Goal: Task Accomplishment & Management: Manage account settings

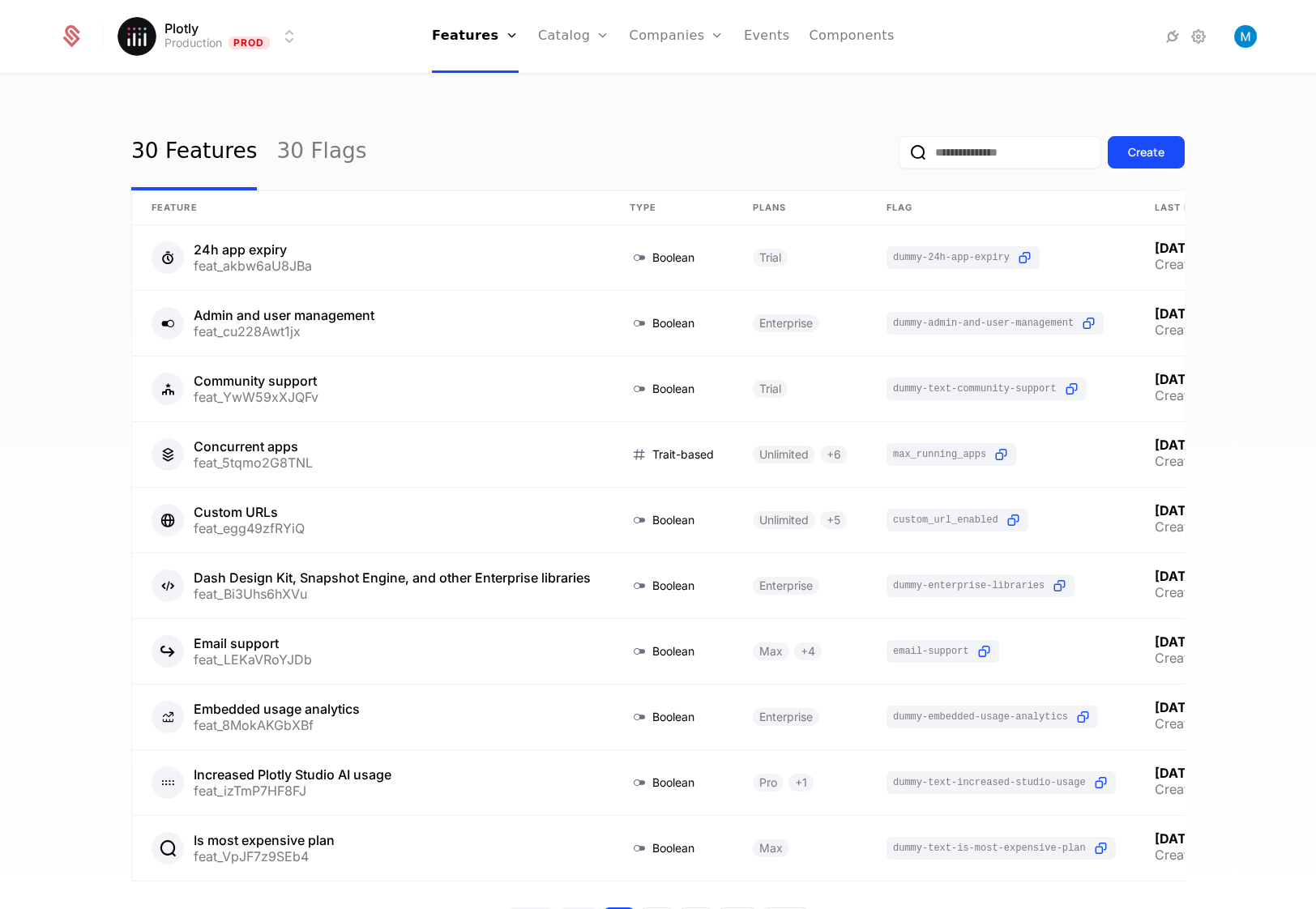
click at [678, 79] on link "Companies" at bounding box center [686, 80] width 75 height 13
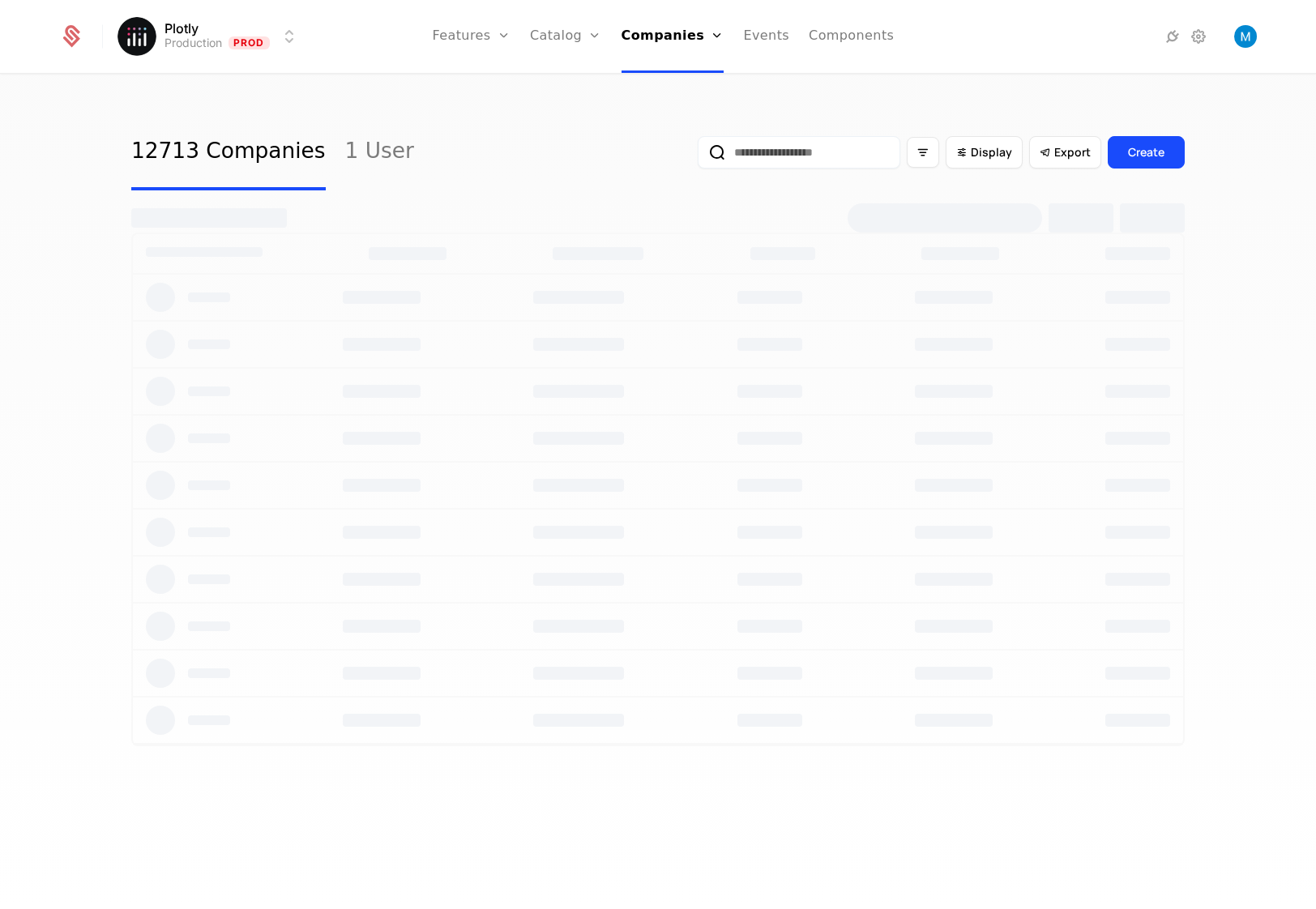
click at [746, 159] on input "email" at bounding box center [799, 152] width 203 height 32
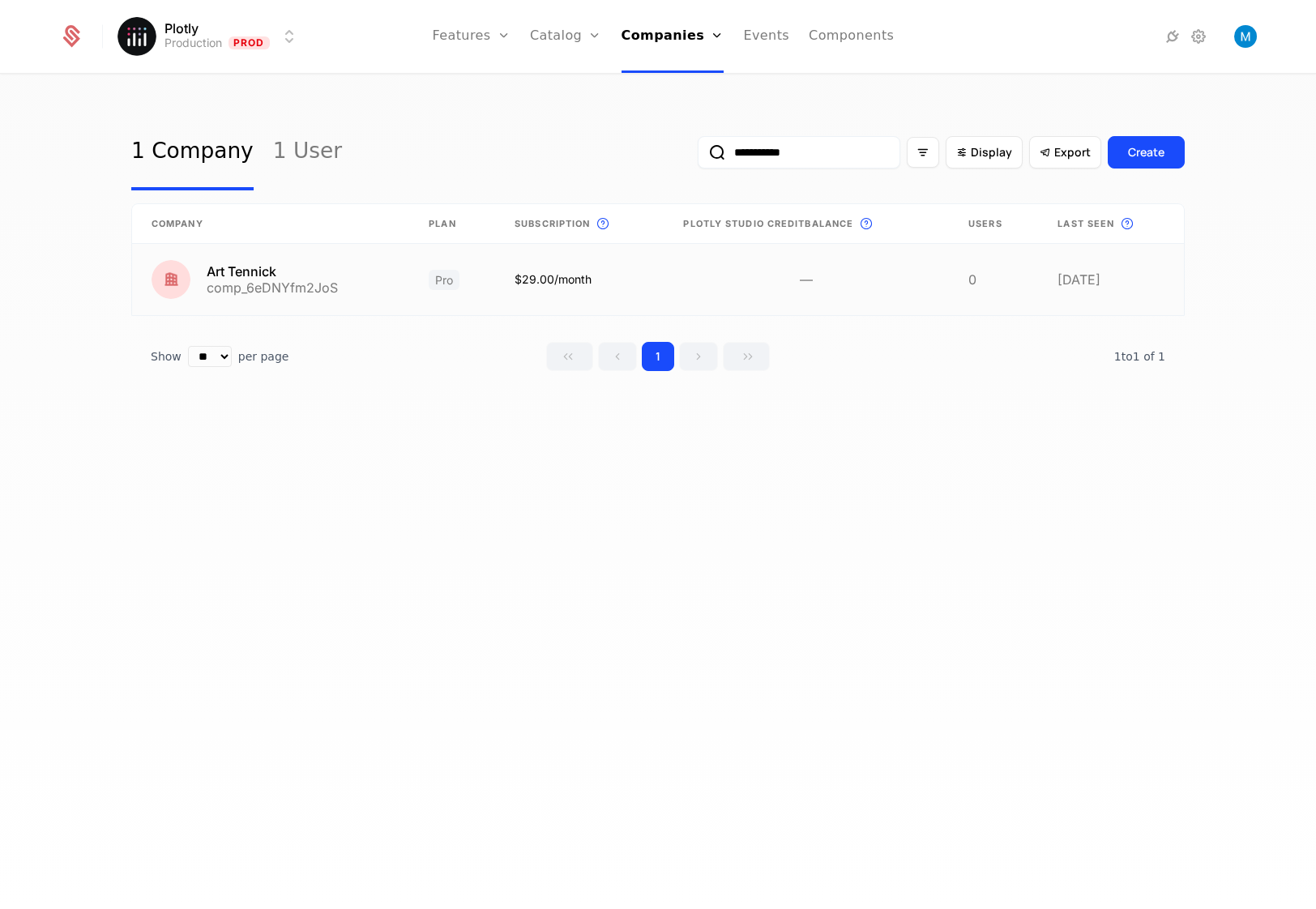
type input "**********"
click at [315, 293] on link at bounding box center [271, 279] width 277 height 71
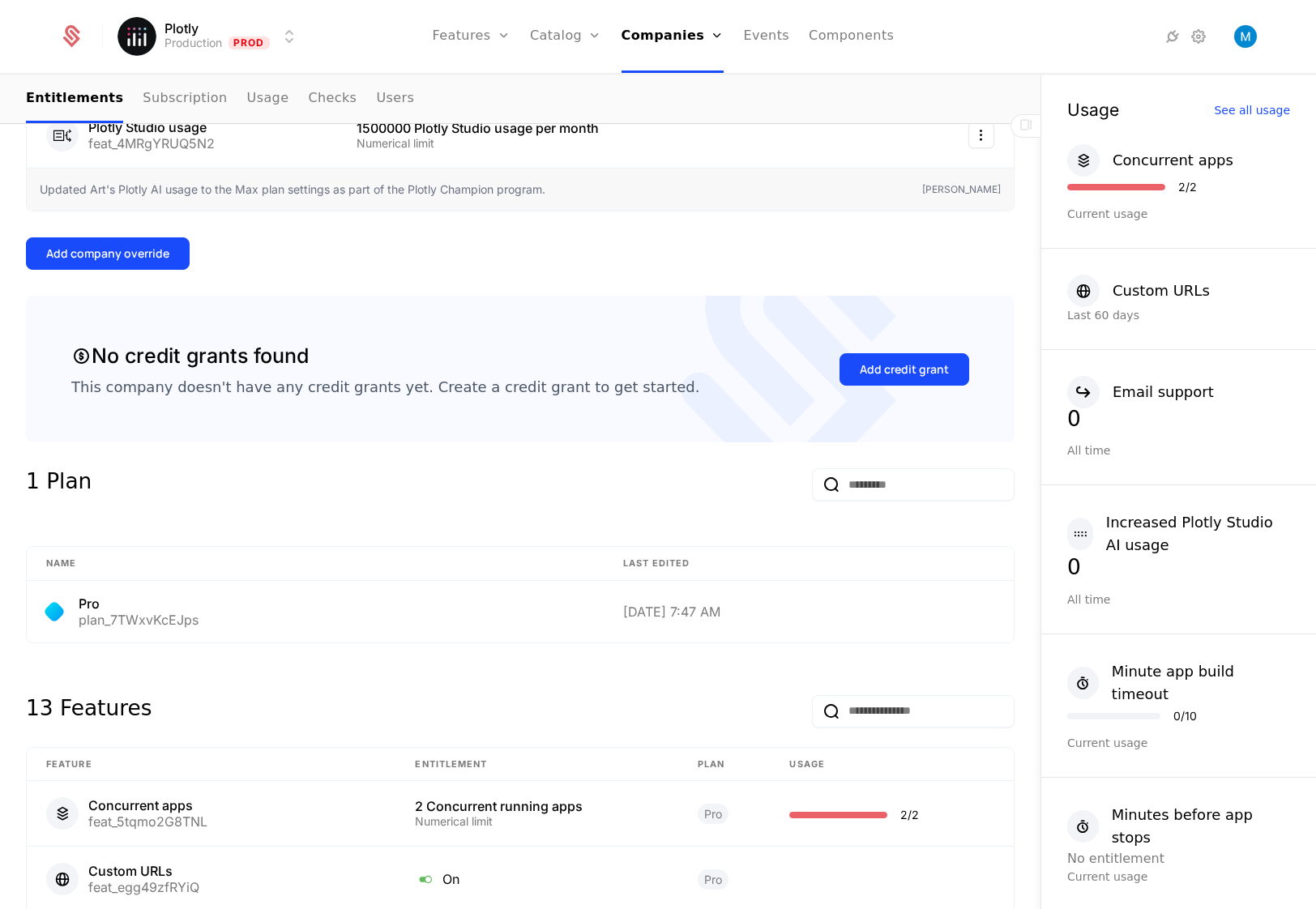
scroll to position [308, 0]
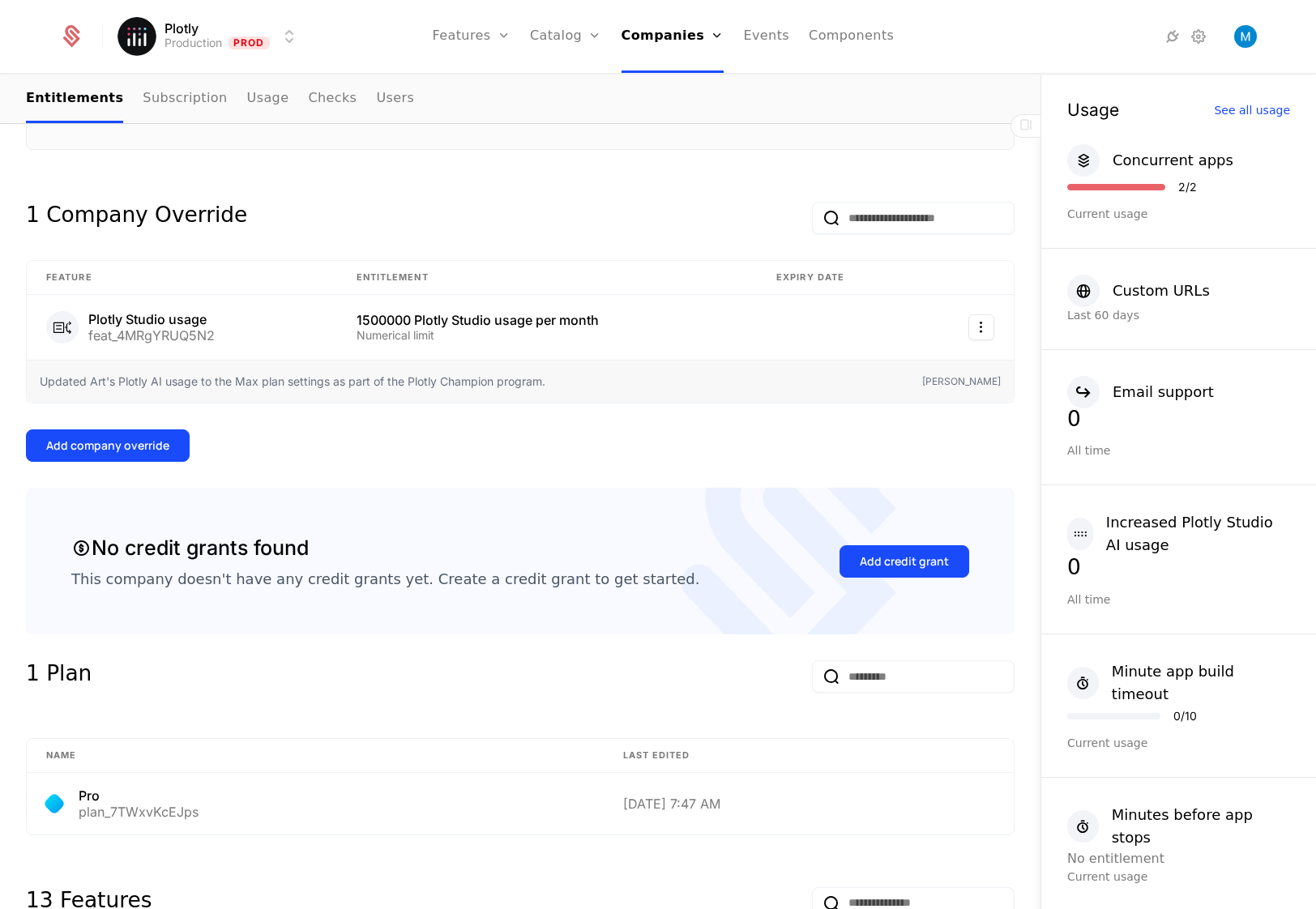
click at [149, 443] on div "Add company override" at bounding box center [108, 445] width 123 height 16
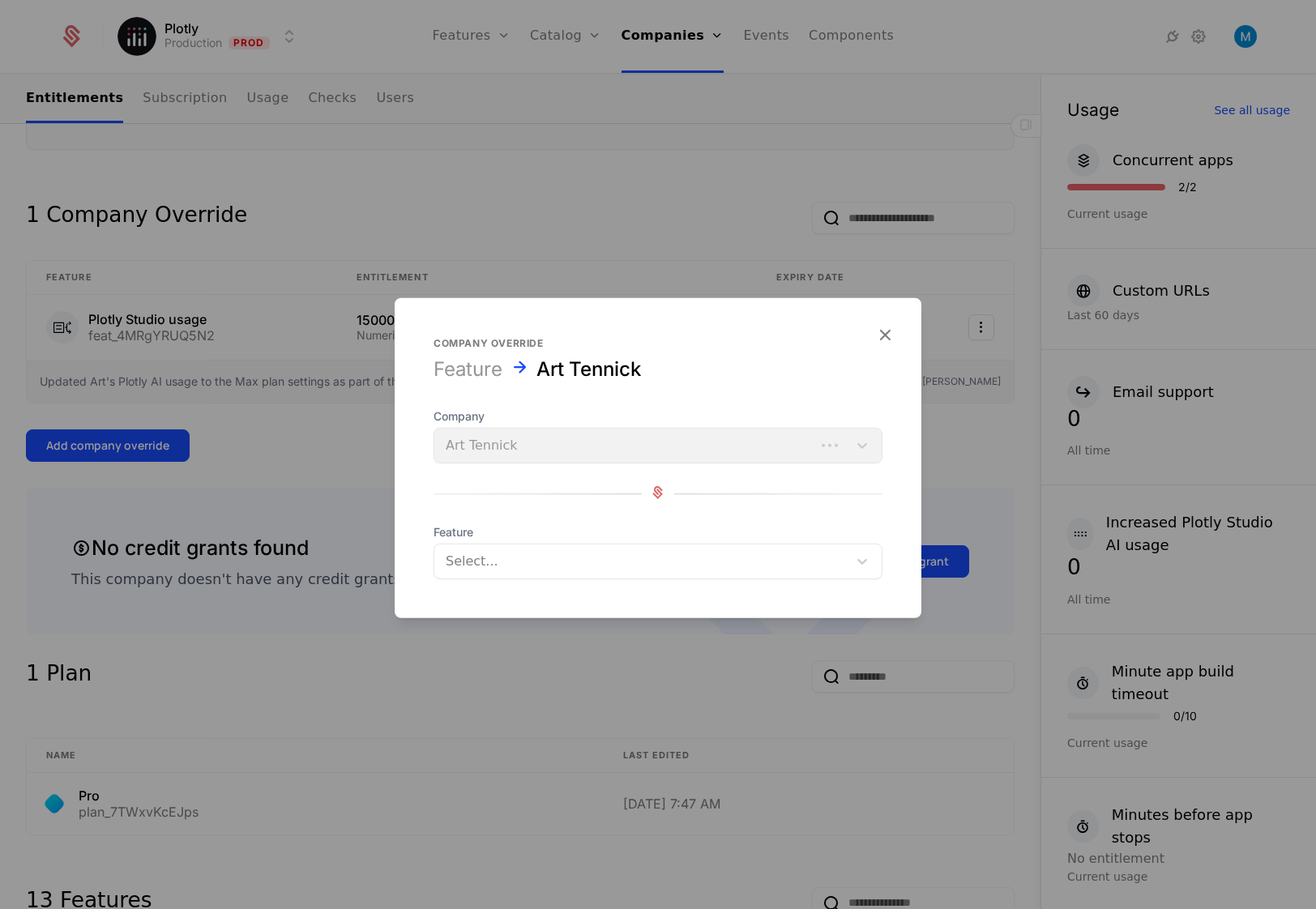
click at [617, 559] on div at bounding box center [641, 561] width 391 height 23
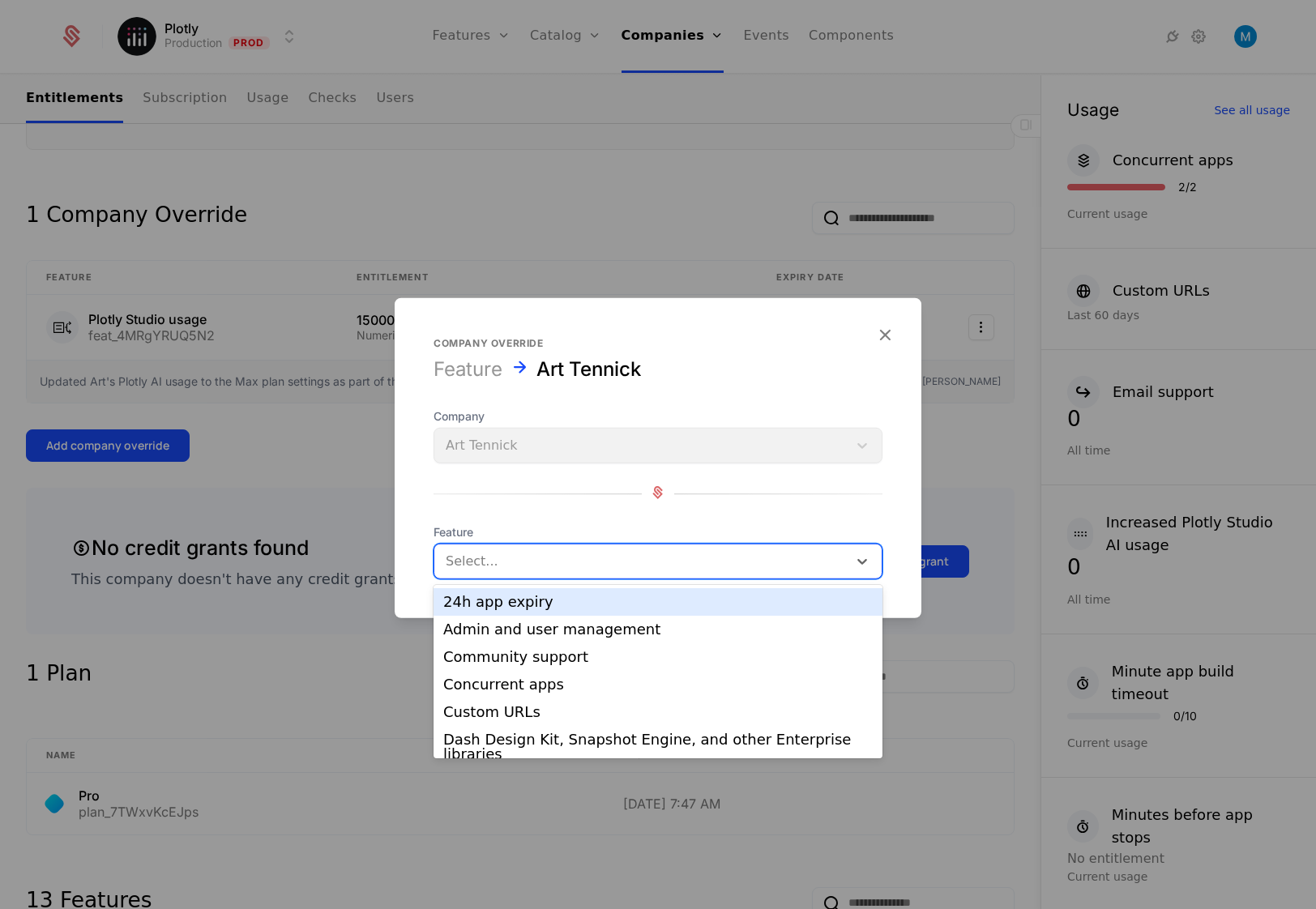
click at [605, 600] on div "24h app expiry" at bounding box center [658, 601] width 430 height 14
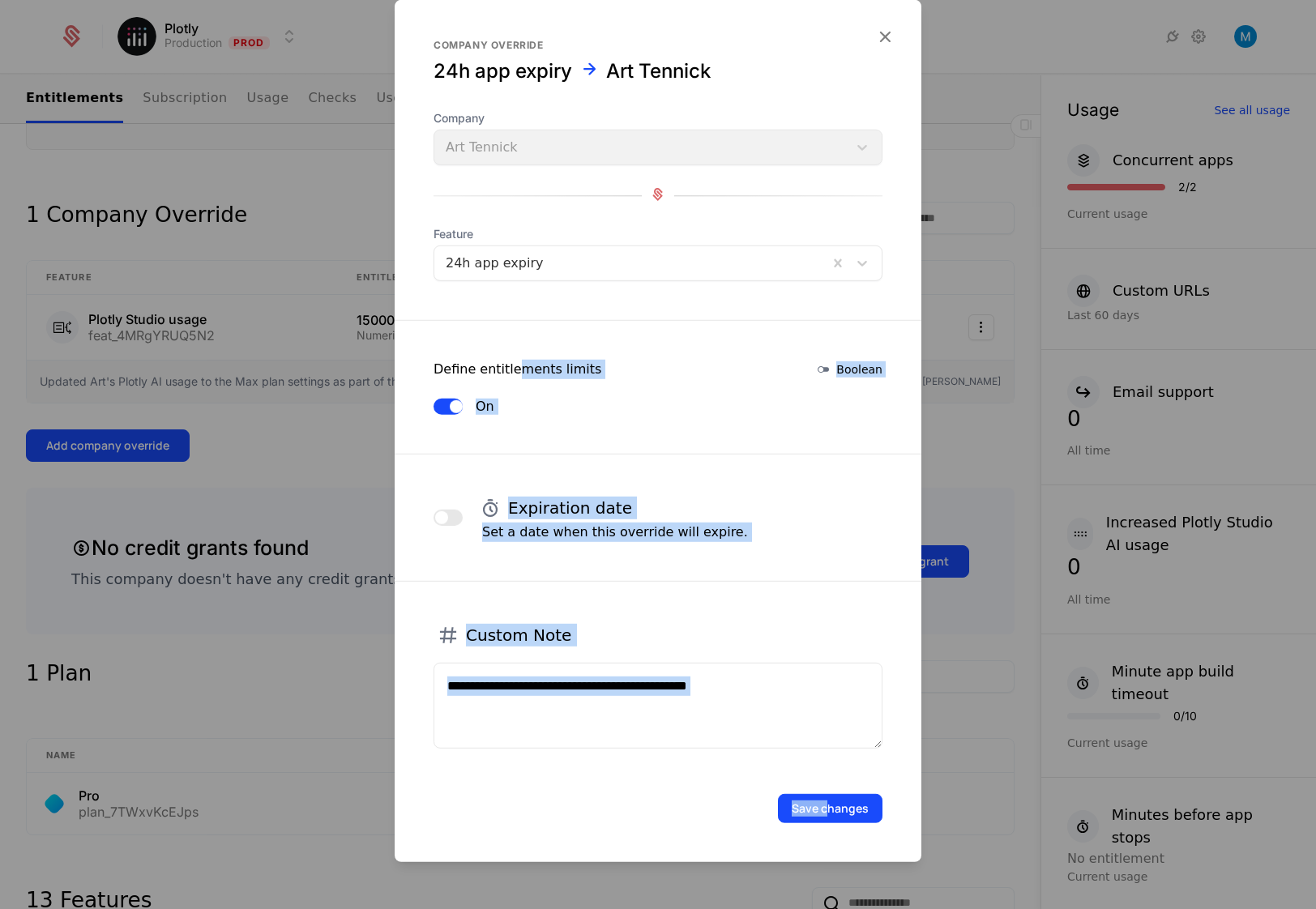
drag, startPoint x: 827, startPoint y: 810, endPoint x: 509, endPoint y: 379, distance: 535.6
click at [509, 379] on form "Company override 24h app expiry Art Tennick Company Art Tennick Feature 24h app…" at bounding box center [658, 431] width 526 height 863
click at [777, 170] on div "Company Art Tennick Feature 24h app expiry" at bounding box center [658, 195] width 449 height 171
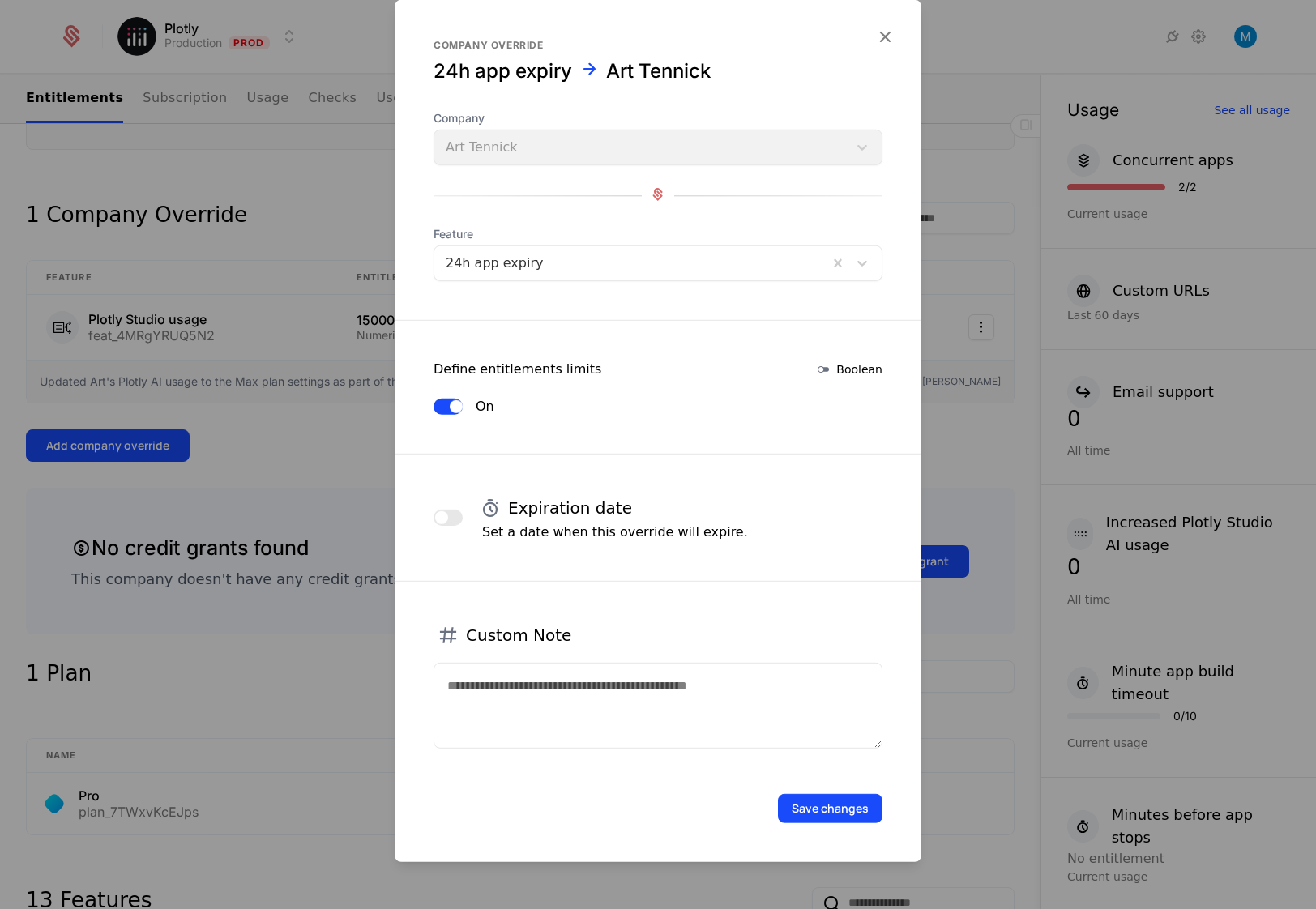
click at [582, 260] on div at bounding box center [631, 263] width 371 height 23
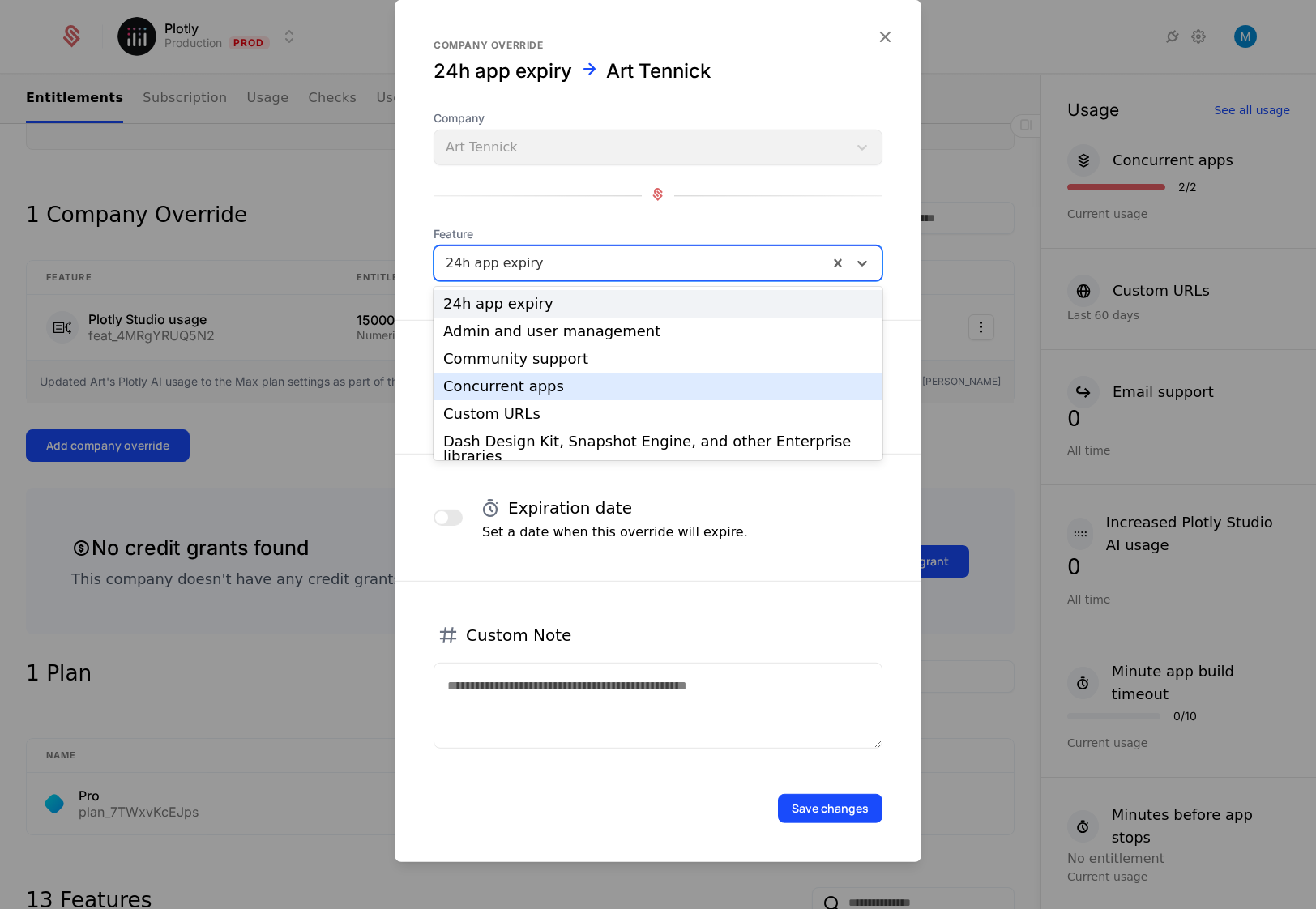
click at [593, 384] on div "Concurrent apps" at bounding box center [658, 386] width 430 height 14
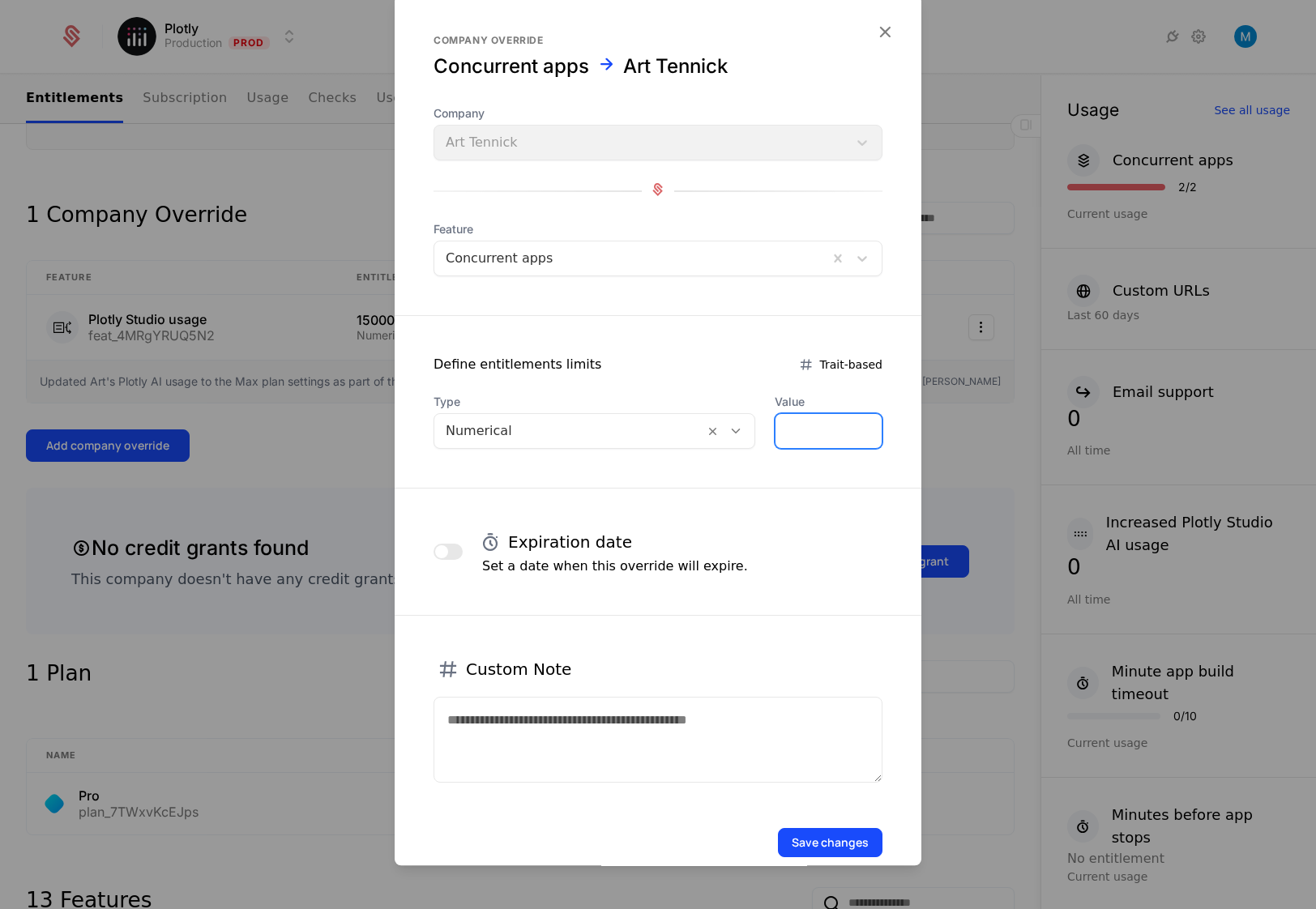
drag, startPoint x: 797, startPoint y: 433, endPoint x: 639, endPoint y: 426, distance: 158.2
click at [775, 426] on input "*" at bounding box center [828, 431] width 106 height 34
type input "*"
click at [839, 842] on button "Save changes" at bounding box center [830, 843] width 104 height 29
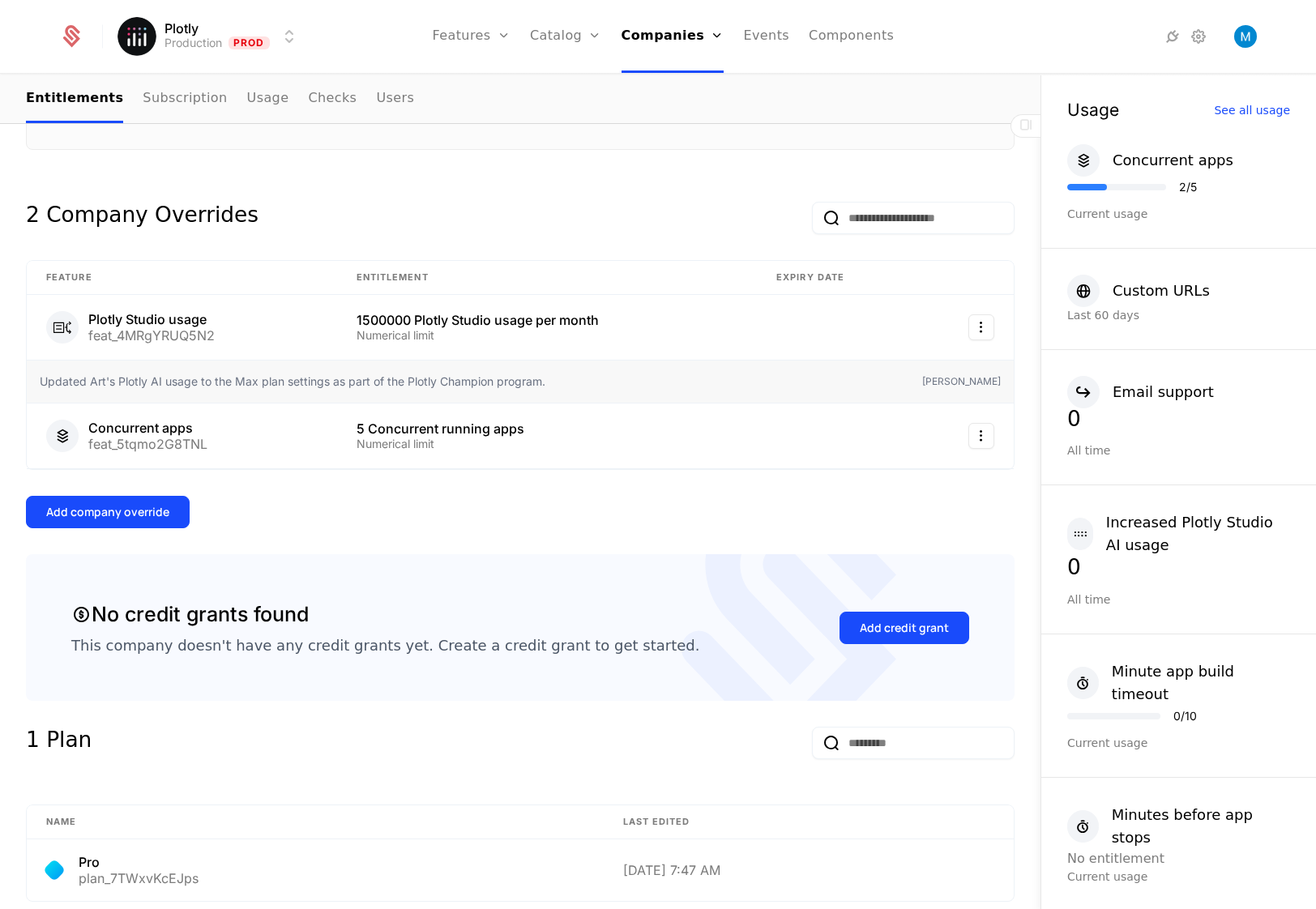
click at [144, 509] on div "Add company override" at bounding box center [108, 511] width 123 height 16
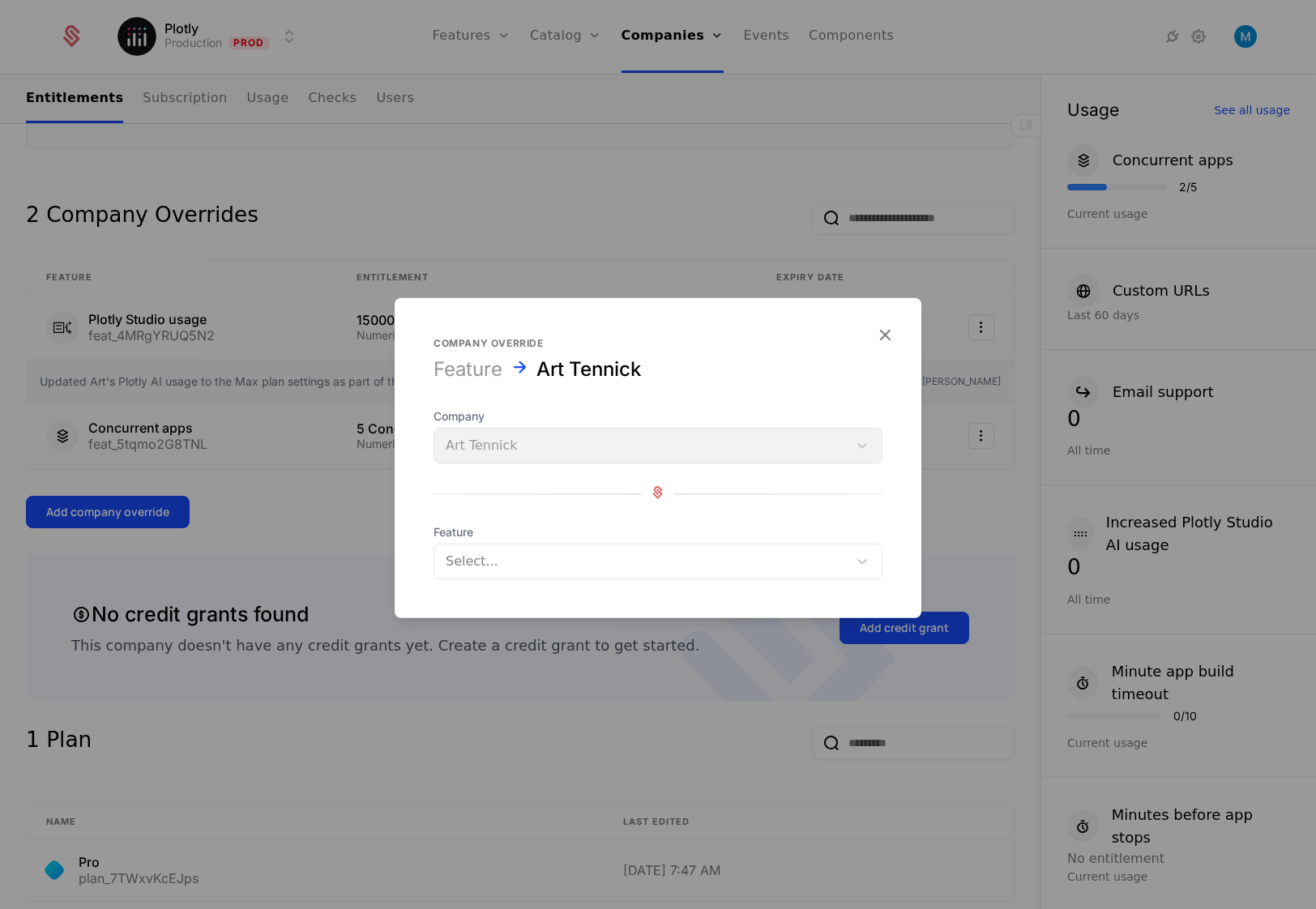
click at [560, 560] on div at bounding box center [641, 561] width 391 height 23
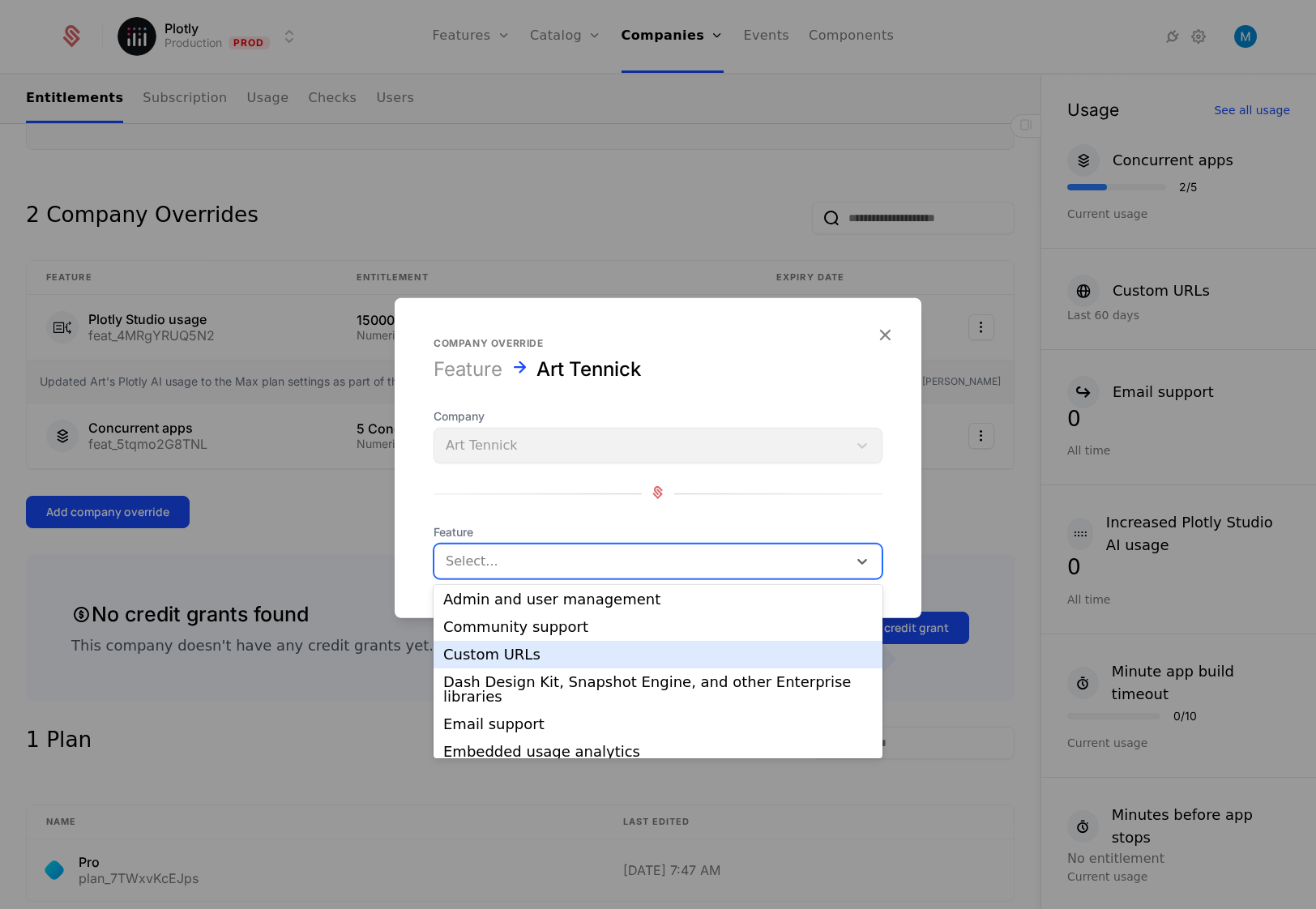
scroll to position [41, 0]
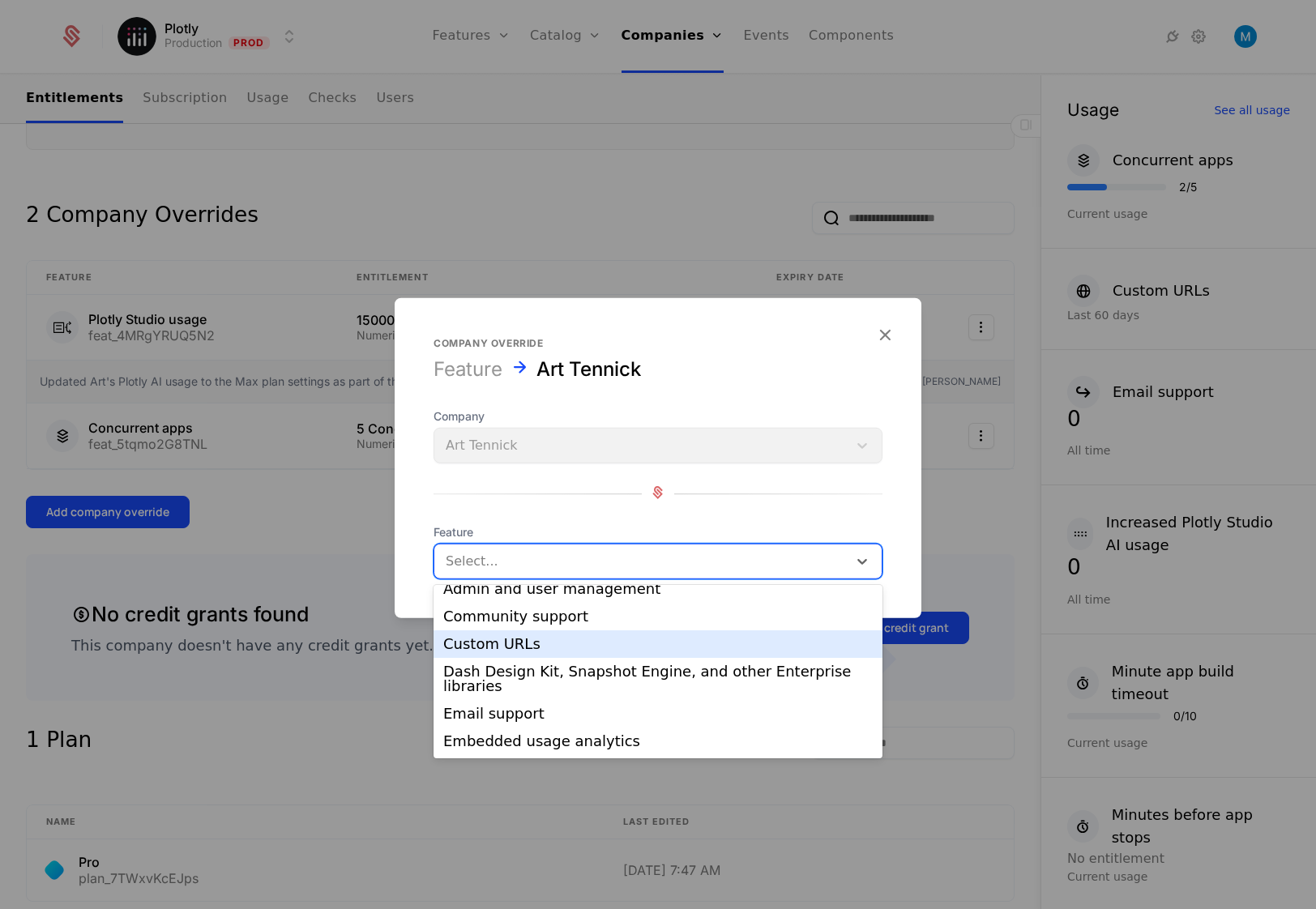
click at [637, 644] on div "Custom URLs" at bounding box center [658, 644] width 430 height 14
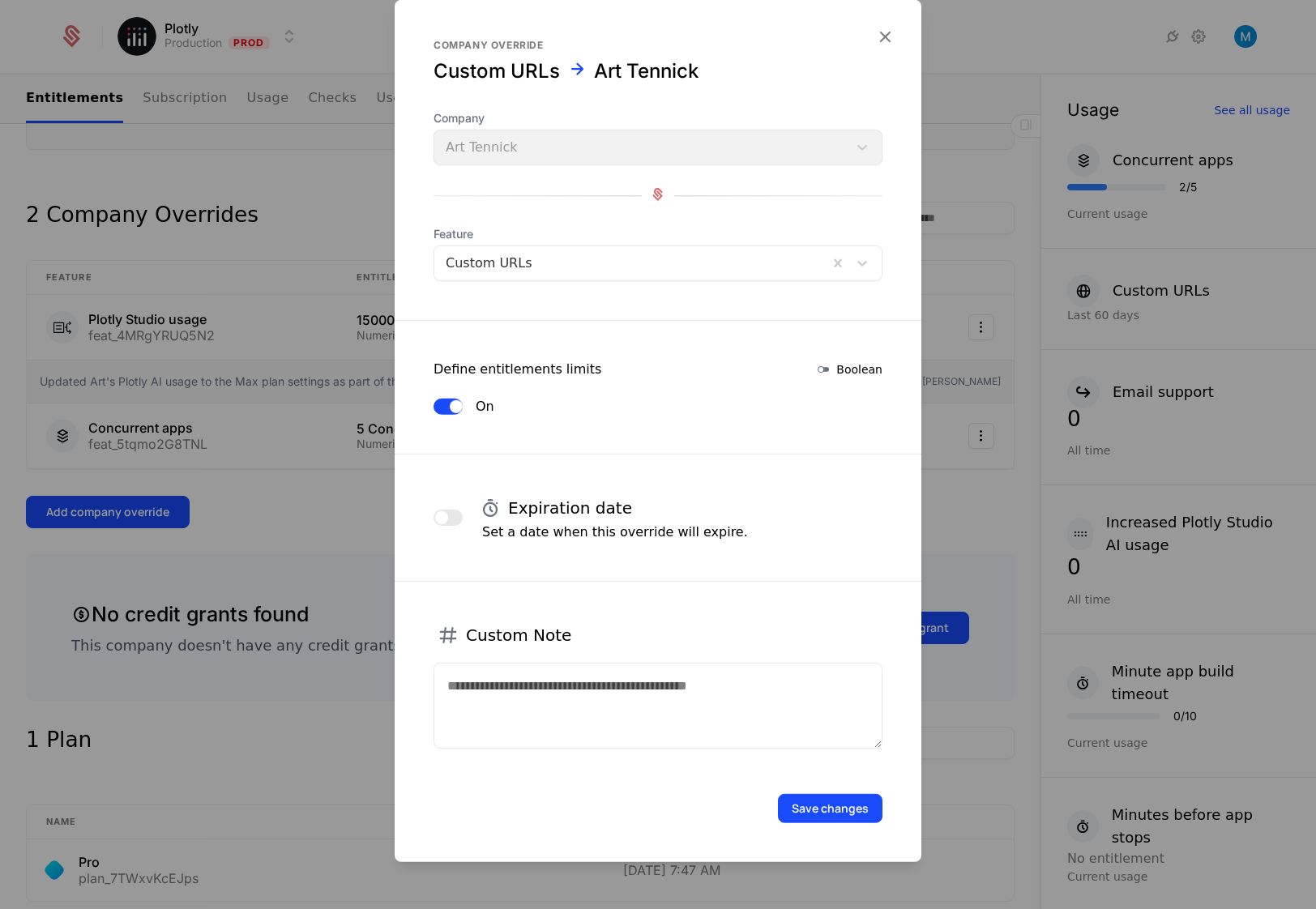
click at [866, 809] on button "Save changes" at bounding box center [830, 809] width 104 height 29
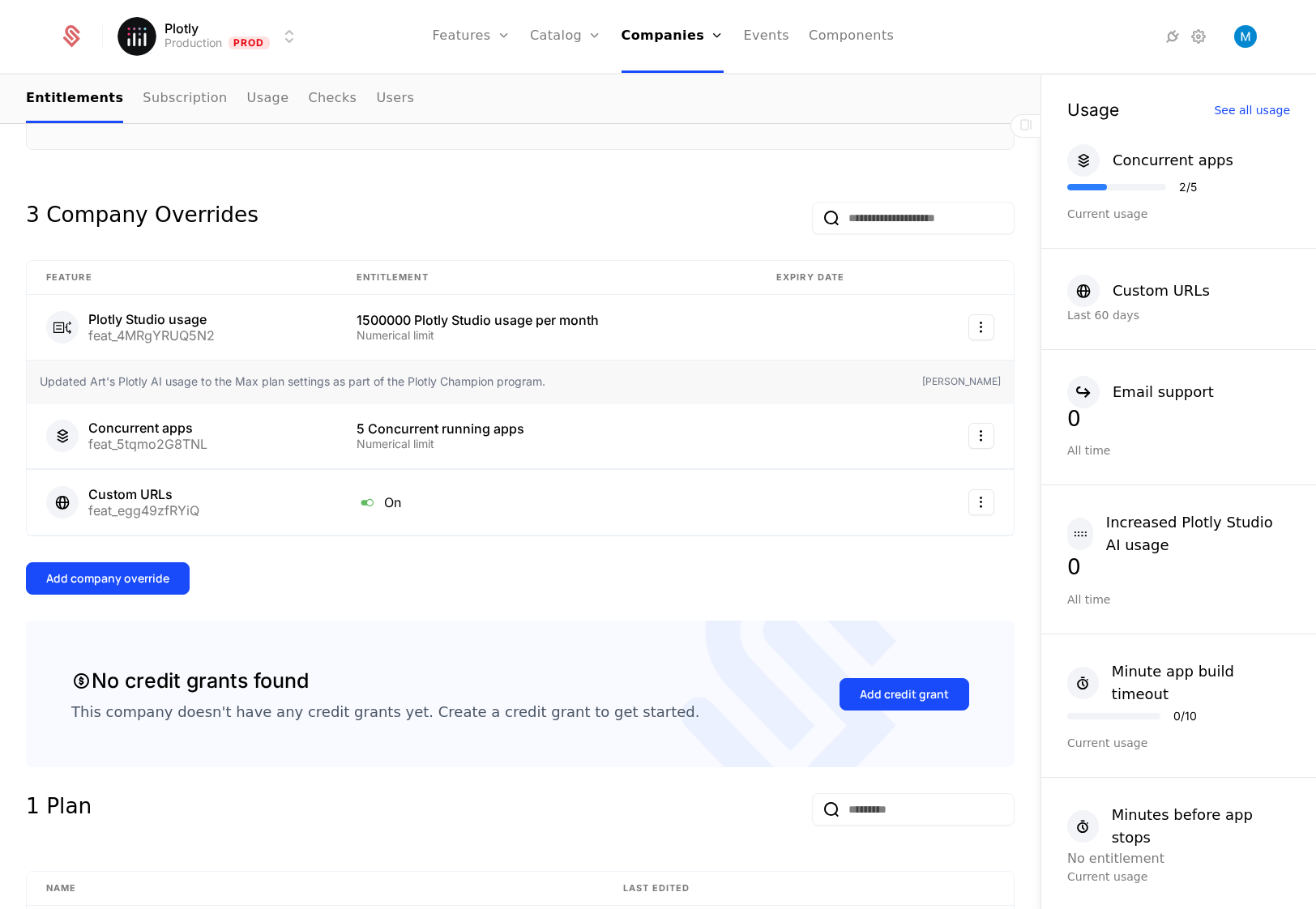
click at [130, 572] on div "Add company override" at bounding box center [108, 579] width 123 height 16
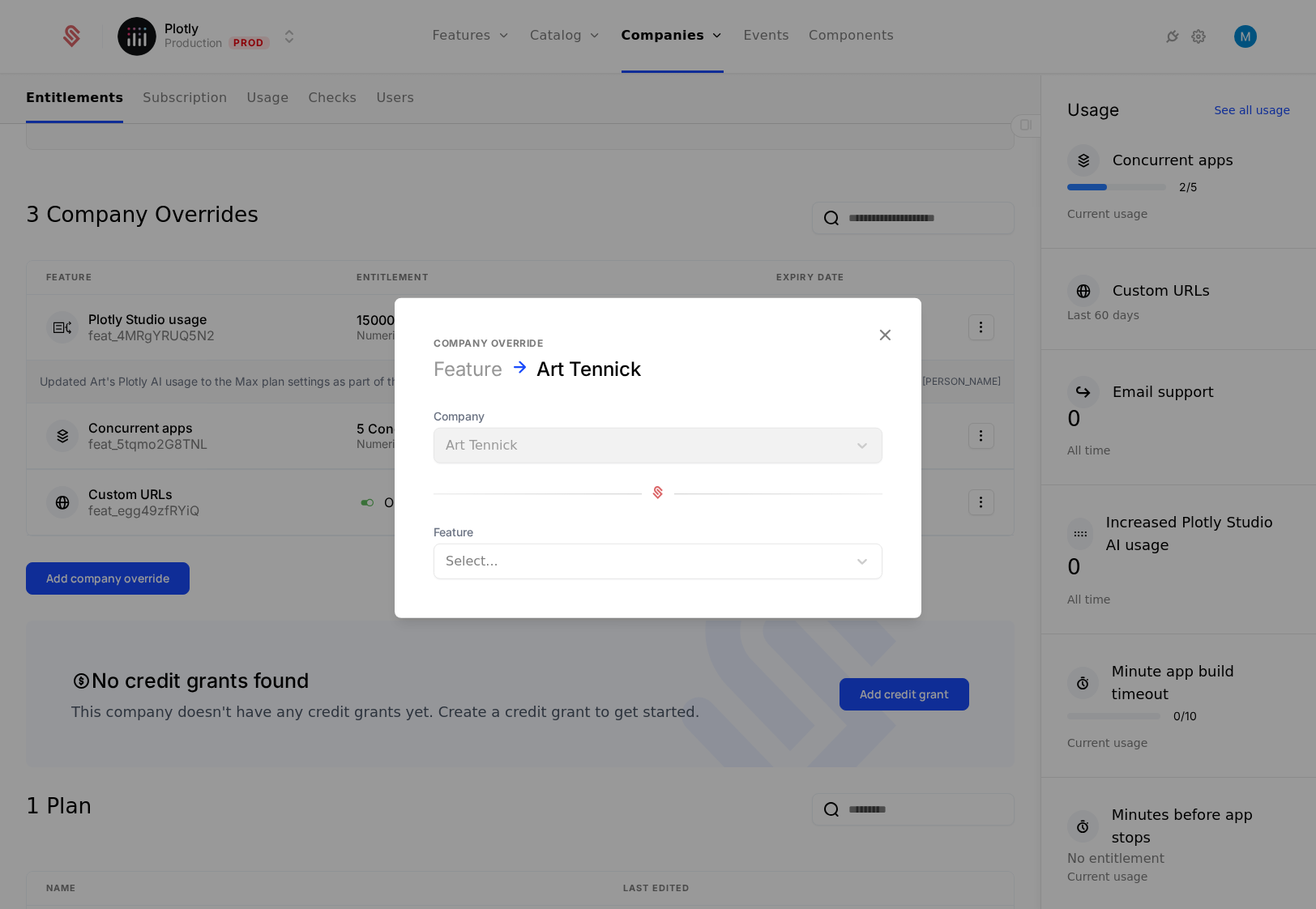
click at [620, 444] on div "Company Art Tennick" at bounding box center [658, 436] width 449 height 55
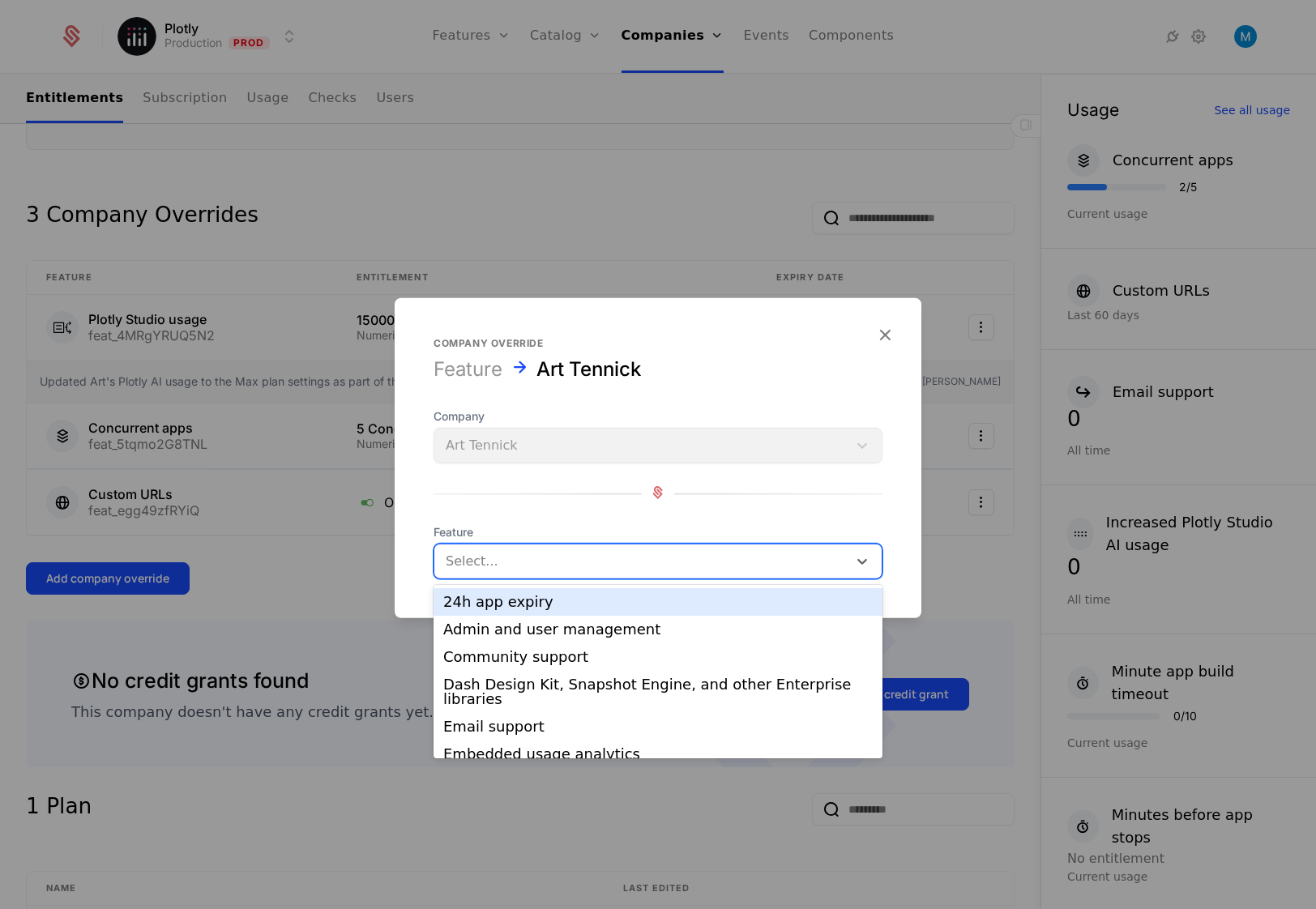
click at [581, 555] on div at bounding box center [641, 561] width 391 height 23
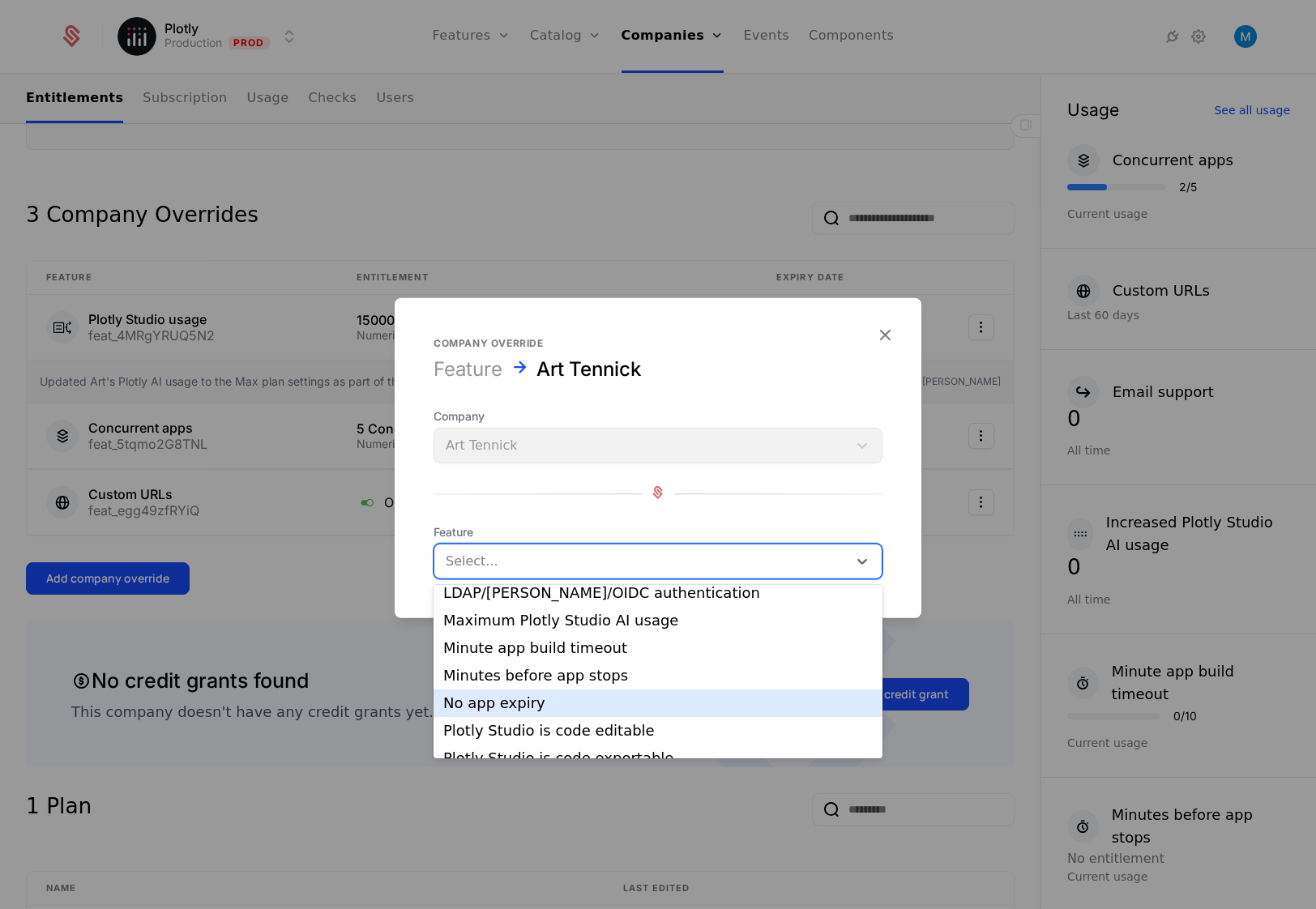
scroll to position [276, 0]
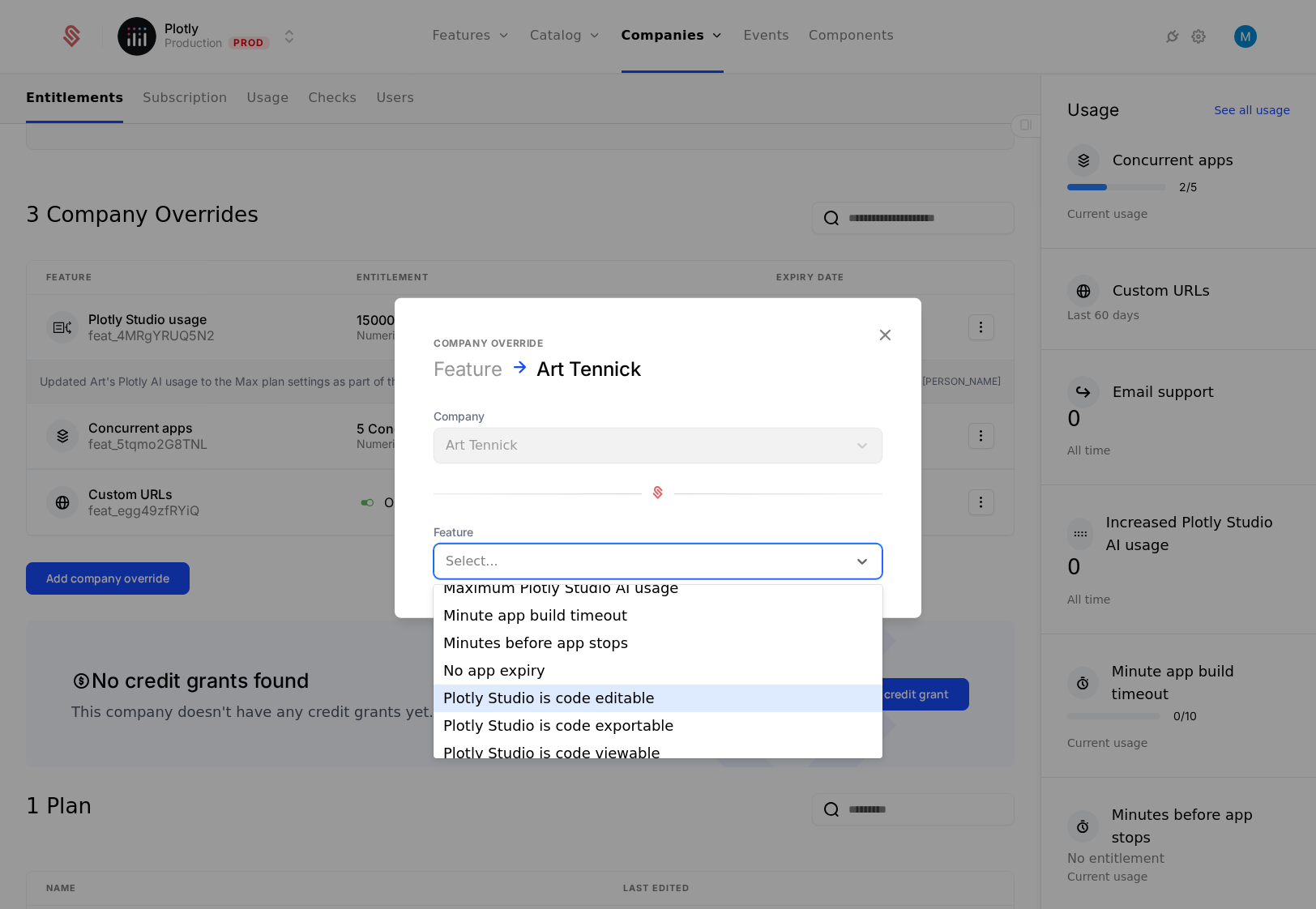
click at [665, 703] on div "Plotly Studio is code editable" at bounding box center [658, 698] width 430 height 14
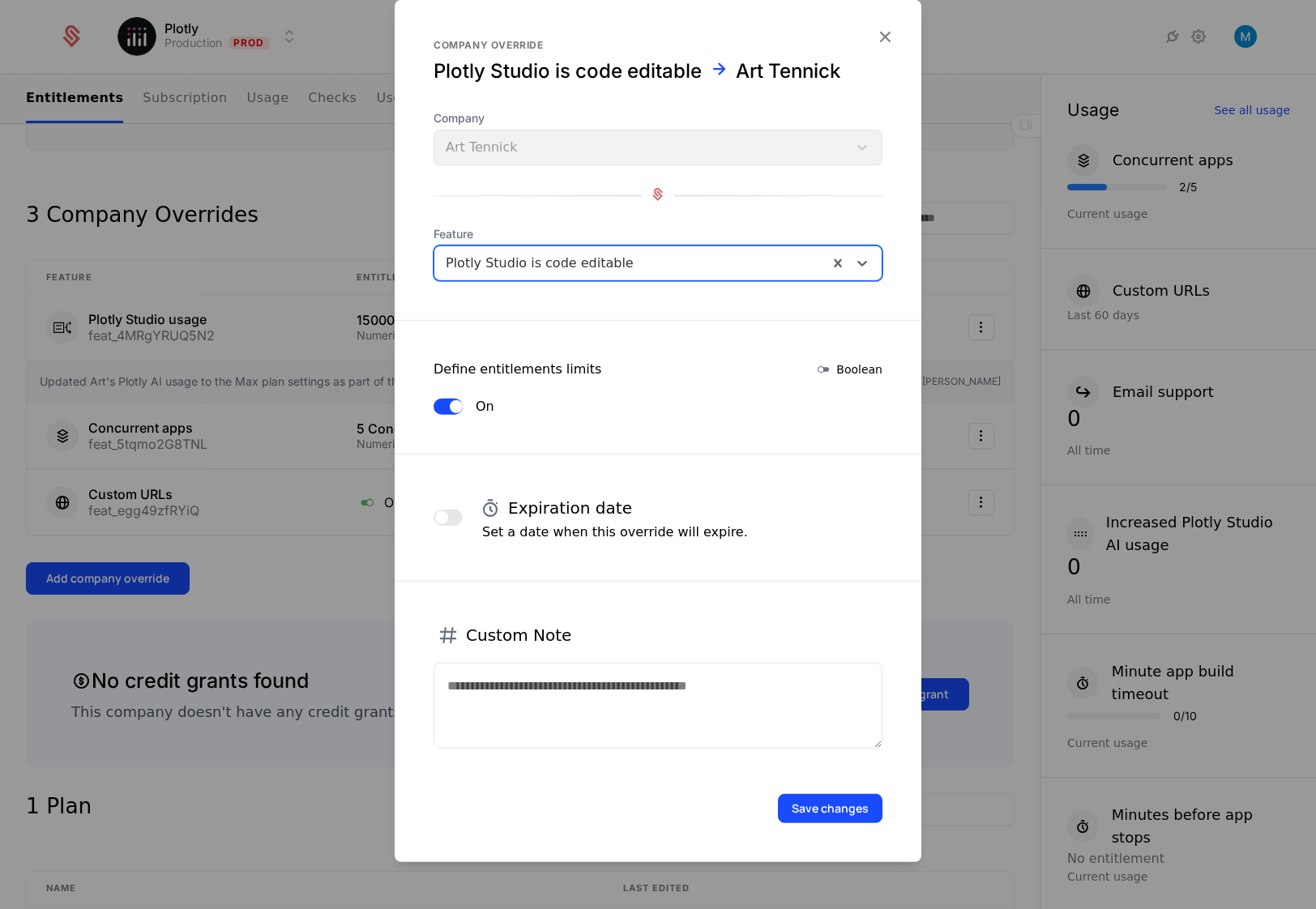
click at [605, 257] on div at bounding box center [631, 263] width 371 height 23
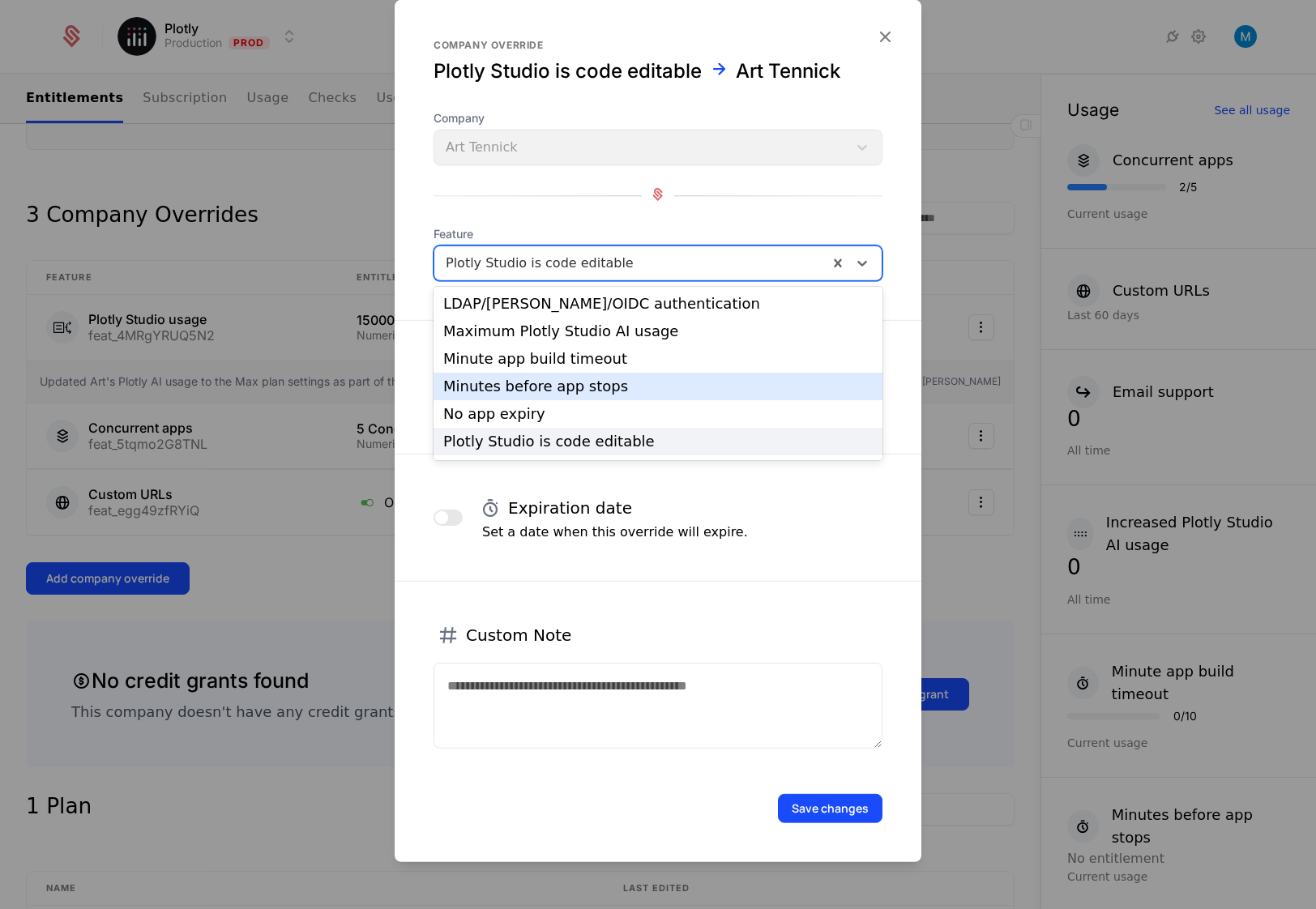
scroll to position [269, 0]
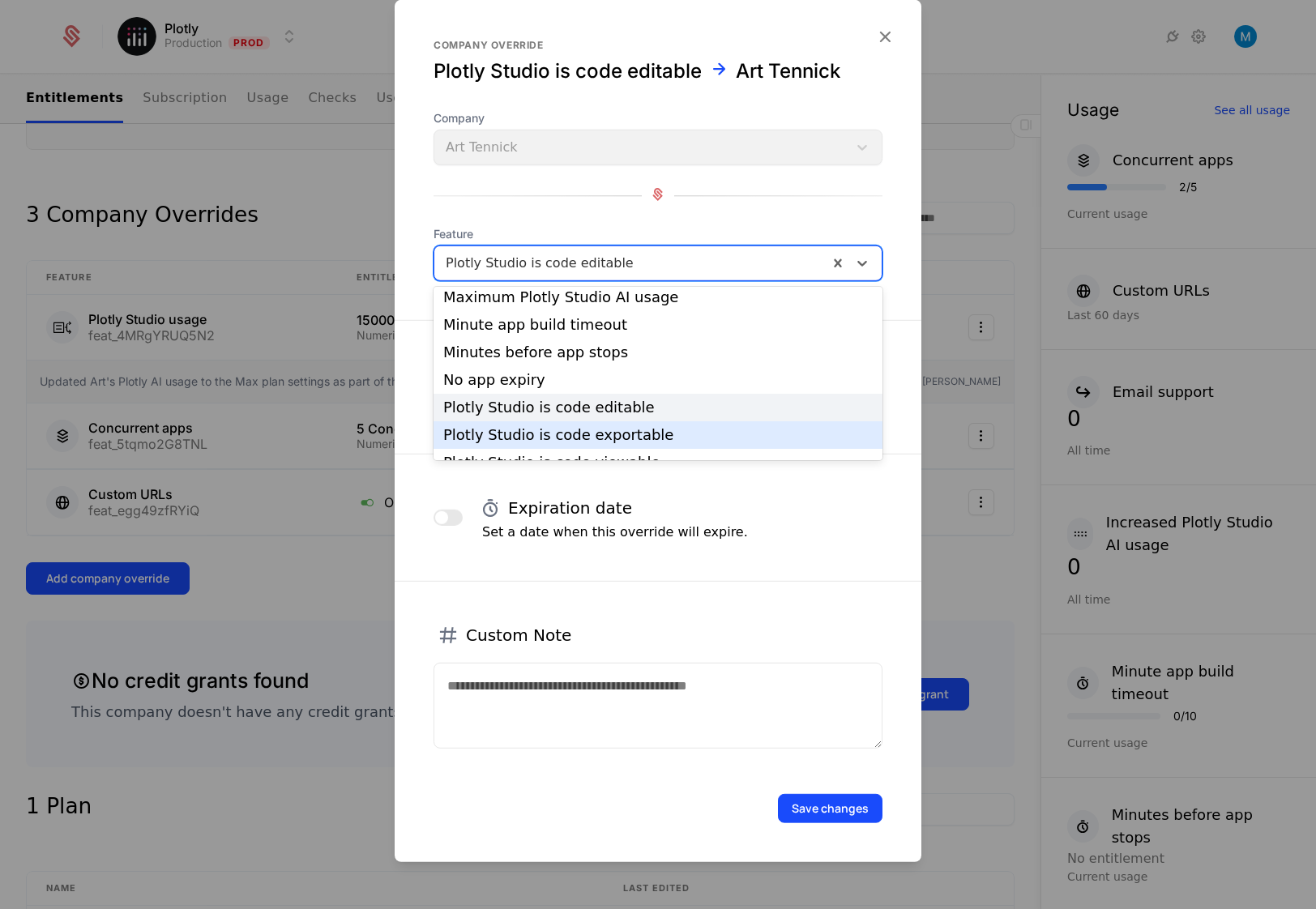
click at [644, 431] on div "Plotly Studio is code exportable" at bounding box center [658, 435] width 430 height 14
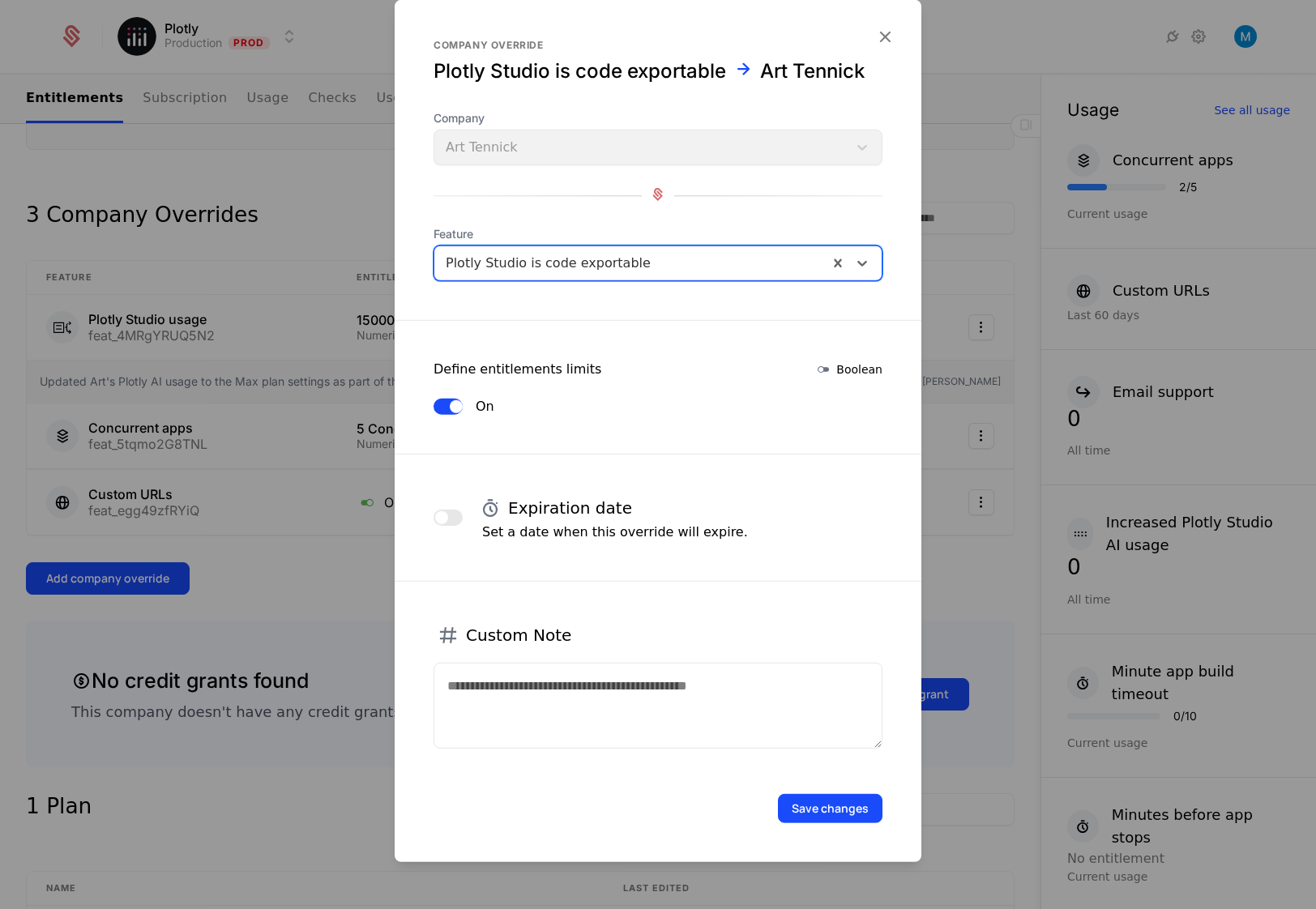
click at [846, 811] on button "Save changes" at bounding box center [830, 809] width 104 height 29
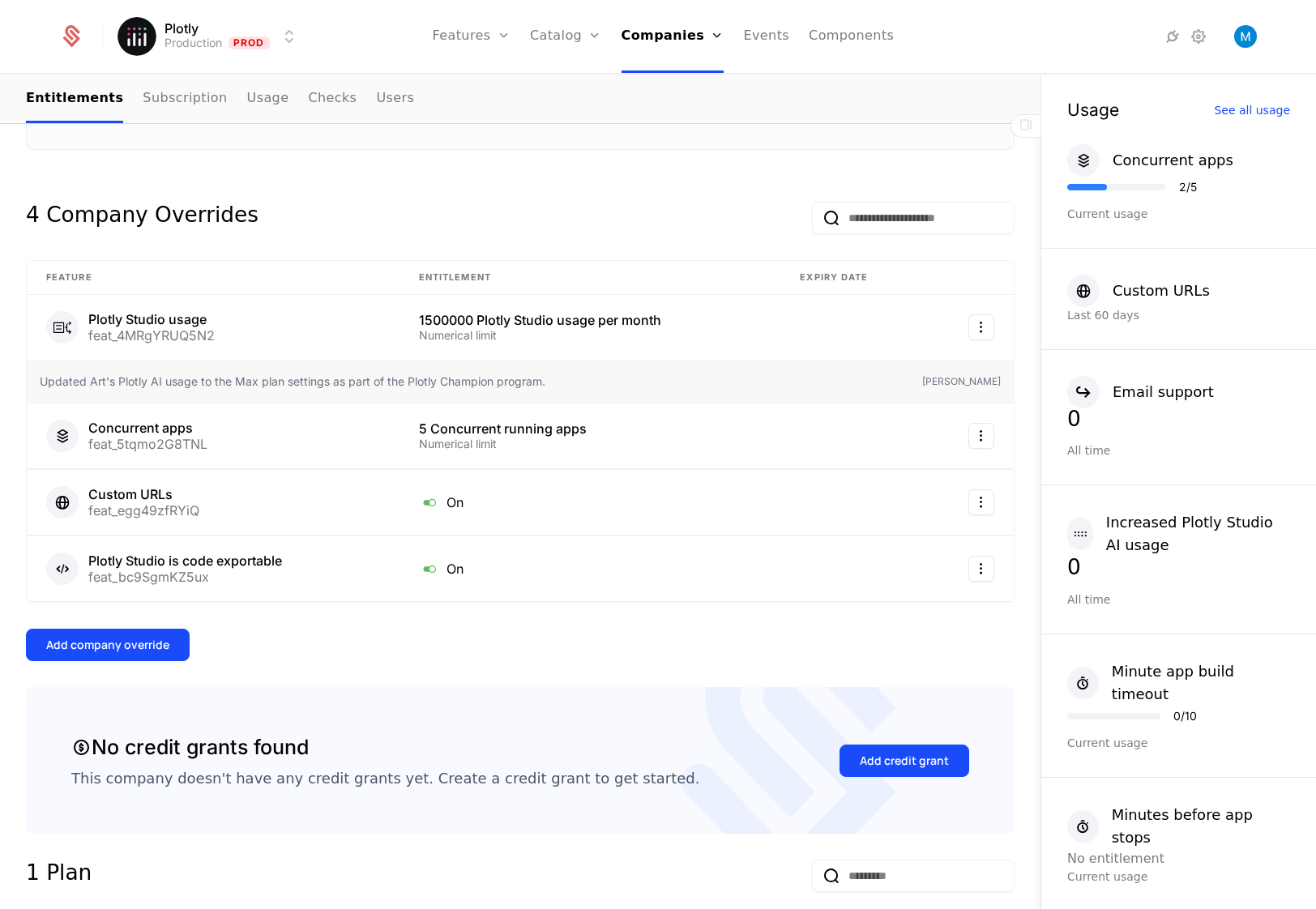
click at [132, 640] on div "Add company override" at bounding box center [108, 645] width 123 height 16
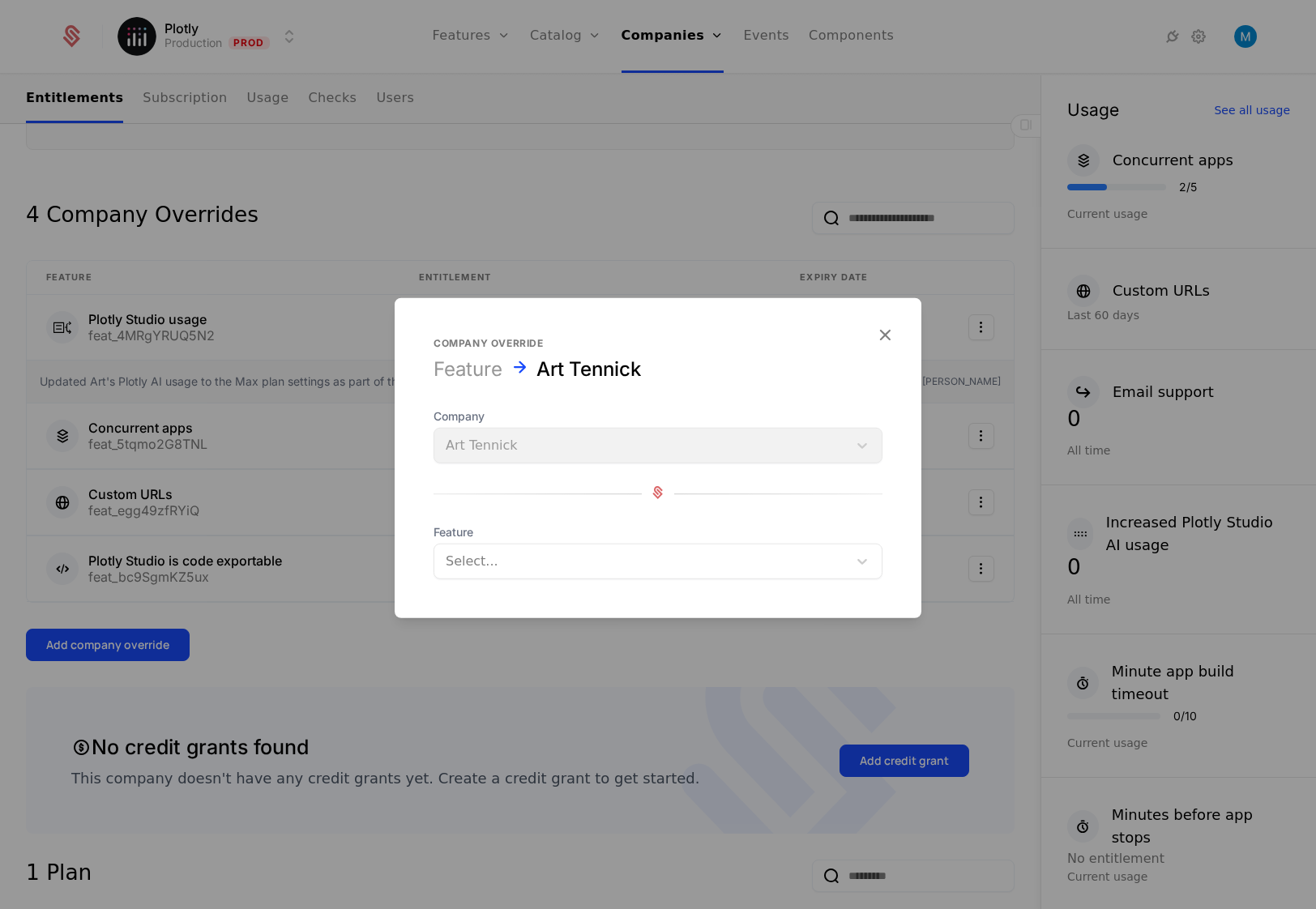
click at [661, 556] on div at bounding box center [641, 561] width 391 height 23
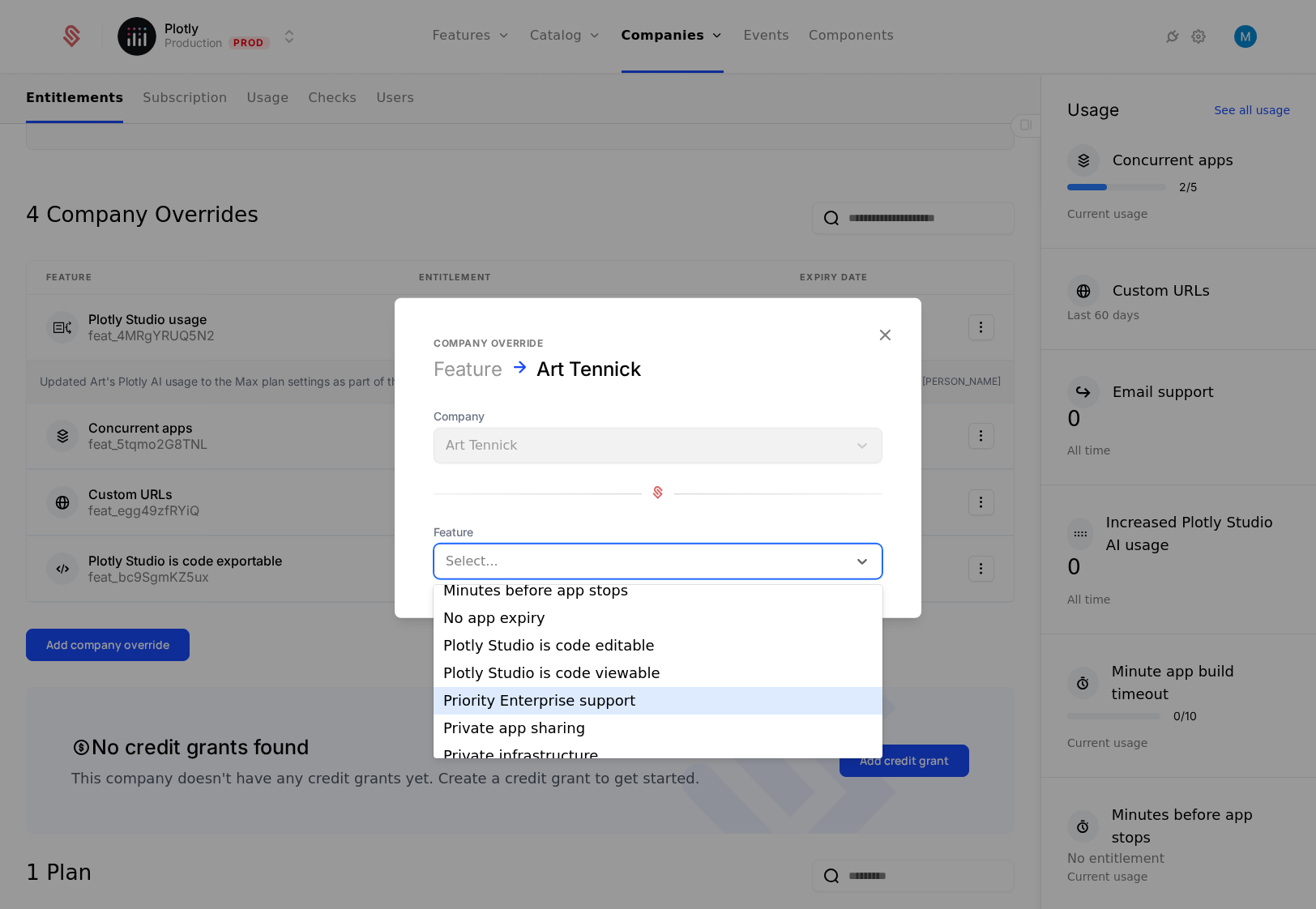
scroll to position [340, 0]
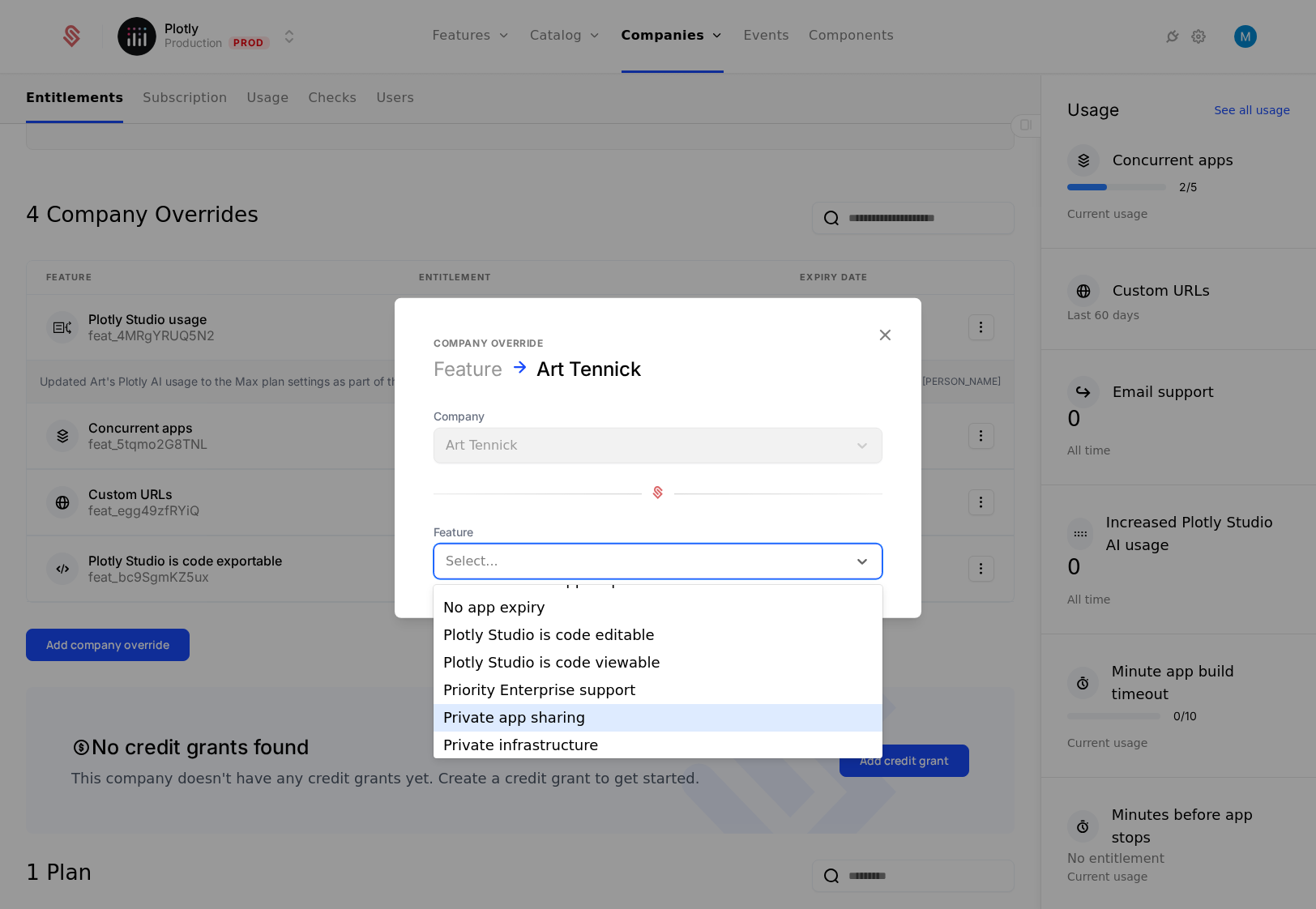
click at [631, 724] on div "Private app sharing" at bounding box center [658, 718] width 430 height 14
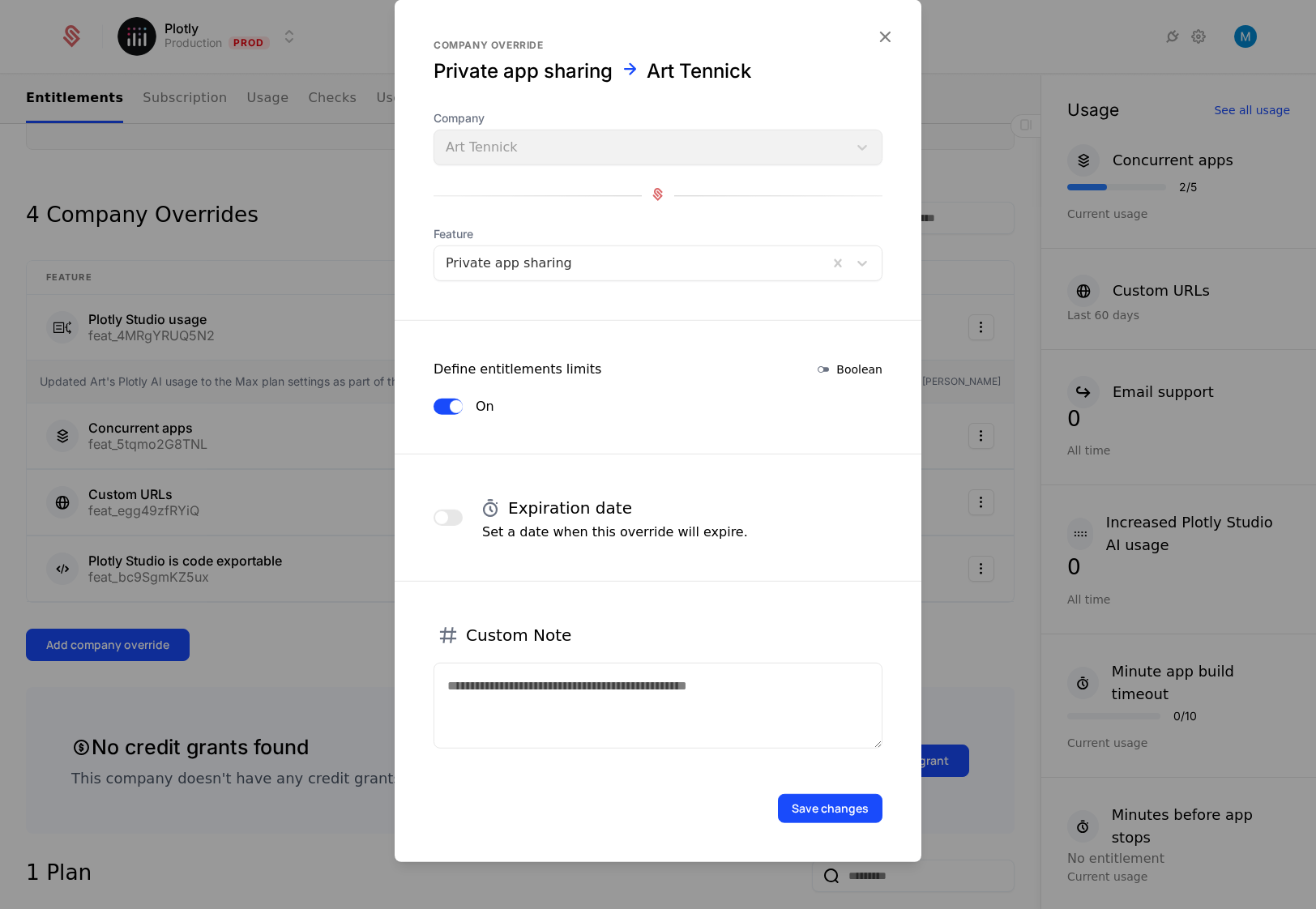
click at [308, 234] on div at bounding box center [658, 454] width 1316 height 909
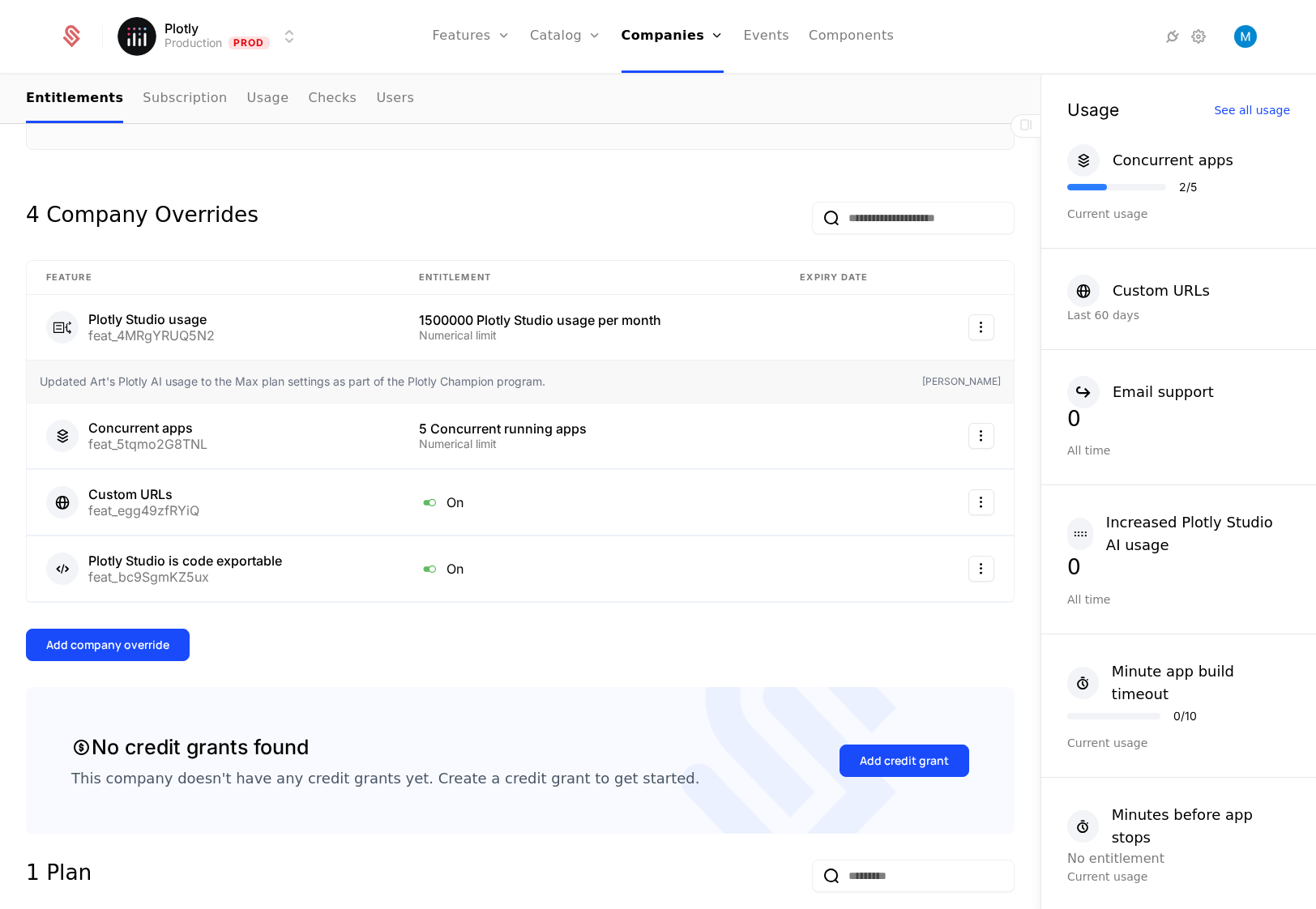
click at [102, 642] on div "Add company override" at bounding box center [108, 645] width 123 height 16
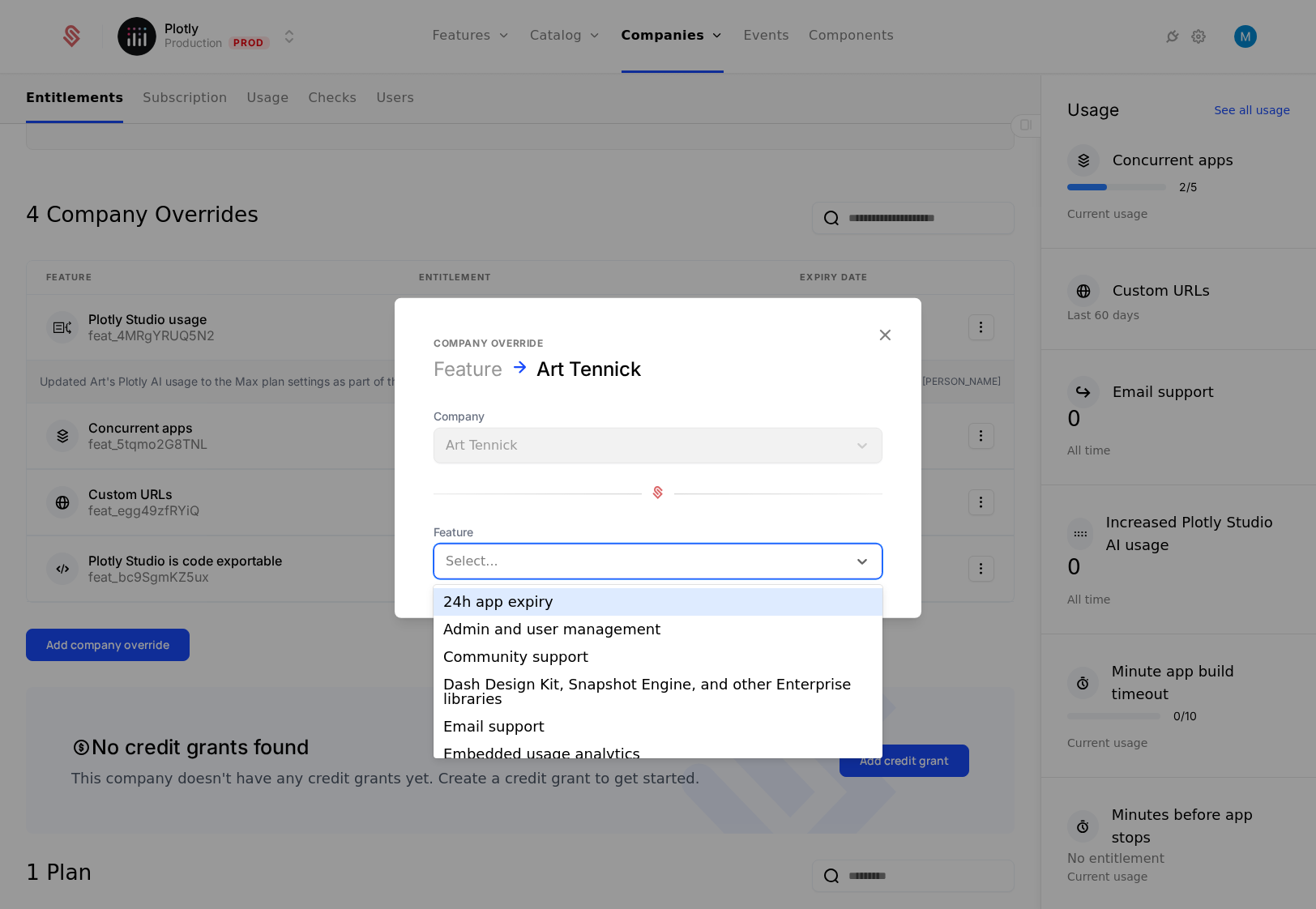
click at [545, 561] on div at bounding box center [641, 561] width 391 height 23
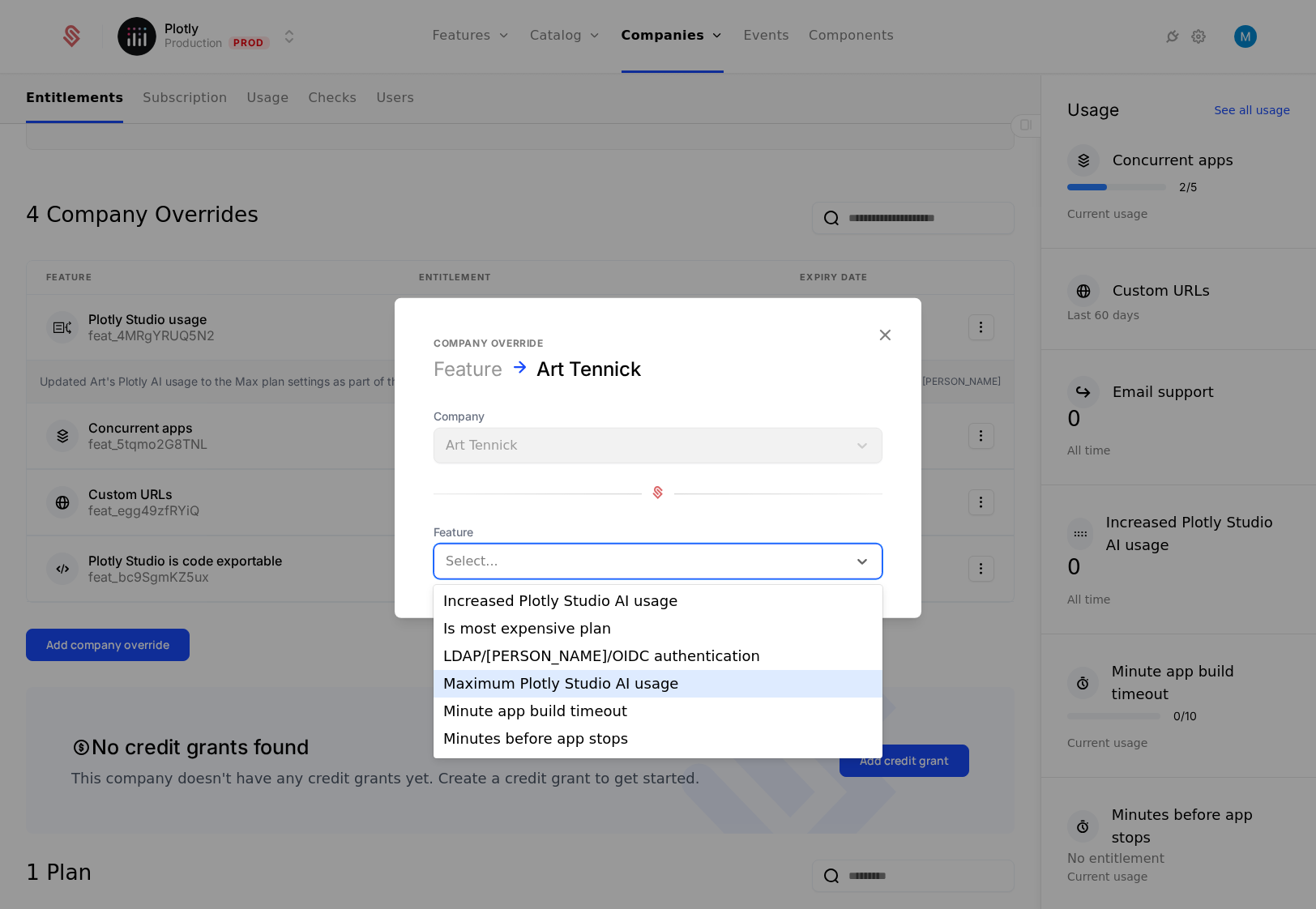
scroll to position [357, 0]
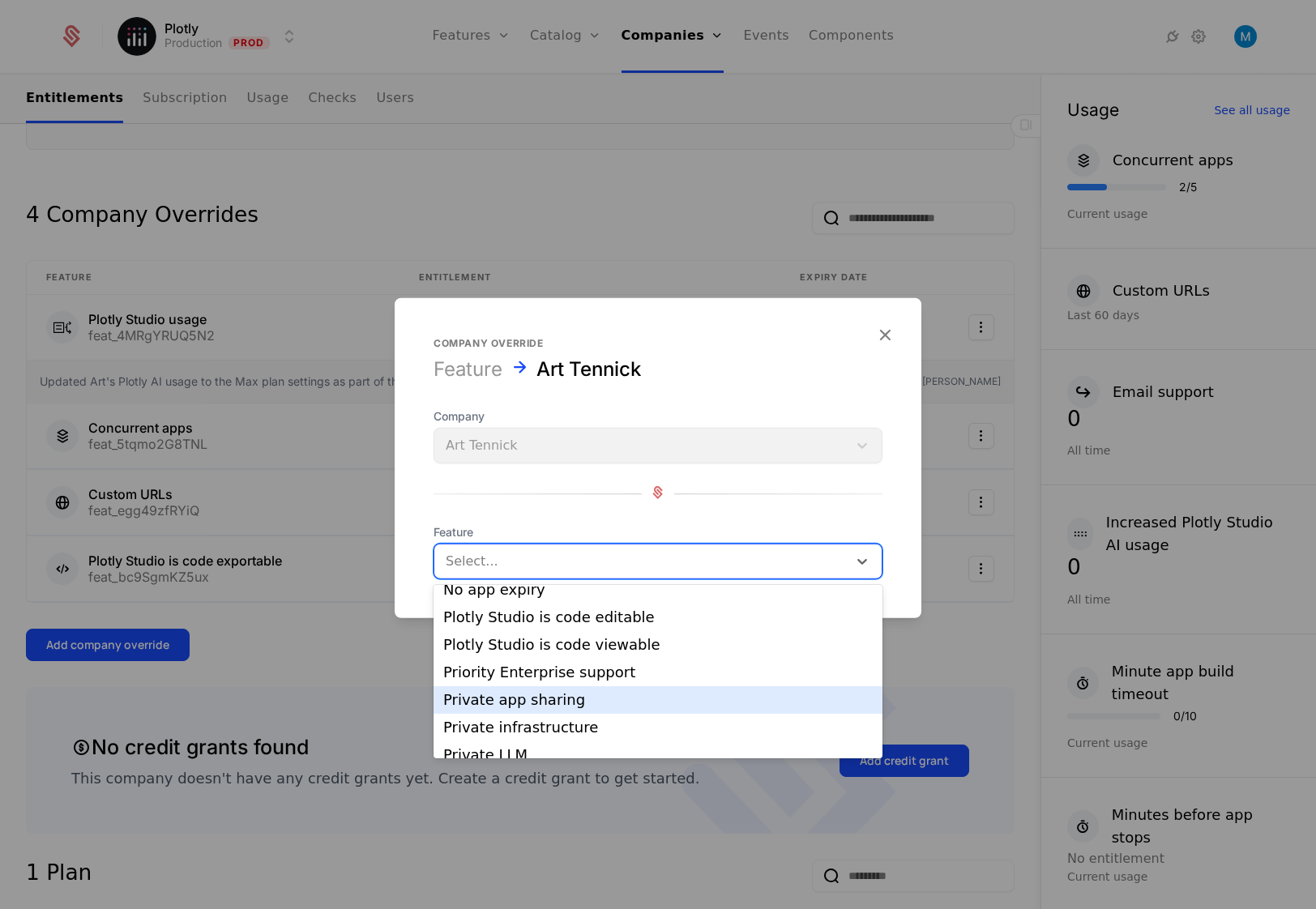
click at [607, 703] on div "Private app sharing" at bounding box center [658, 700] width 430 height 14
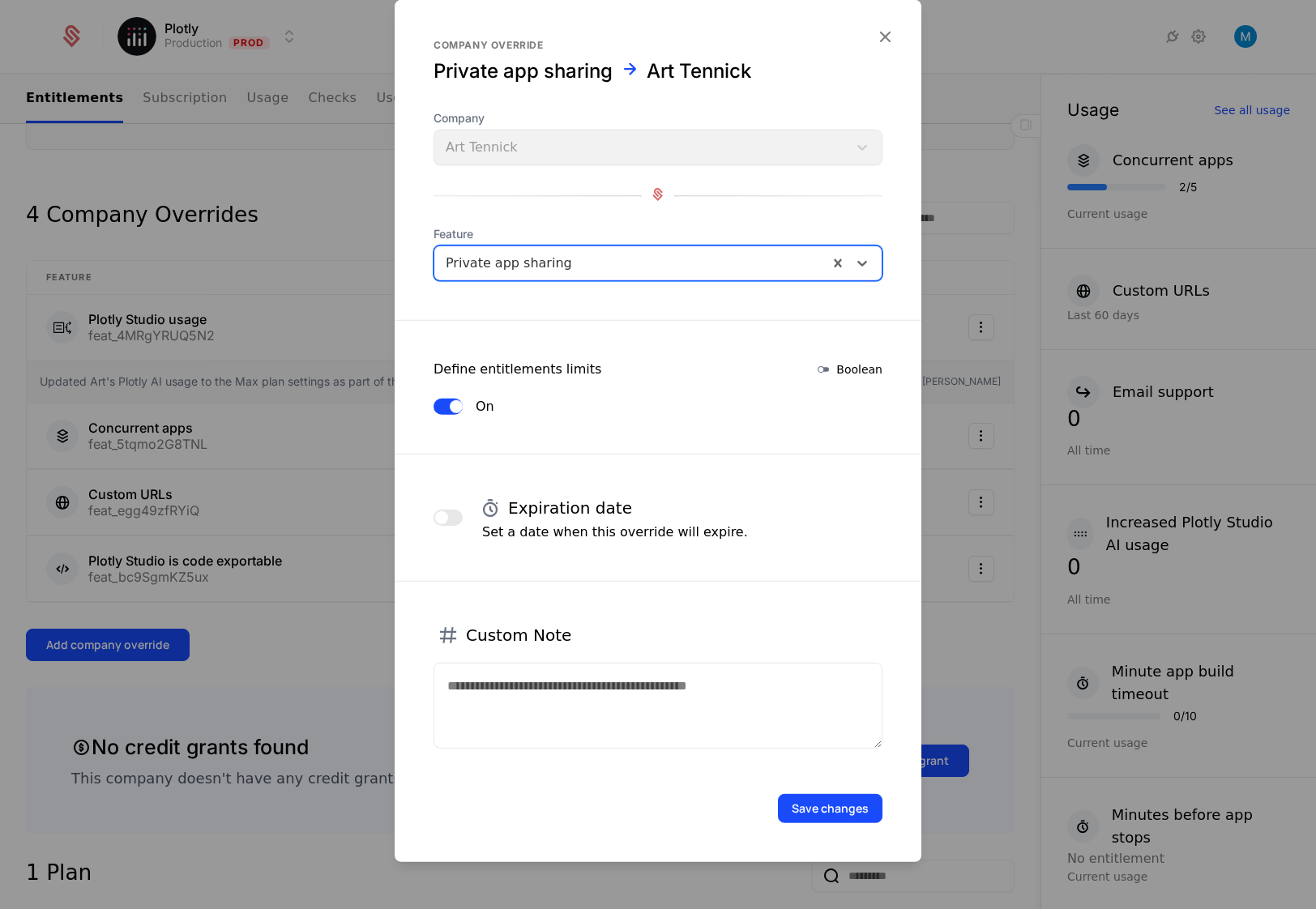
click at [823, 802] on button "Save changes" at bounding box center [830, 809] width 104 height 29
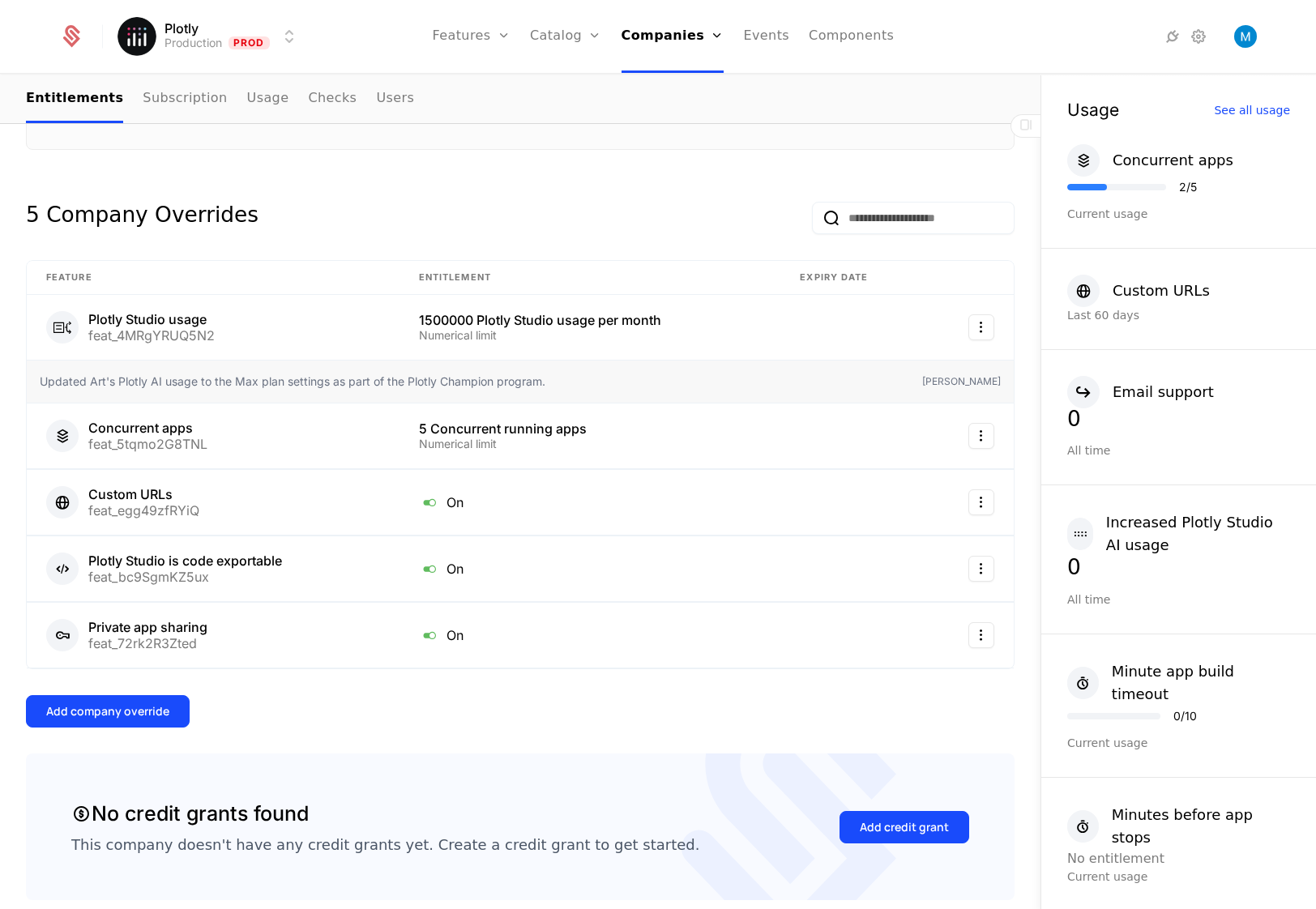
click at [136, 719] on div "Add company override" at bounding box center [108, 711] width 123 height 16
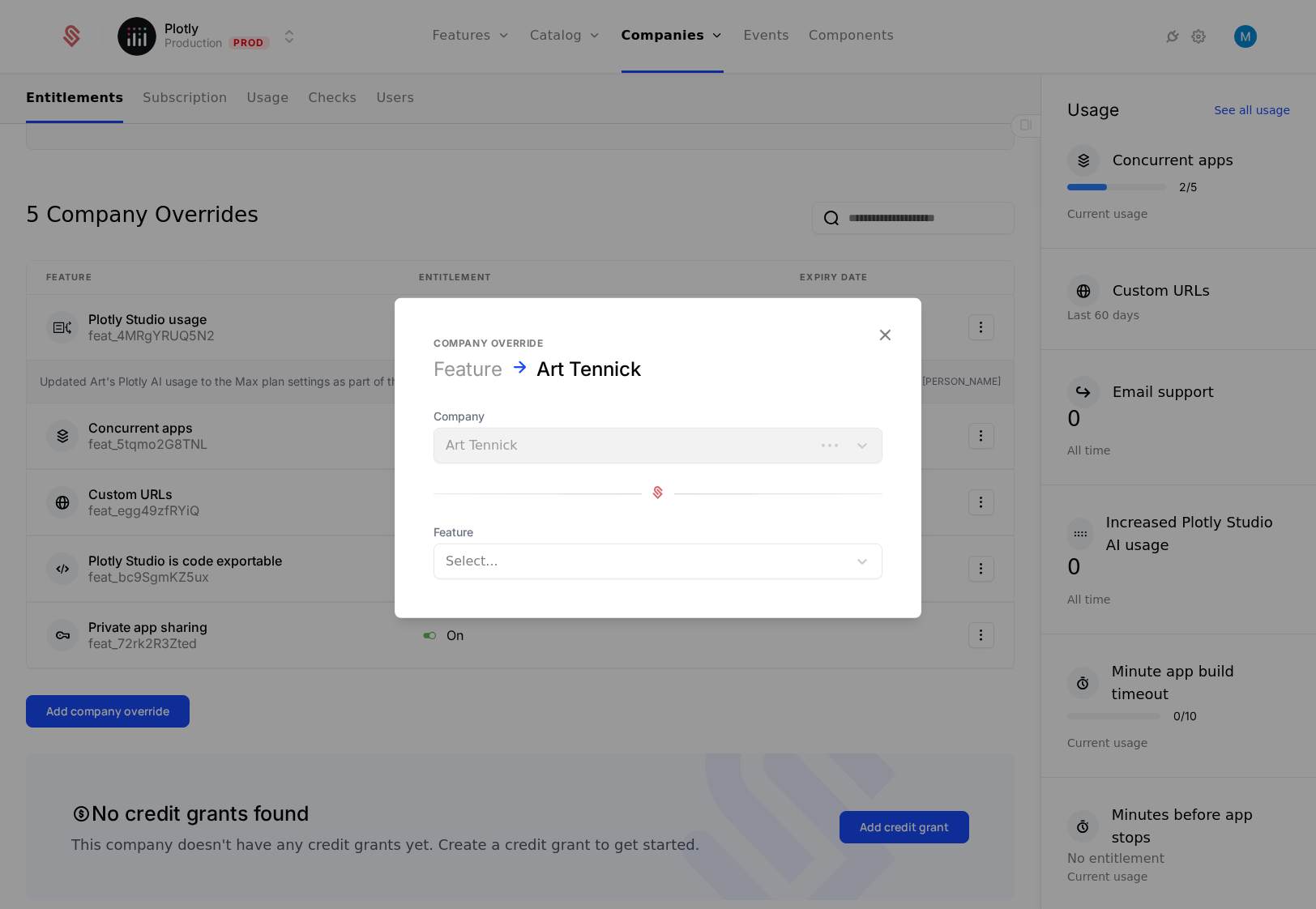
click at [631, 565] on div at bounding box center [641, 561] width 391 height 23
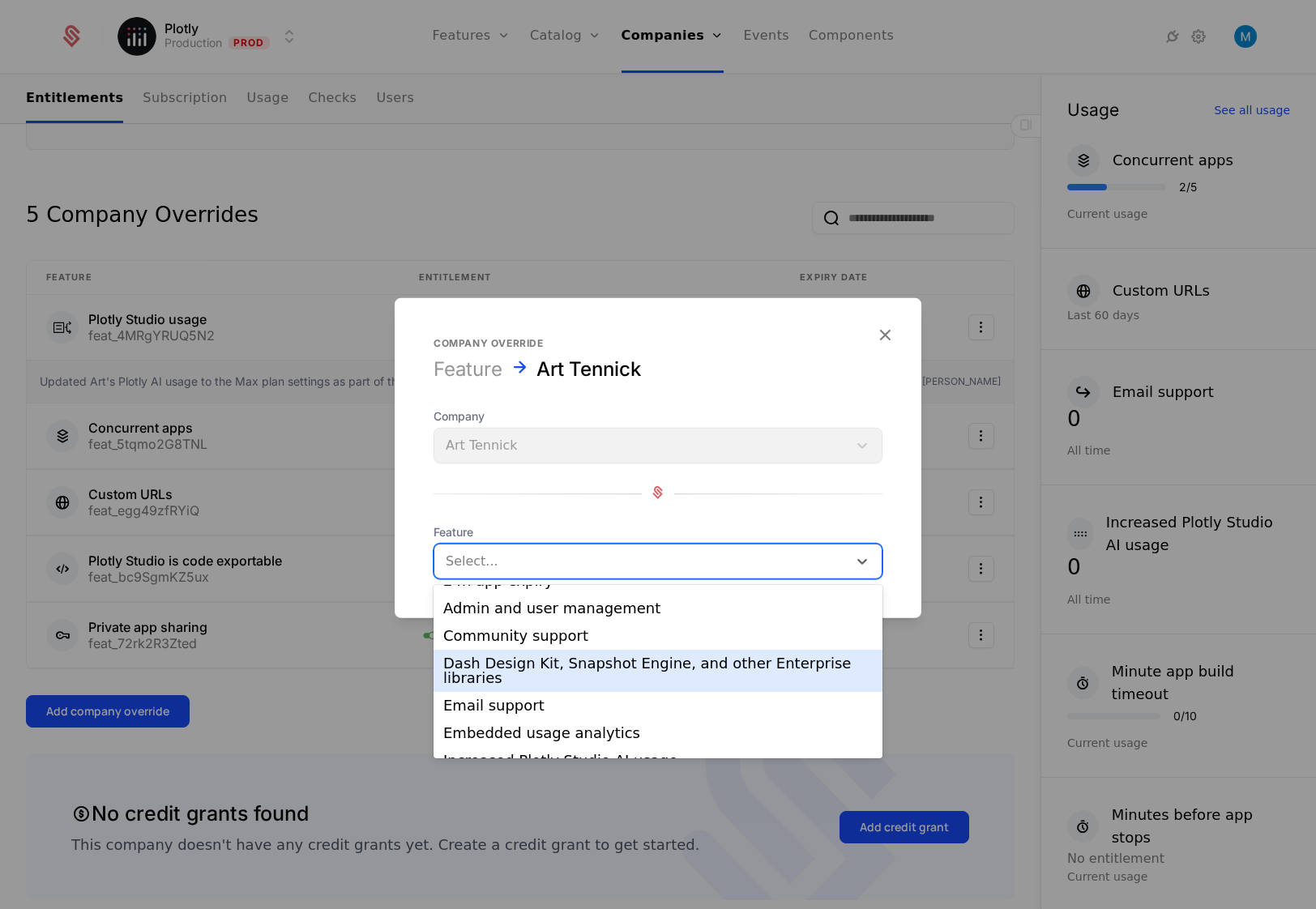
scroll to position [195, 0]
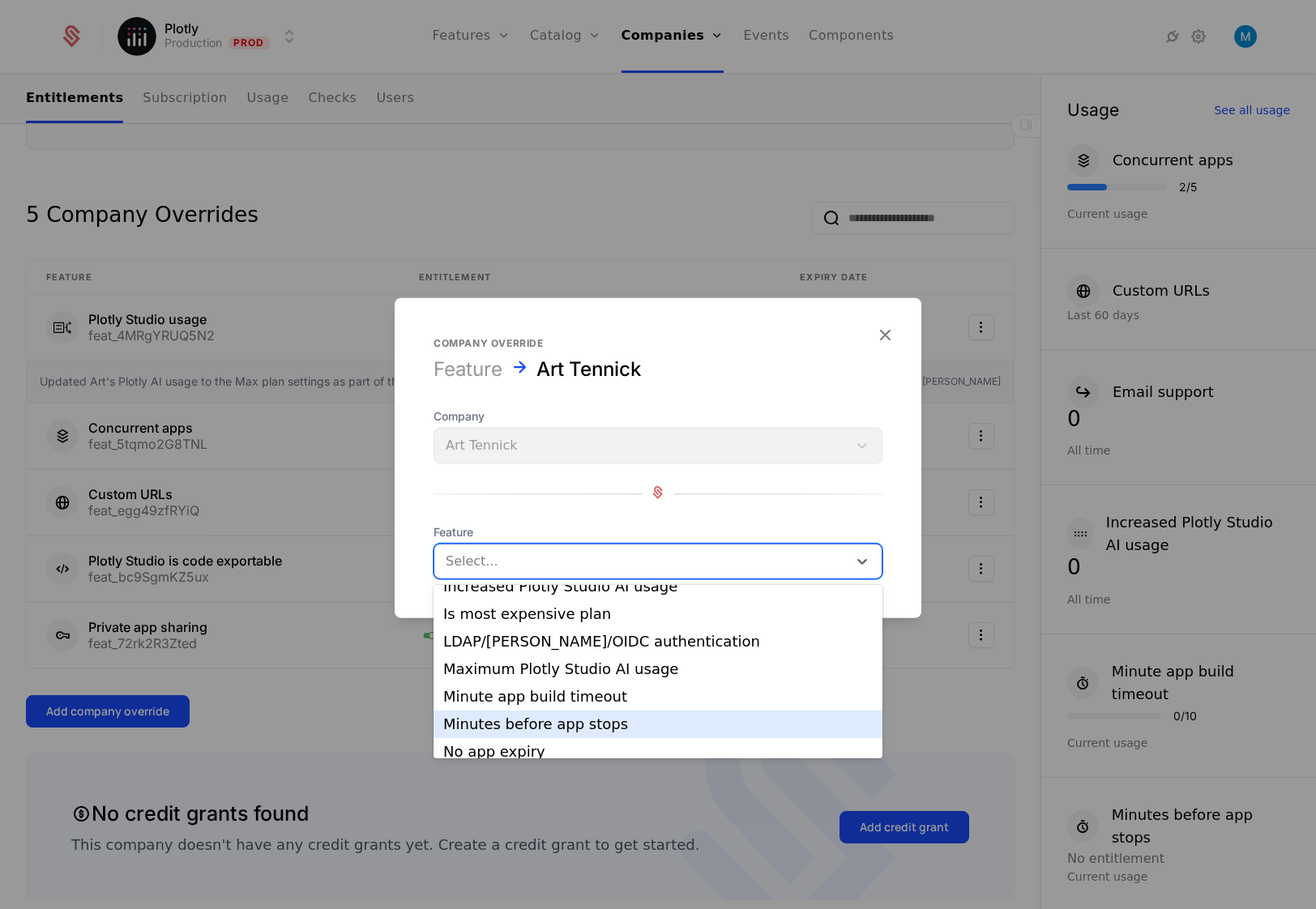
click at [690, 723] on div "Minutes before app stops" at bounding box center [658, 724] width 430 height 14
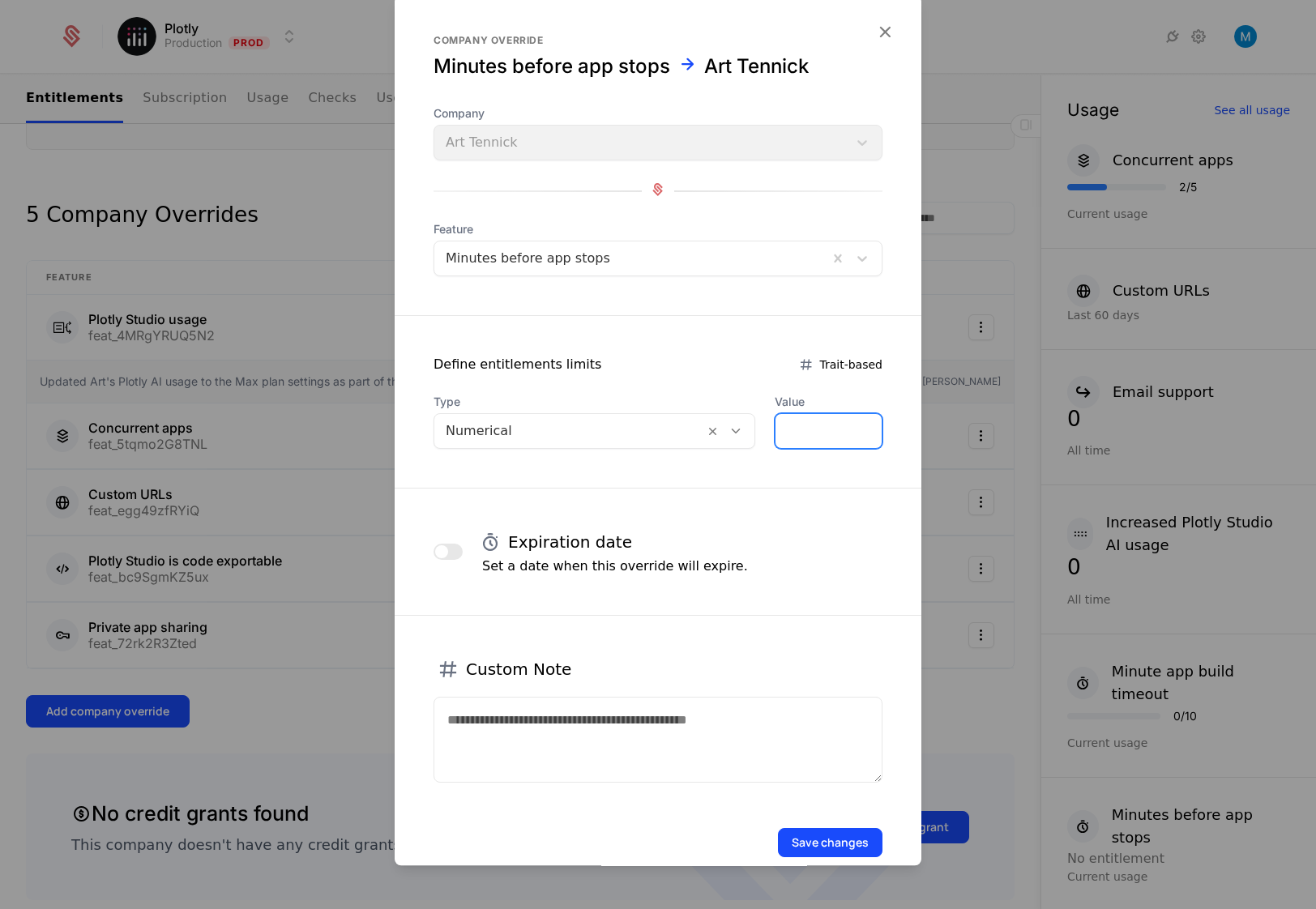
drag, startPoint x: 776, startPoint y: 429, endPoint x: 684, endPoint y: 419, distance: 92.5
click at [775, 419] on input "*" at bounding box center [828, 431] width 106 height 34
click at [597, 428] on div at bounding box center [569, 431] width 247 height 23
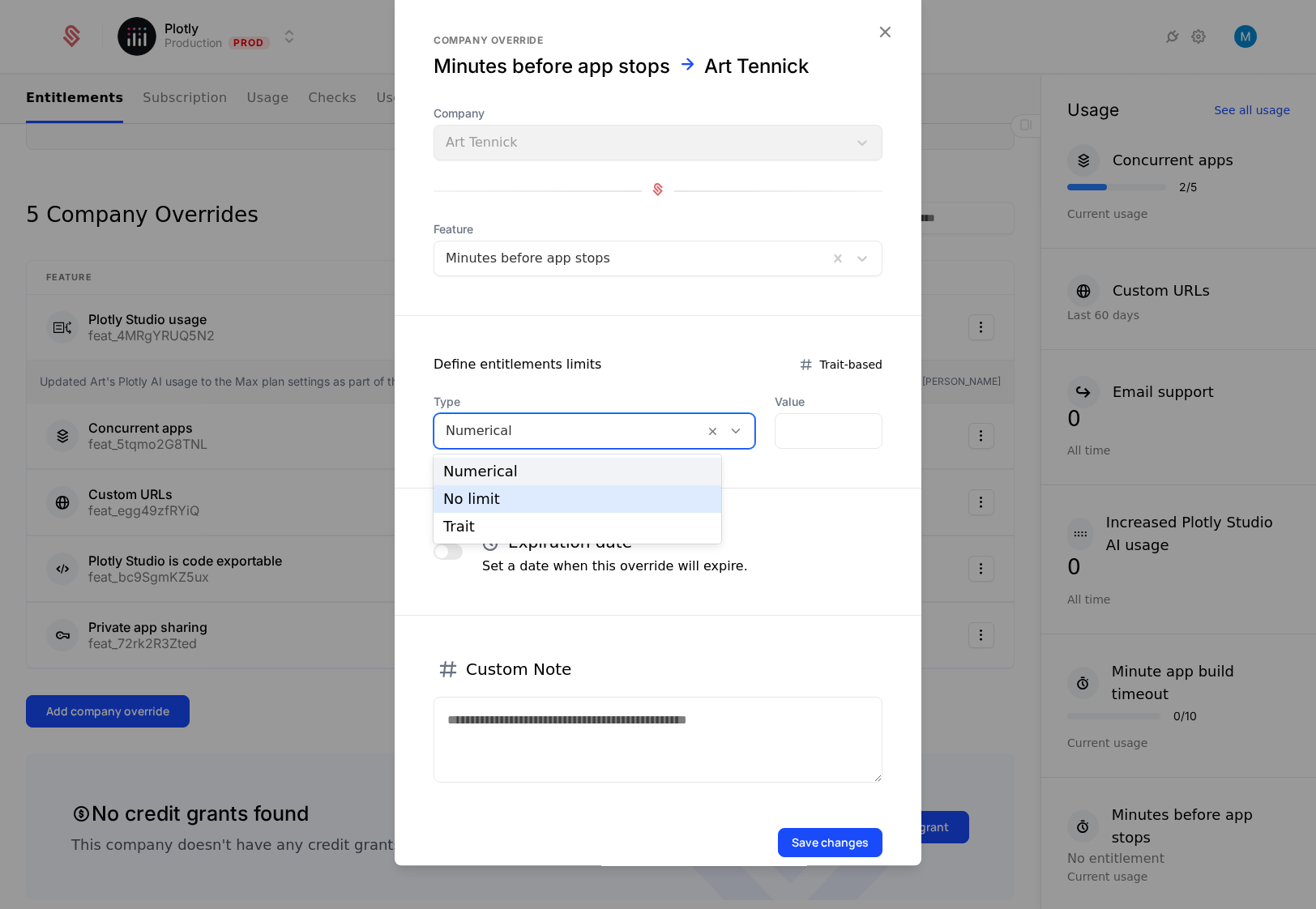
click at [537, 500] on div "No limit" at bounding box center [577, 499] width 268 height 14
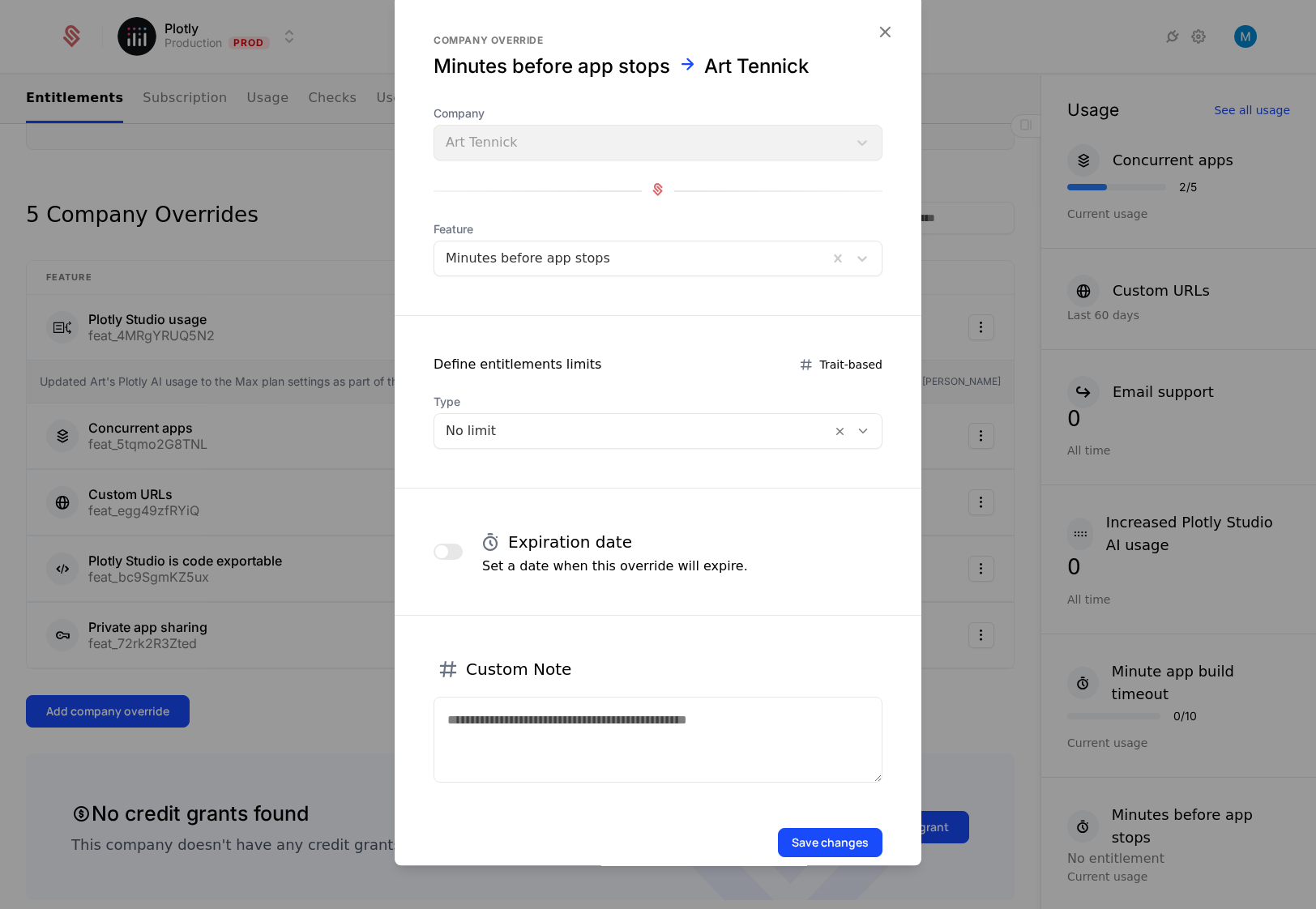
click at [795, 841] on button "Save changes" at bounding box center [830, 843] width 104 height 29
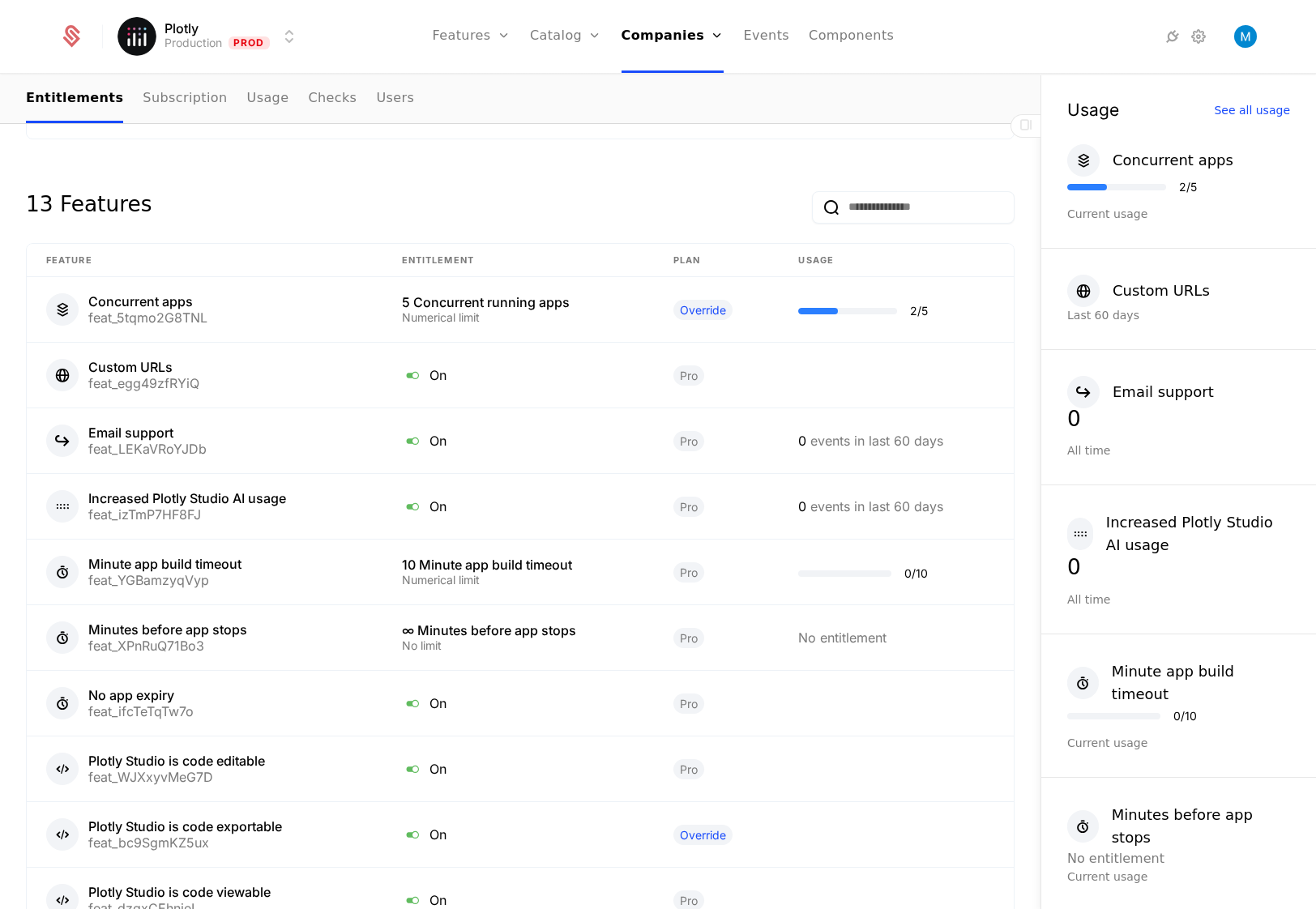
scroll to position [1494, 0]
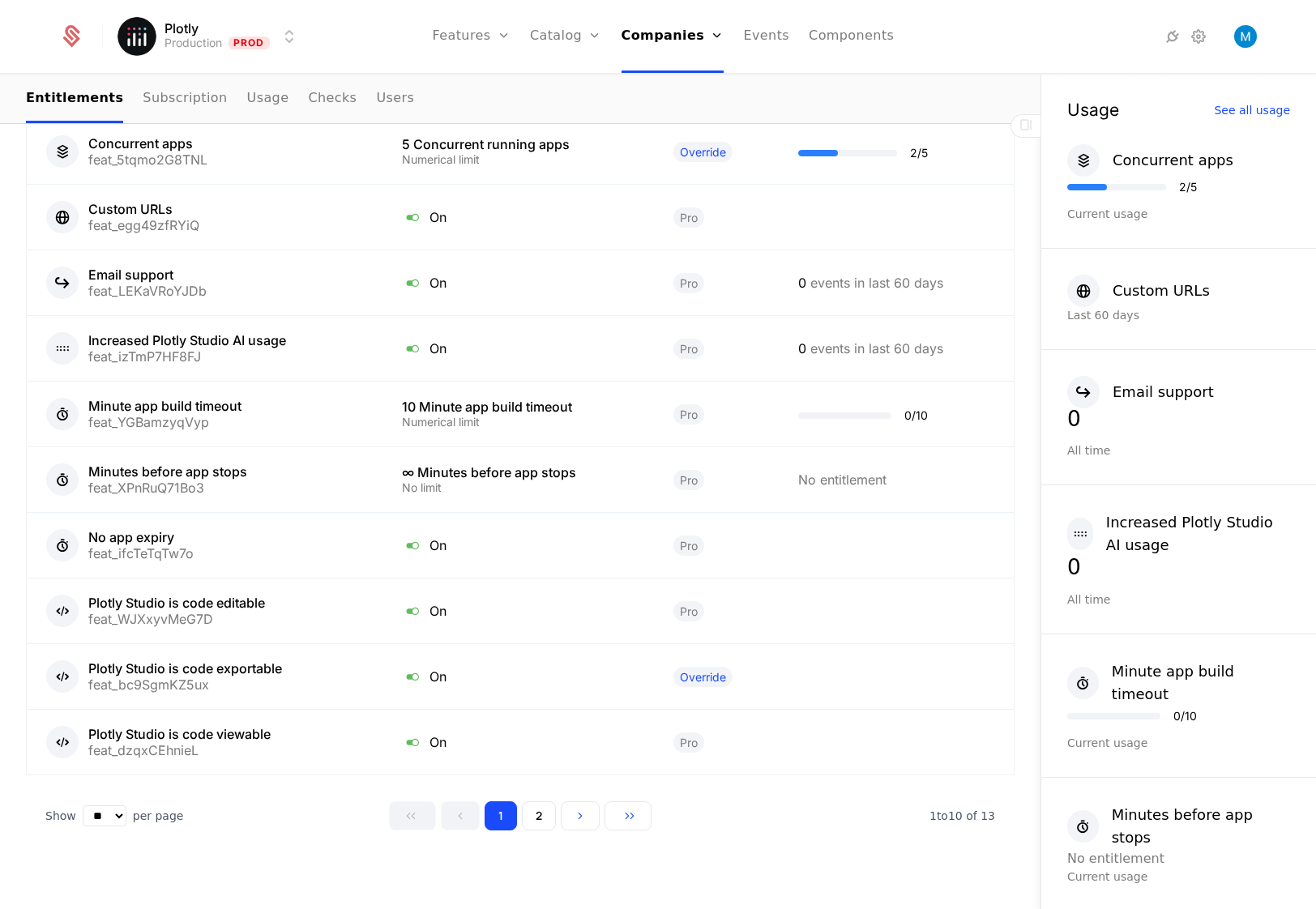
click at [545, 817] on button "2" at bounding box center [539, 816] width 34 height 29
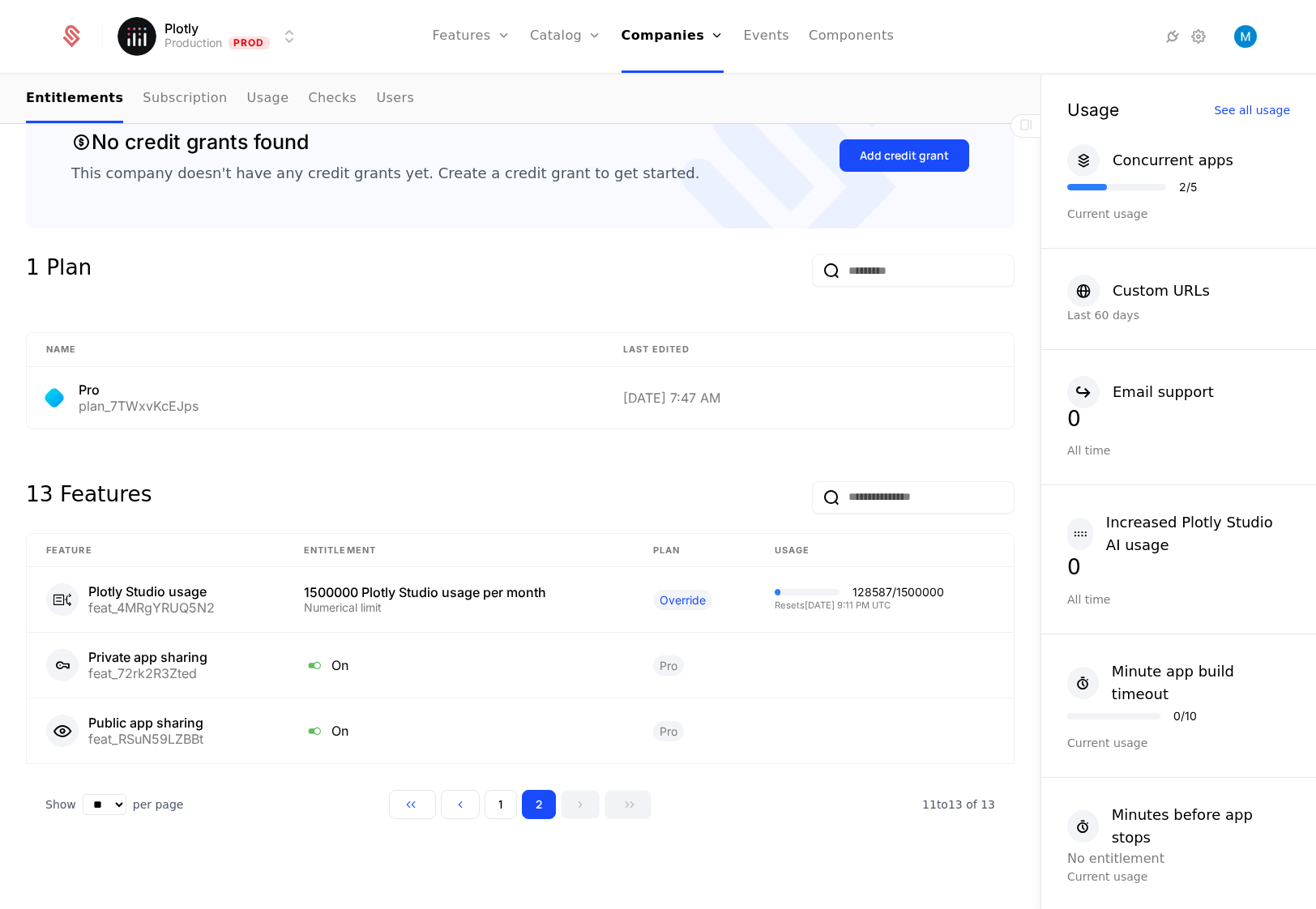
click at [498, 808] on button "1" at bounding box center [501, 805] width 32 height 29
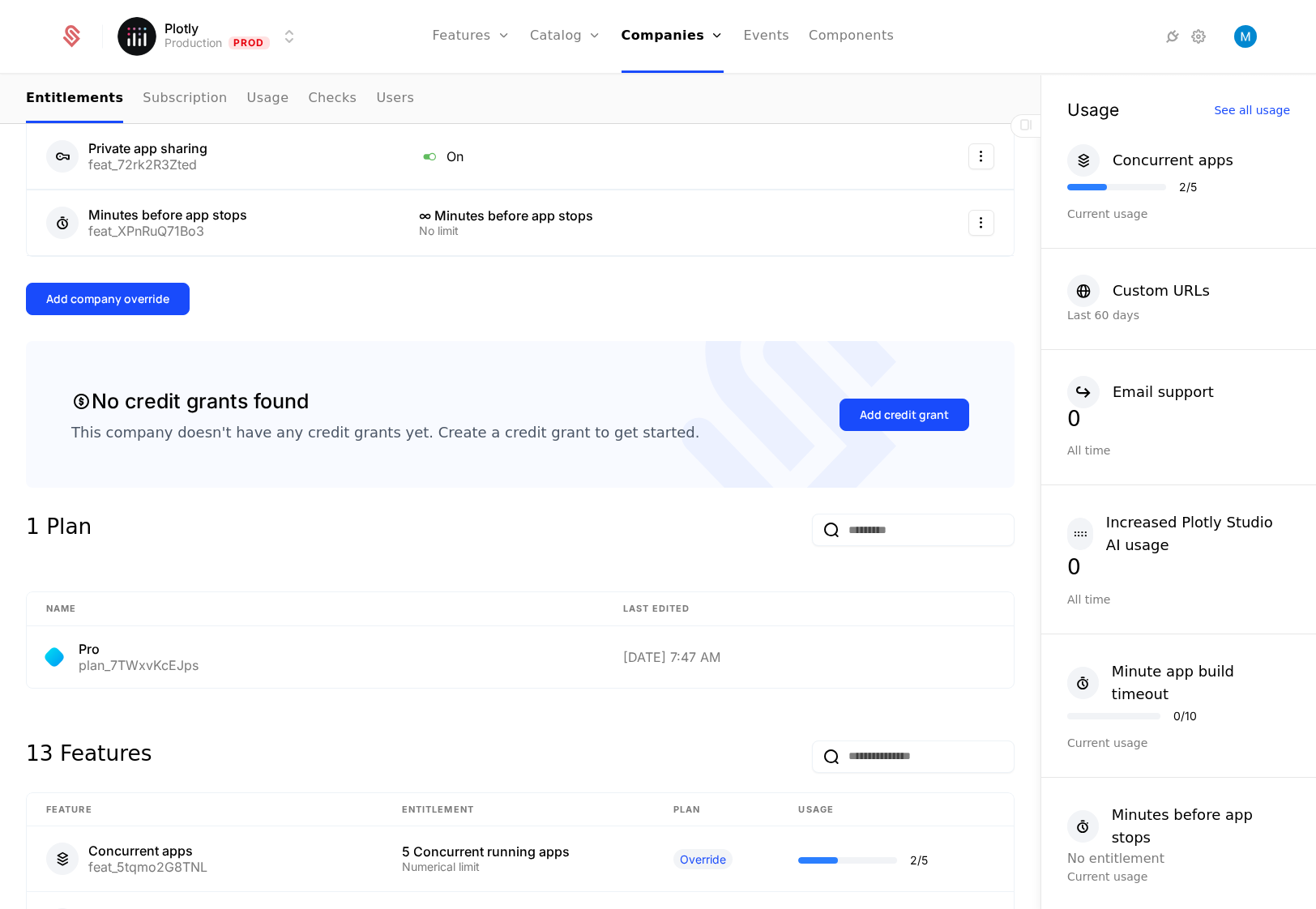
scroll to position [526, 0]
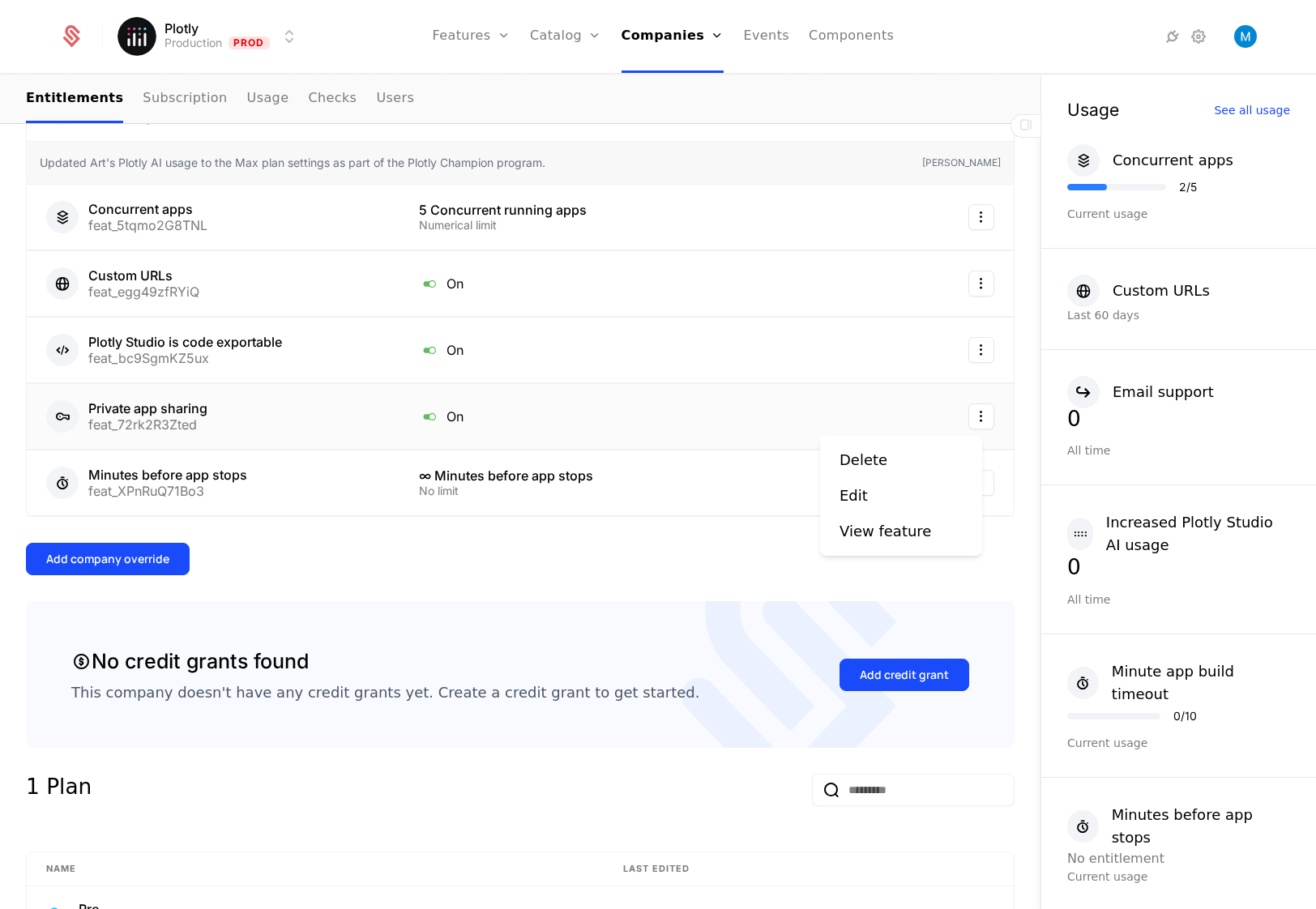
click at [969, 421] on html "Plotly Production Prod Features Features Flags Catalog Plans Add Ons Credits Co…" at bounding box center [658, 454] width 1316 height 909
click at [880, 459] on div "Delete" at bounding box center [863, 460] width 48 height 23
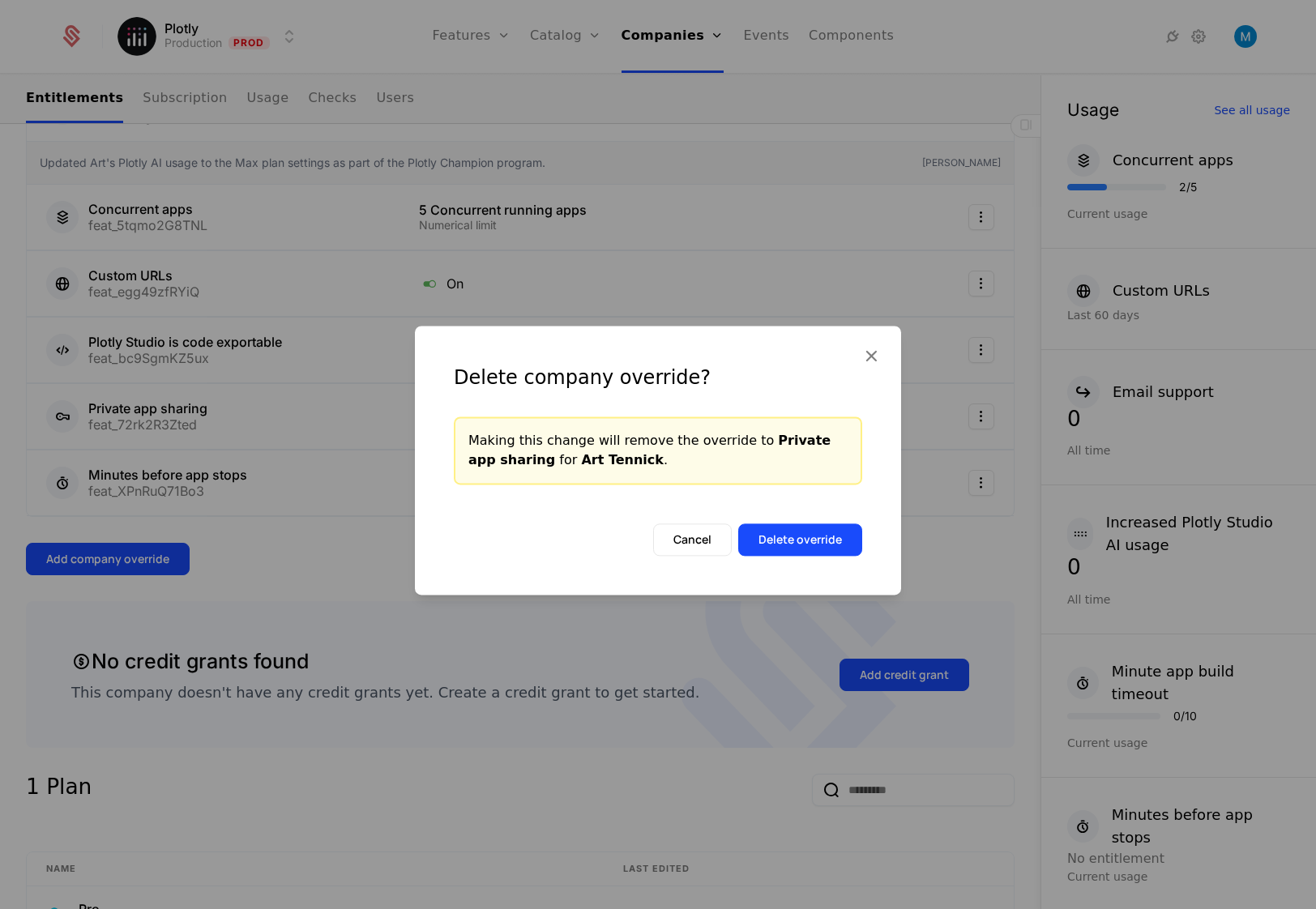
click at [816, 536] on button "Delete override" at bounding box center [800, 540] width 124 height 32
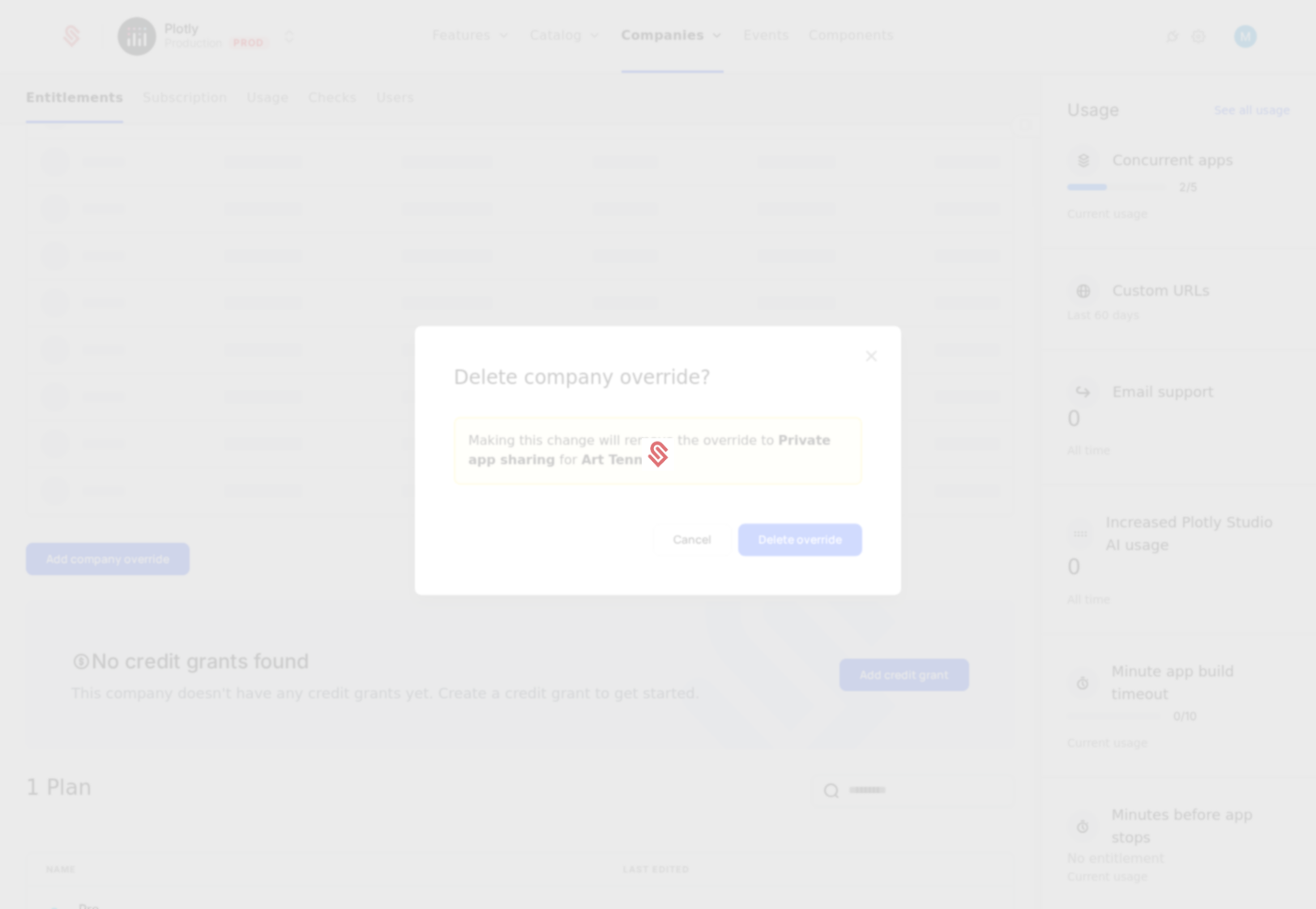
scroll to position [594, 0]
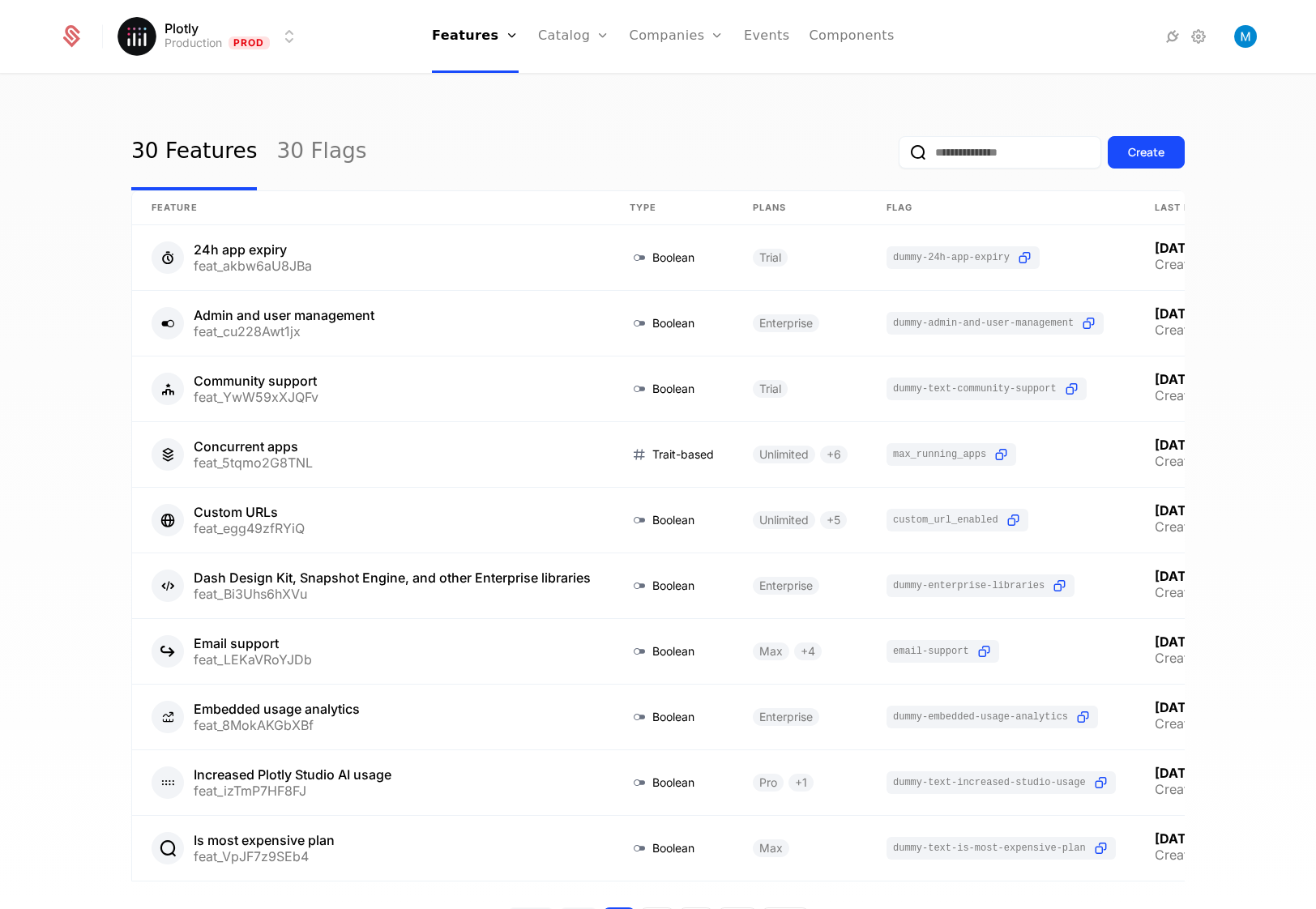
click at [599, 86] on link "Plans" at bounding box center [599, 80] width 83 height 13
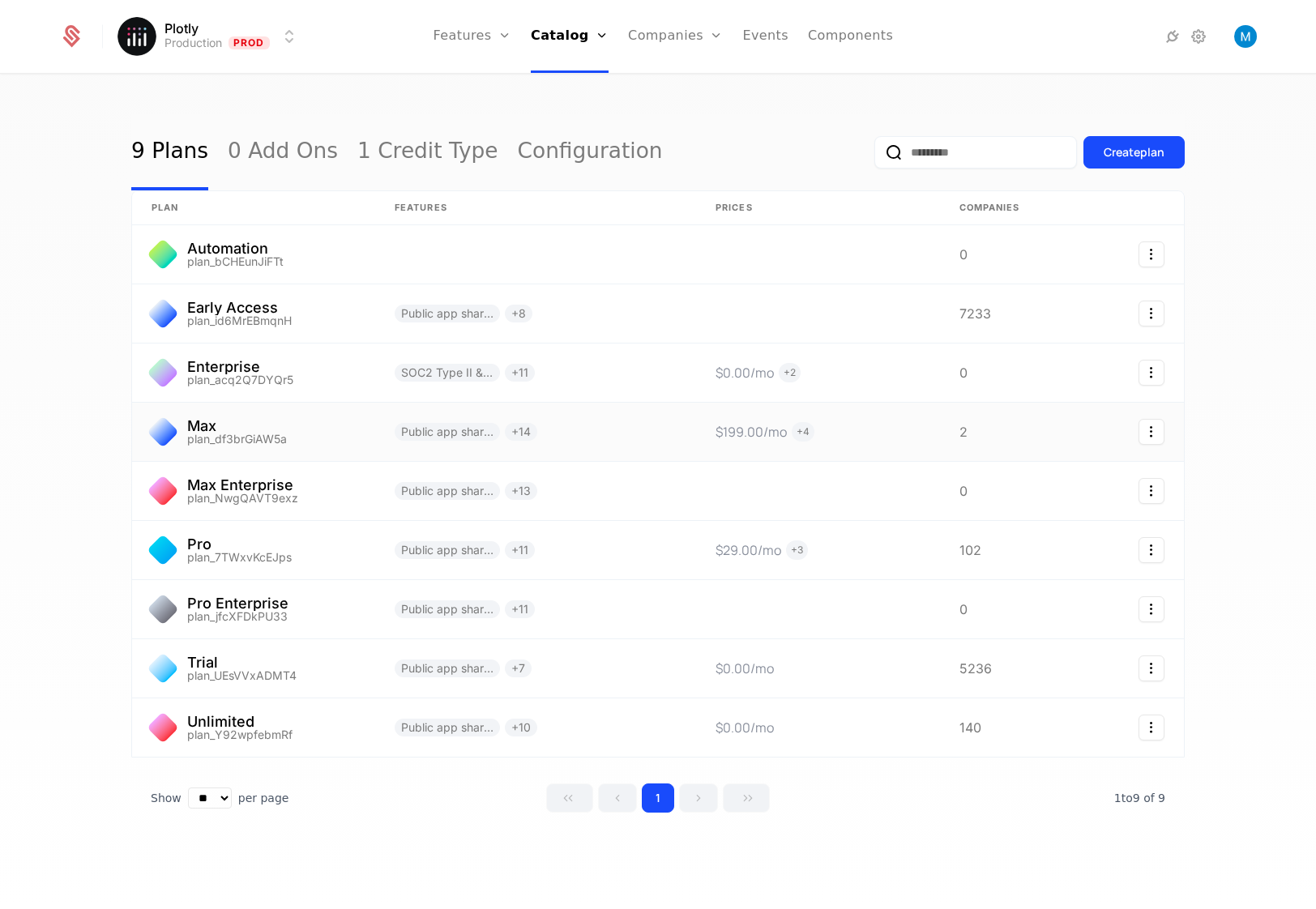
click at [261, 432] on link at bounding box center [254, 432] width 243 height 59
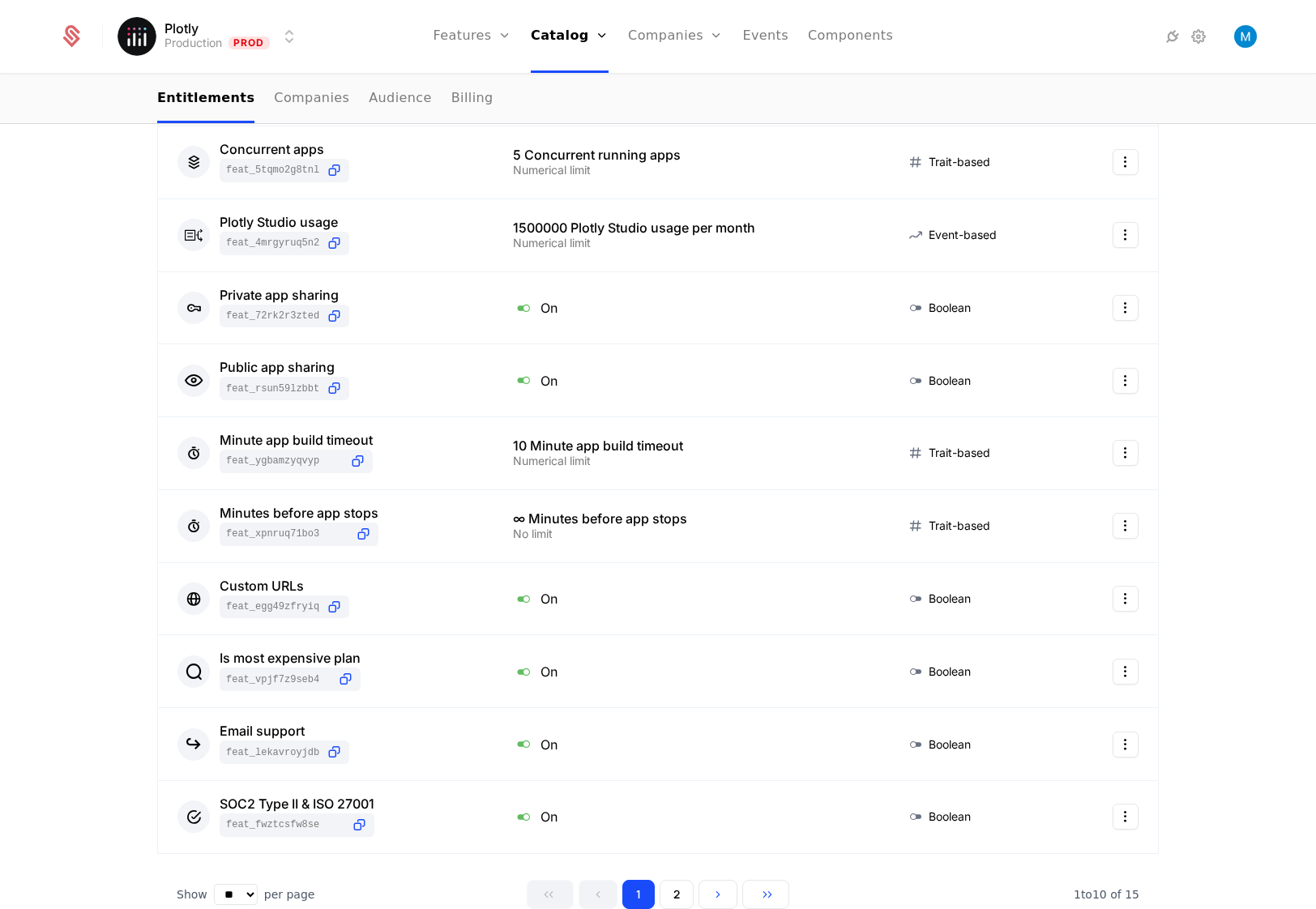
scroll to position [390, 0]
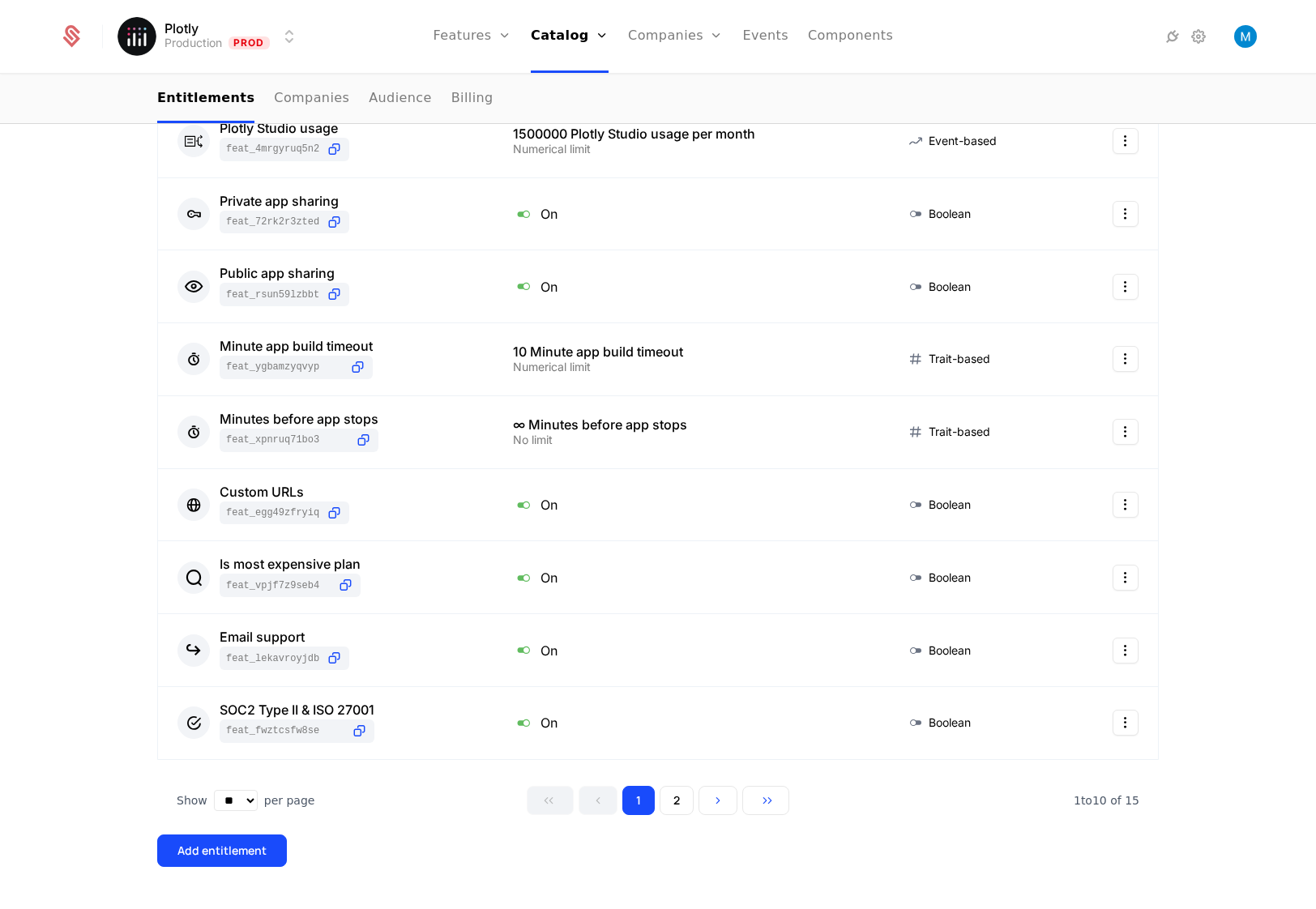
click at [666, 802] on button "2" at bounding box center [677, 800] width 34 height 29
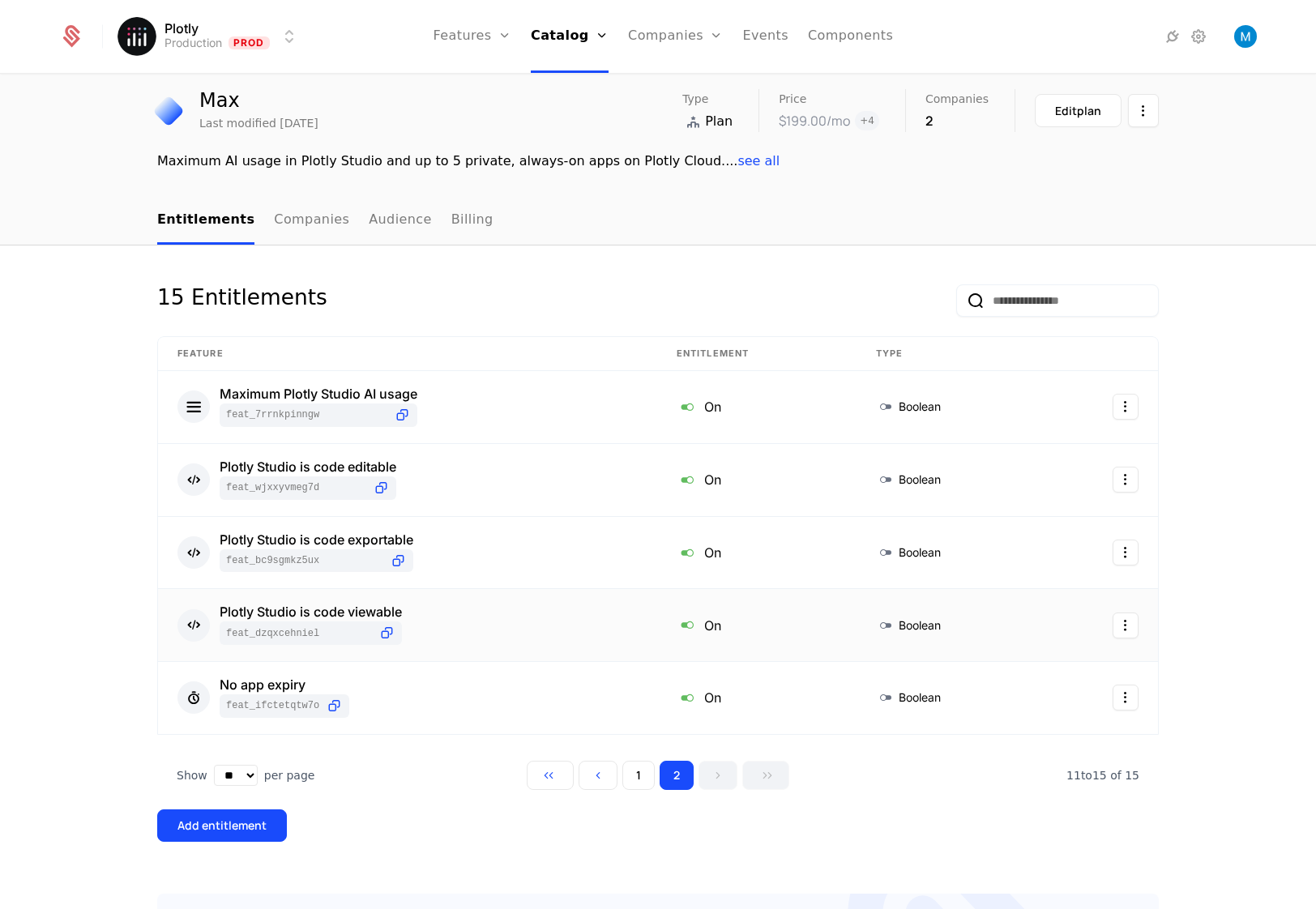
scroll to position [145, 0]
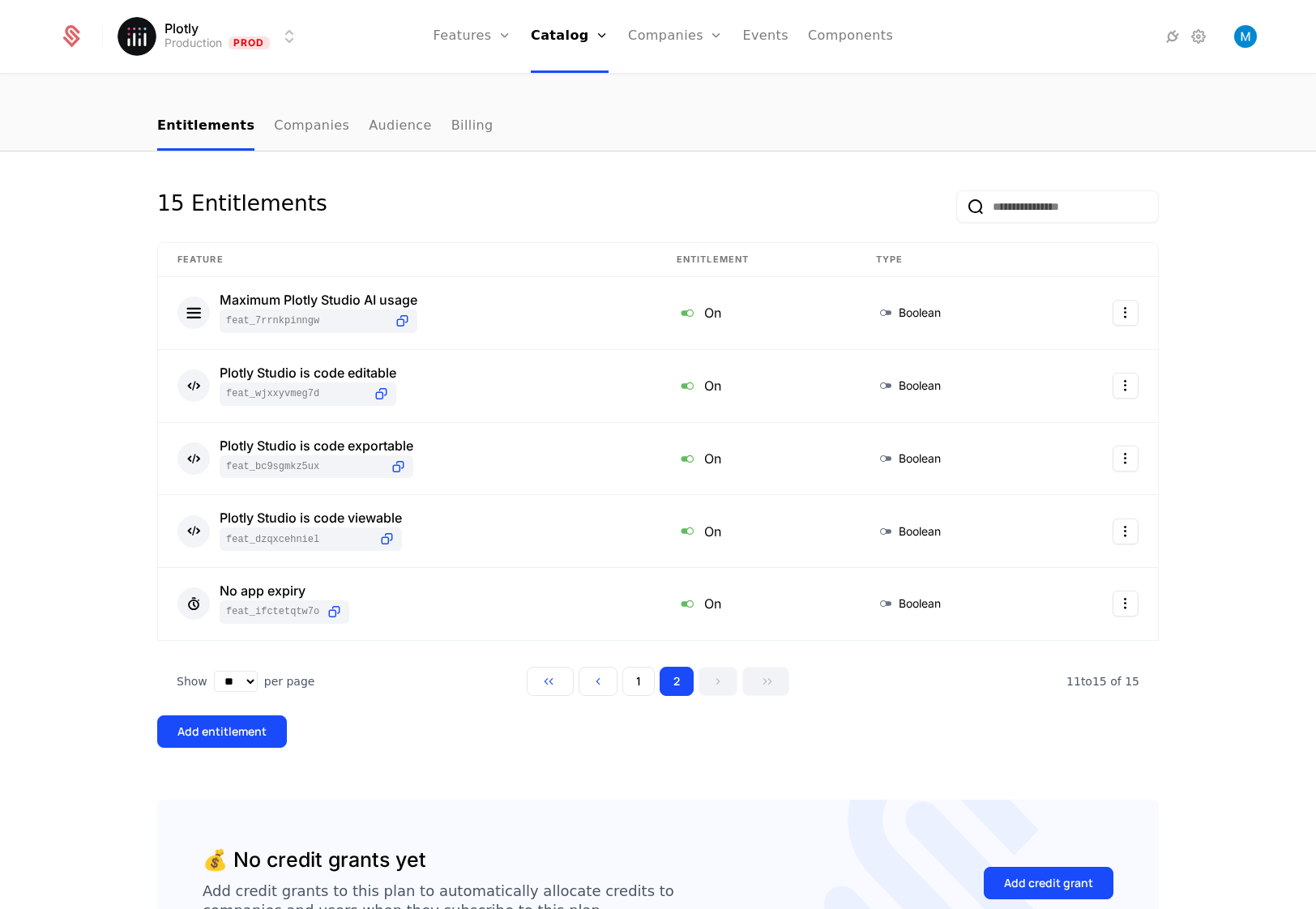
drag, startPoint x: 618, startPoint y: 682, endPoint x: 633, endPoint y: 683, distance: 15.0
click at [622, 682] on button "1" at bounding box center [638, 681] width 32 height 29
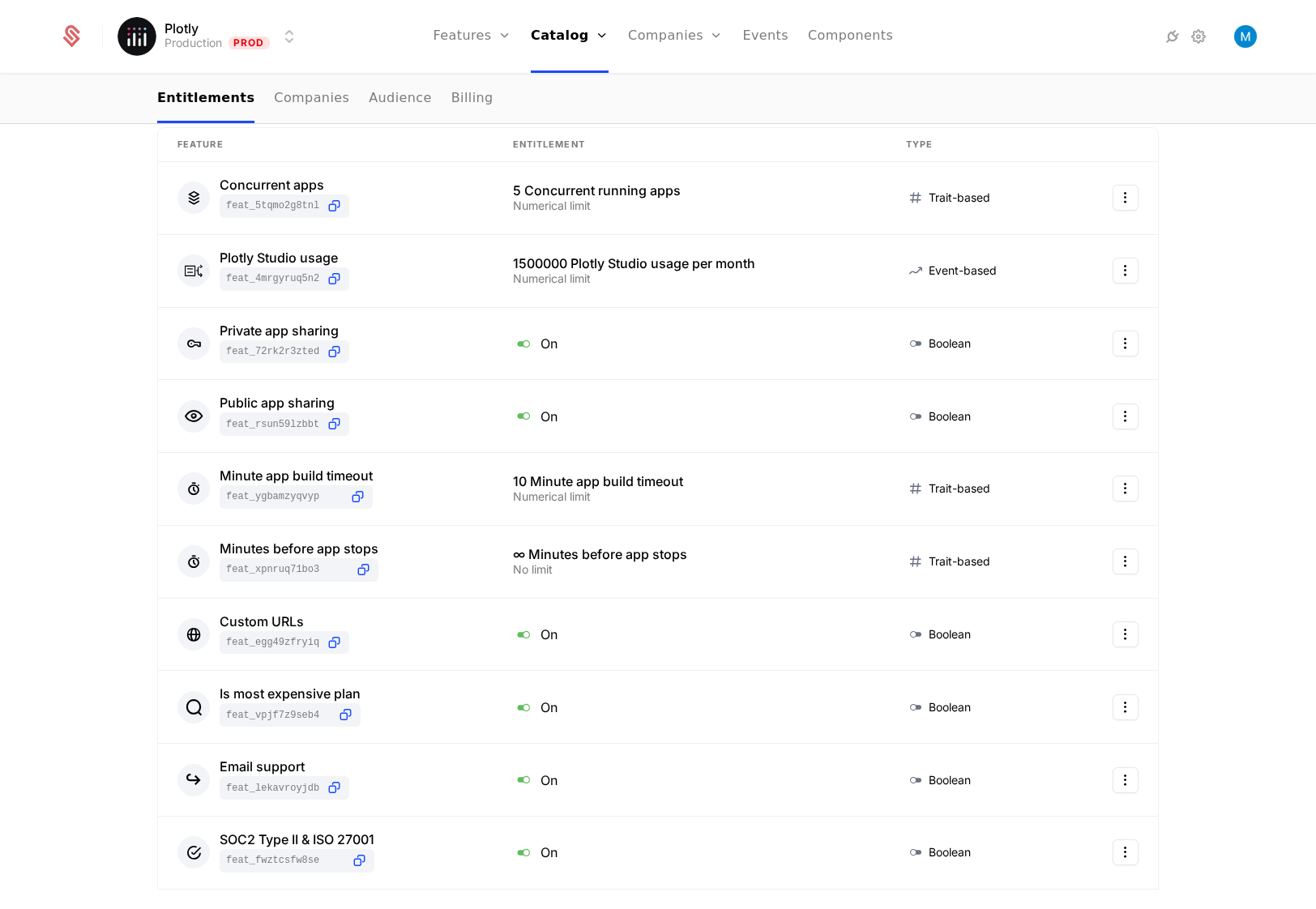
scroll to position [330, 0]
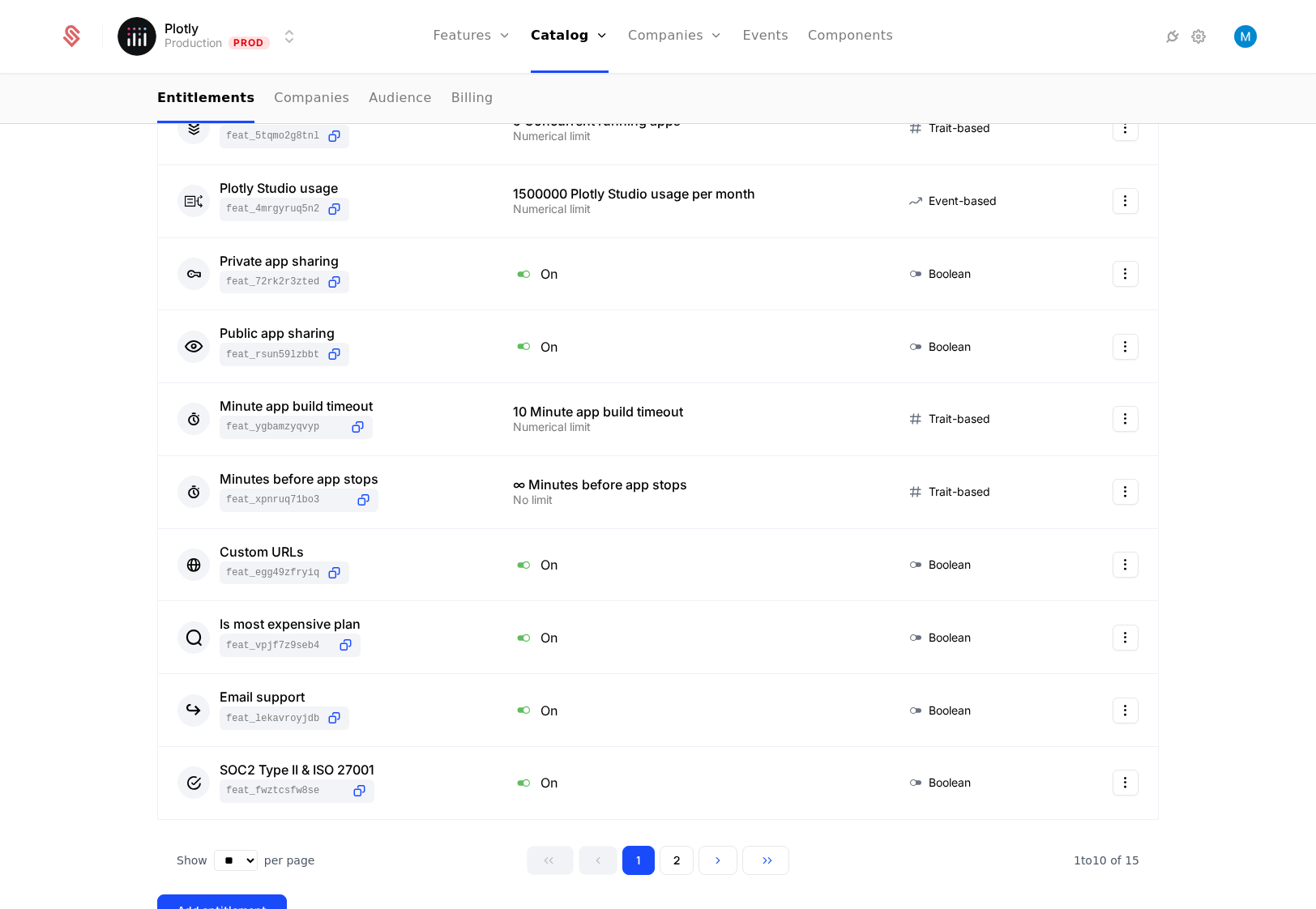
click at [670, 861] on button "2" at bounding box center [677, 861] width 34 height 29
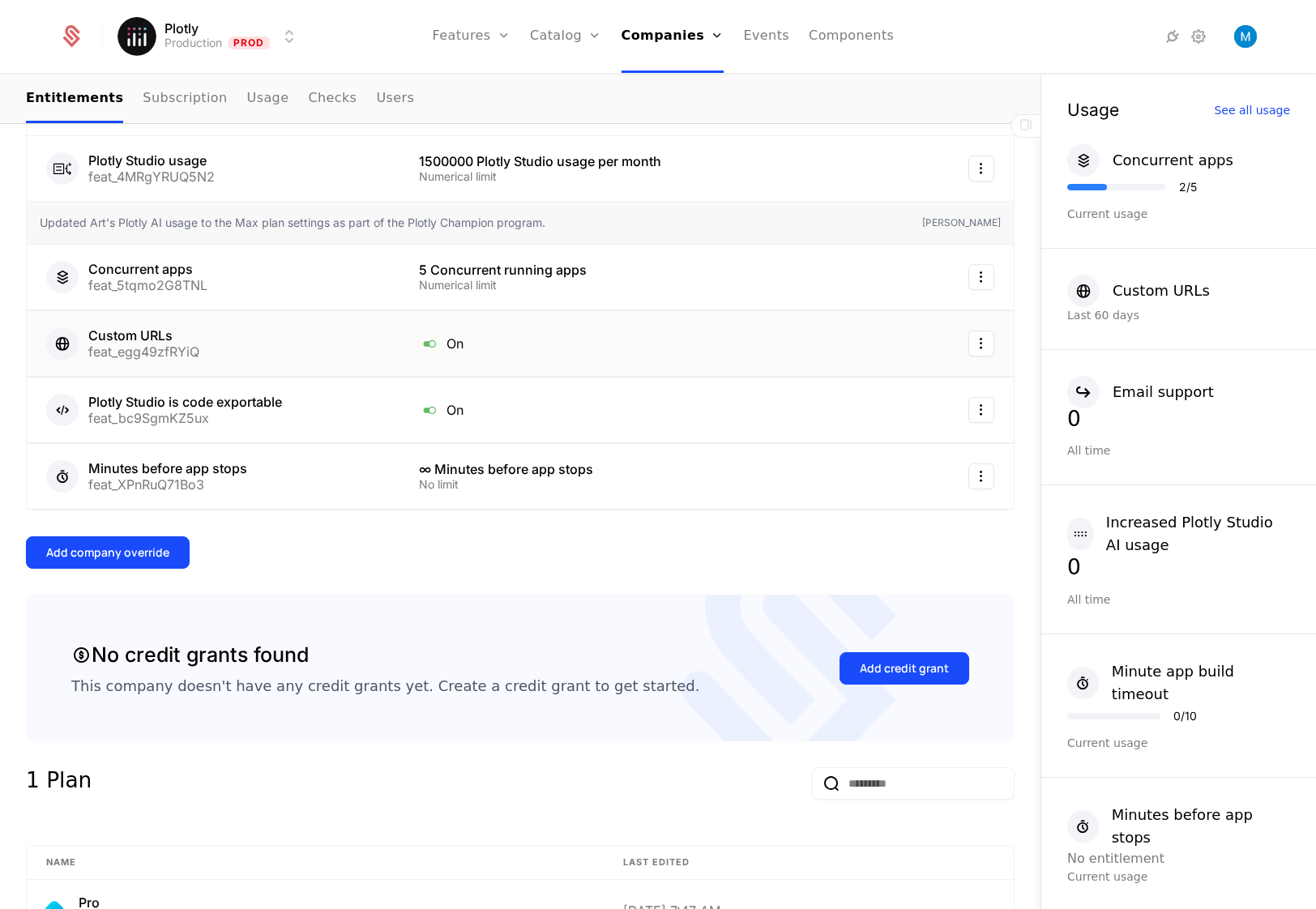
scroll to position [433, 0]
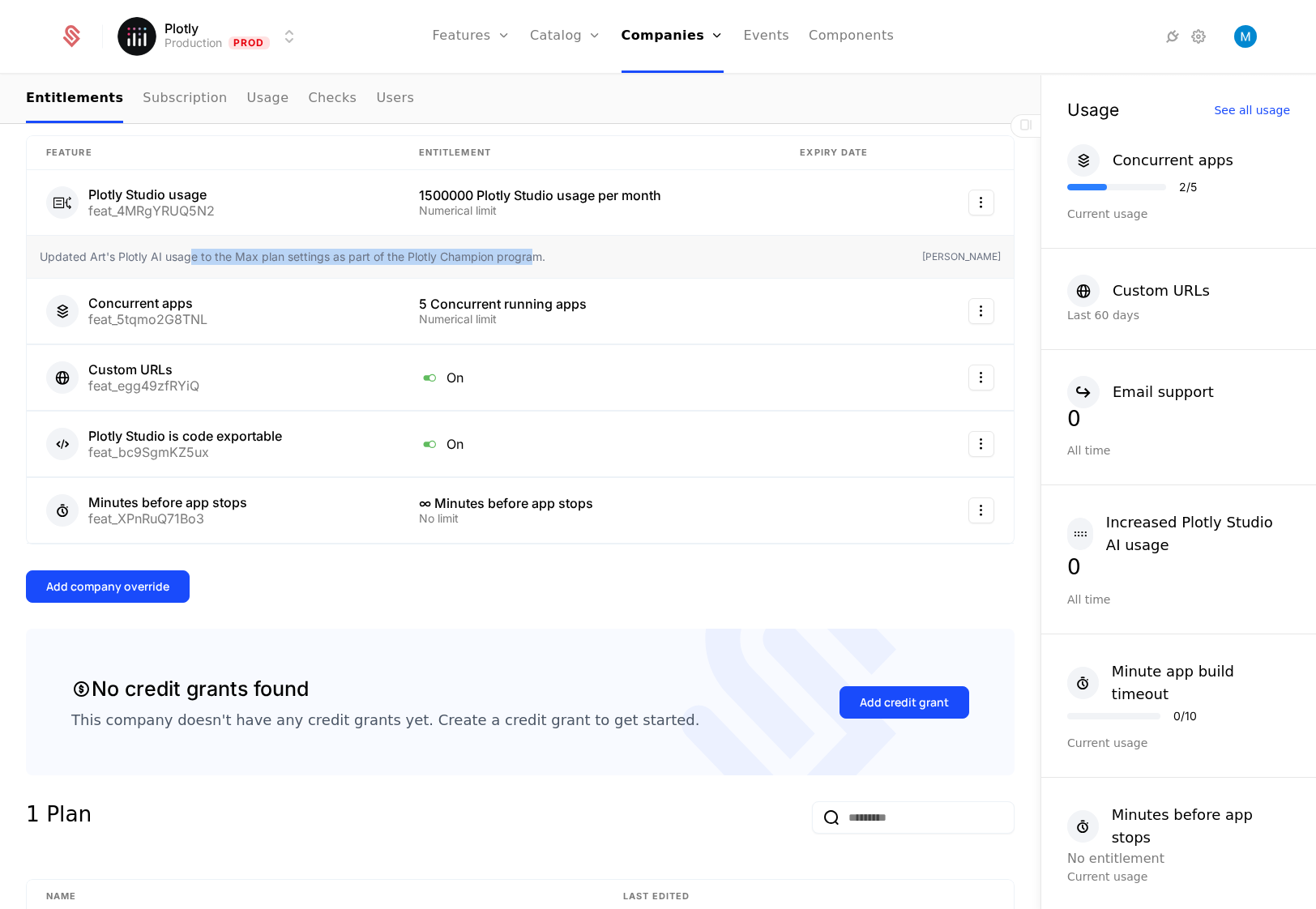
drag, startPoint x: 211, startPoint y: 258, endPoint x: 538, endPoint y: 258, distance: 327.0
click at [538, 258] on span "Updated Art's Plotly AI usage to the Max plan settings as part of the Plotly Ch…" at bounding box center [293, 257] width 506 height 16
click at [537, 571] on div "Add company override" at bounding box center [520, 587] width 988 height 32
click at [120, 583] on div "Add company override" at bounding box center [108, 586] width 123 height 16
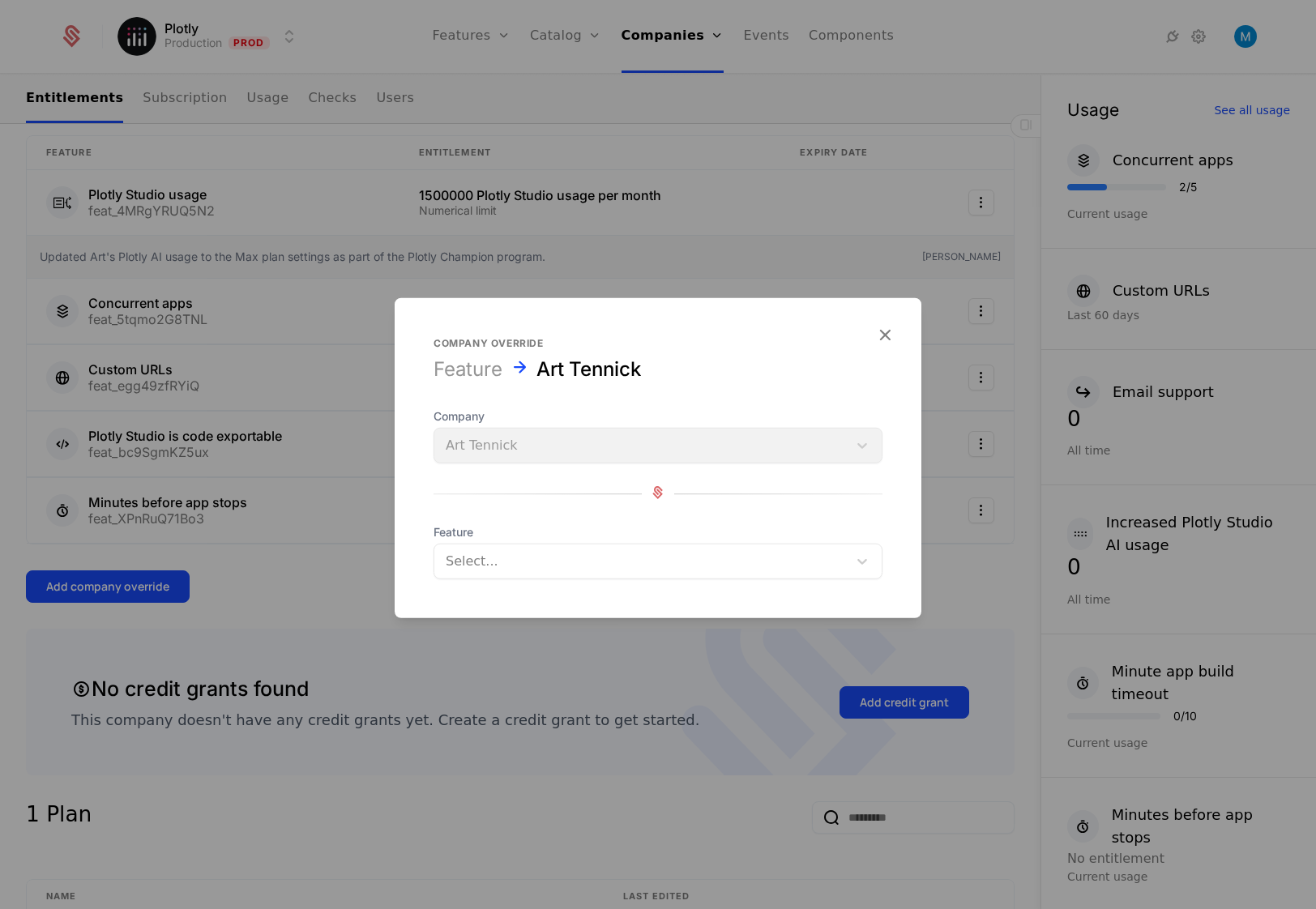
click at [579, 564] on div at bounding box center [641, 561] width 391 height 23
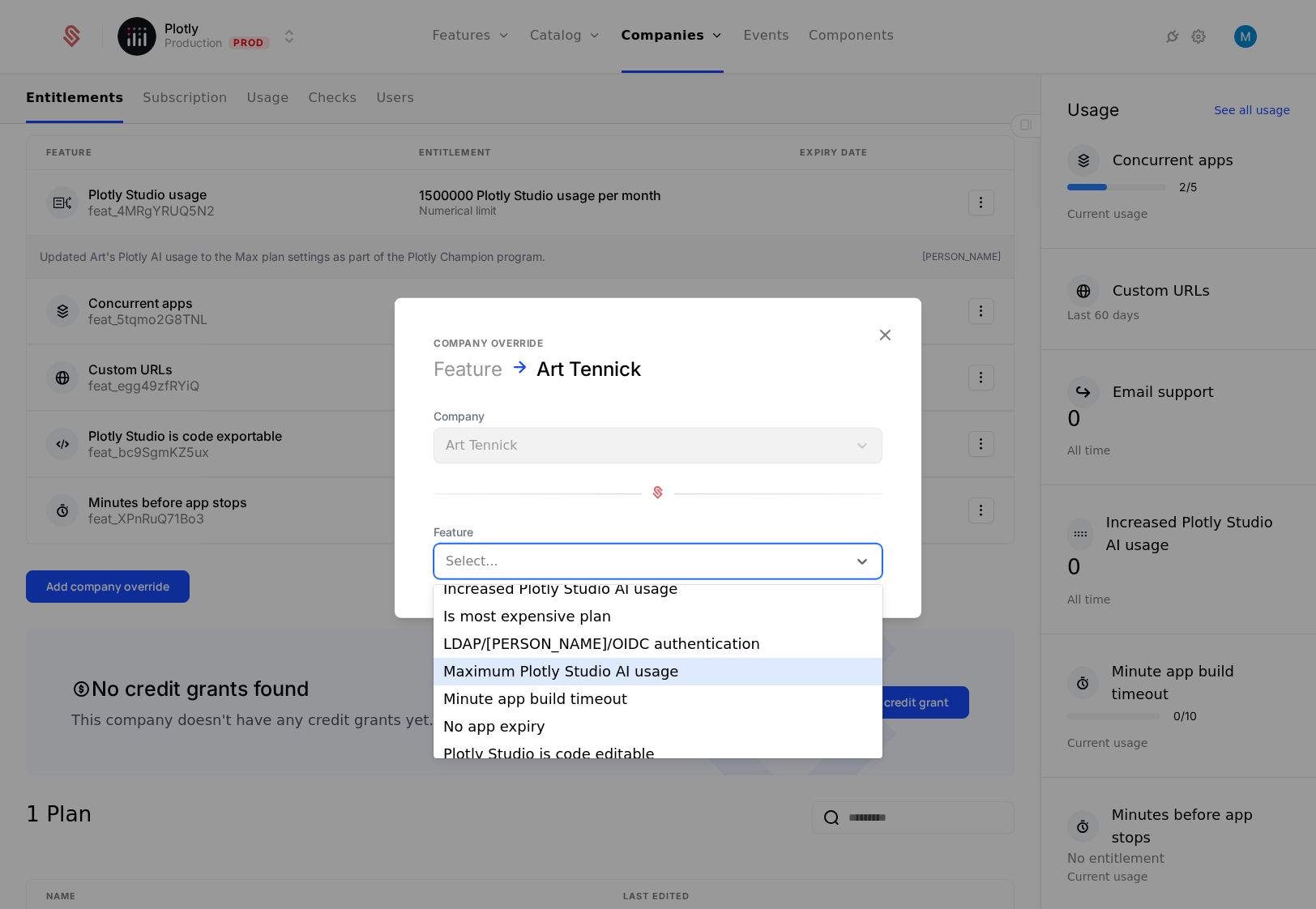
scroll to position [223, 0]
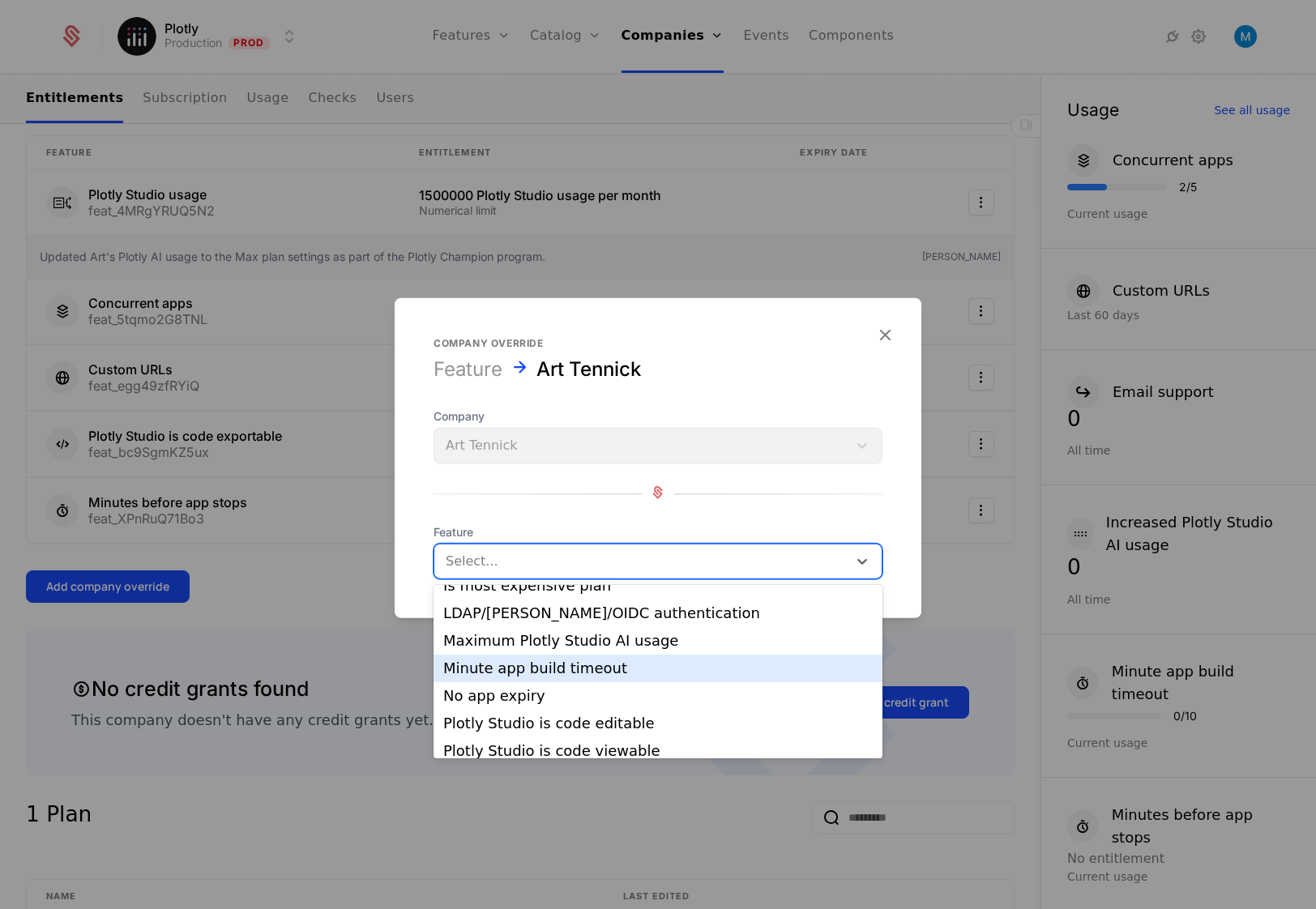
click at [652, 669] on div "Minute app build timeout" at bounding box center [658, 668] width 430 height 14
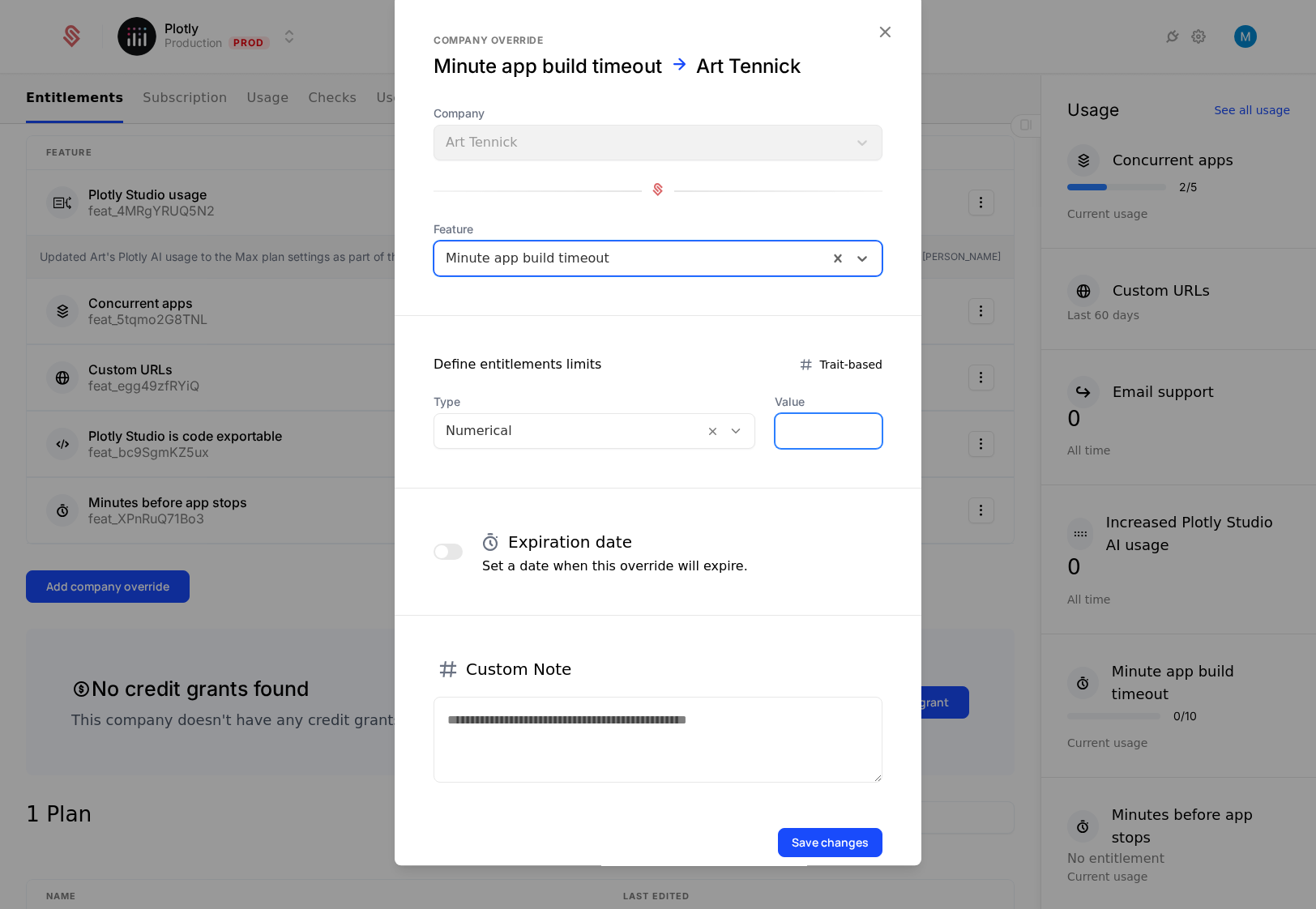
click at [780, 424] on input "*" at bounding box center [828, 431] width 106 height 34
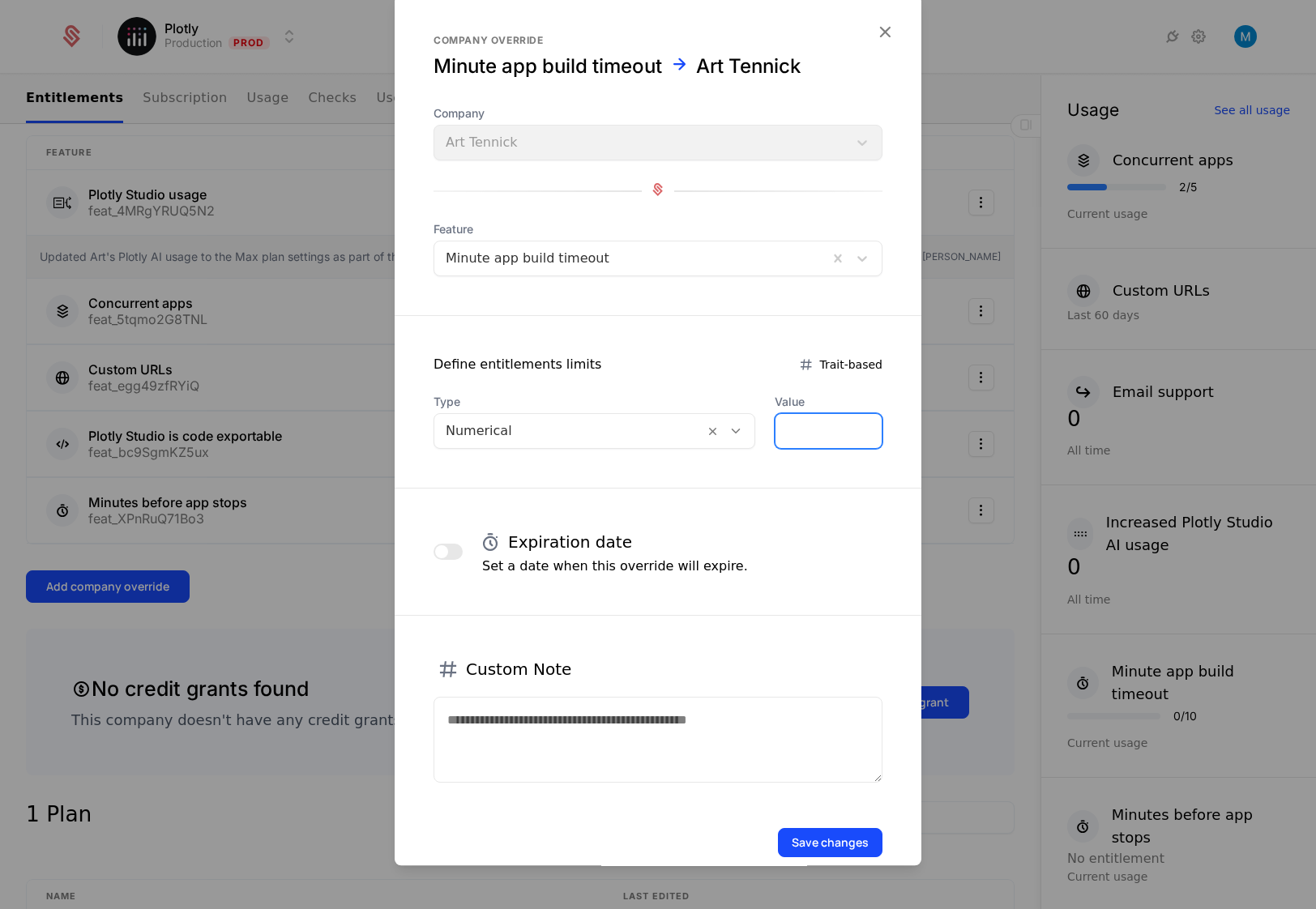
type input "**"
click at [845, 846] on button "Save changes" at bounding box center [830, 843] width 104 height 29
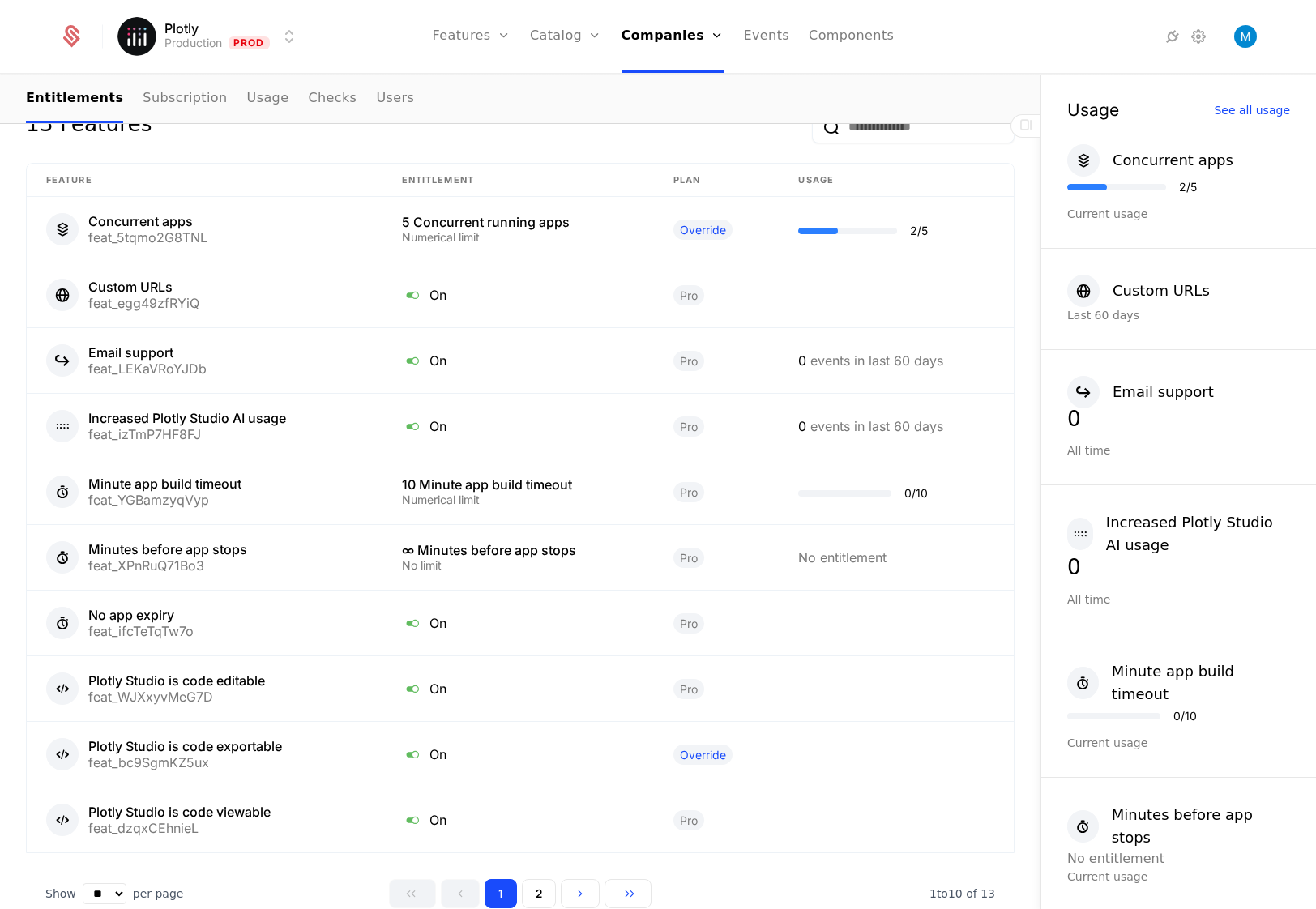
scroll to position [1506, 0]
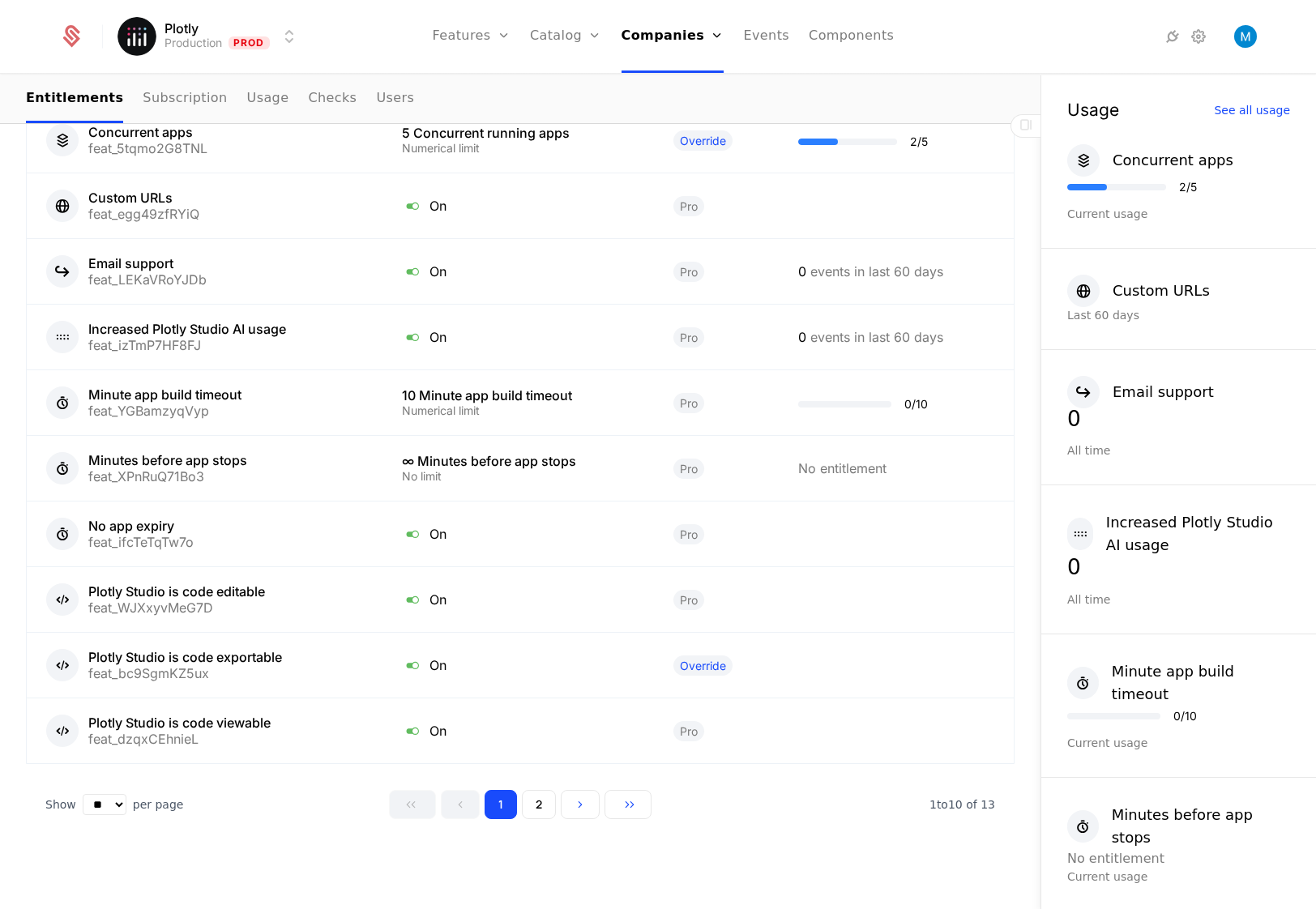
click at [532, 805] on button "2" at bounding box center [539, 805] width 34 height 29
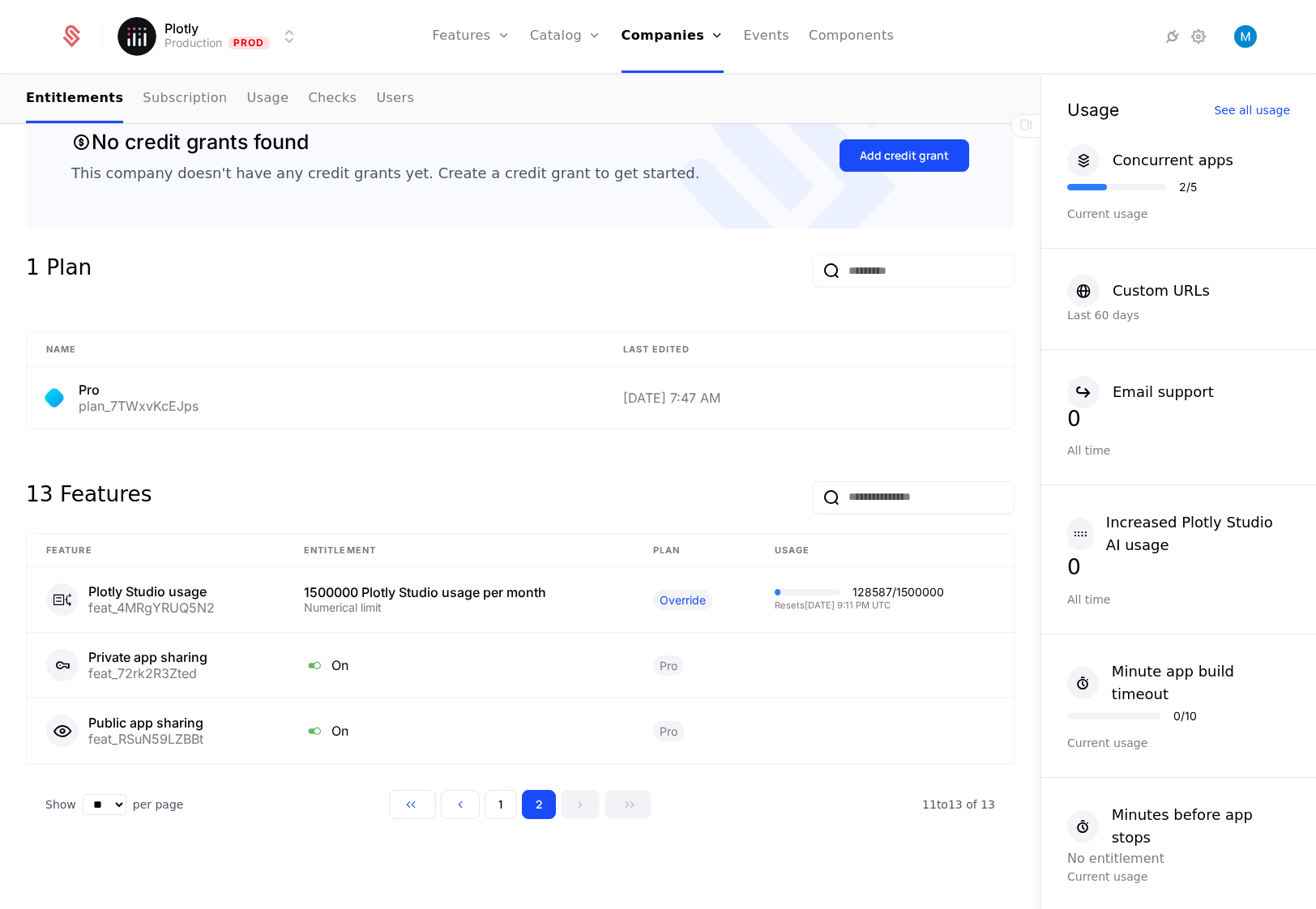
scroll to position [1046, 0]
